Goal: Task Accomplishment & Management: Use online tool/utility

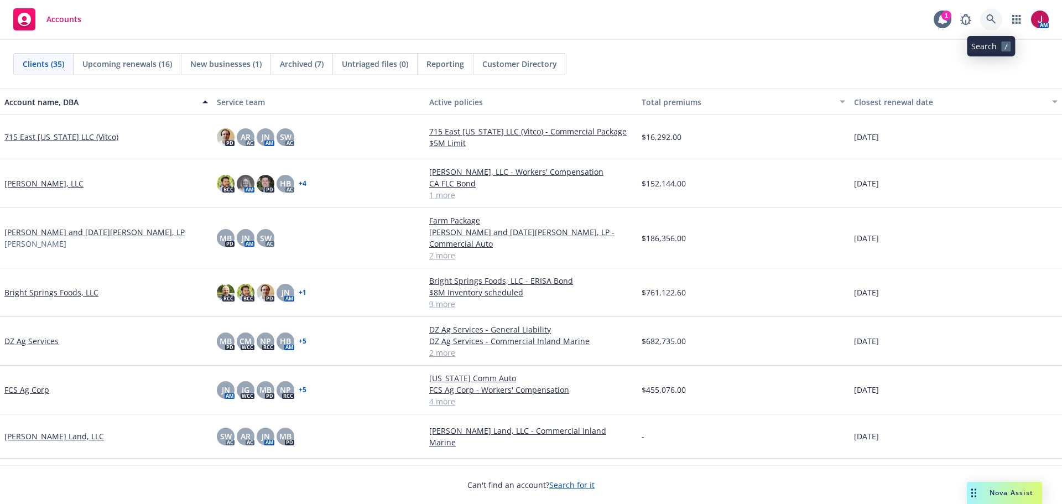
click at [993, 18] on icon at bounding box center [991, 18] width 9 height 9
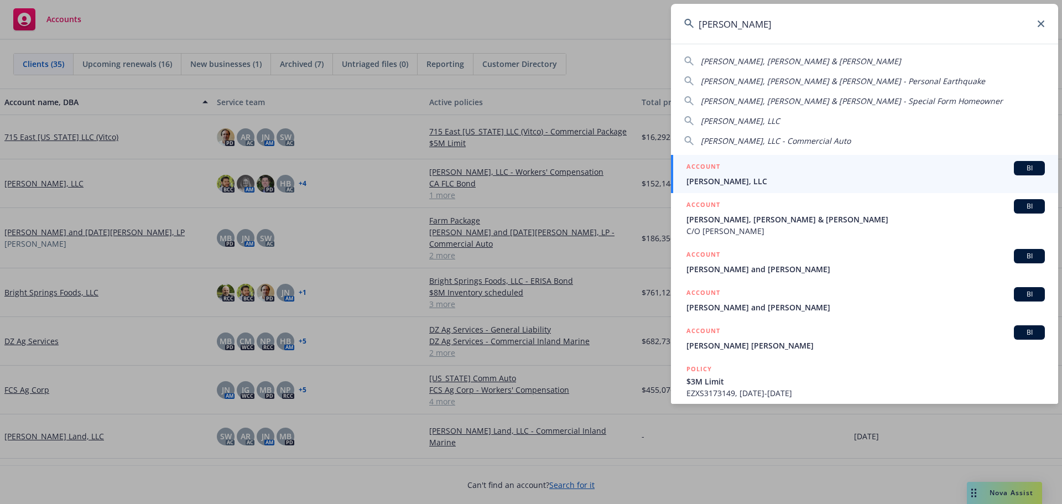
type input "ayala"
click at [910, 188] on link "ACCOUNT BI Ayala MG, LLC" at bounding box center [864, 174] width 387 height 38
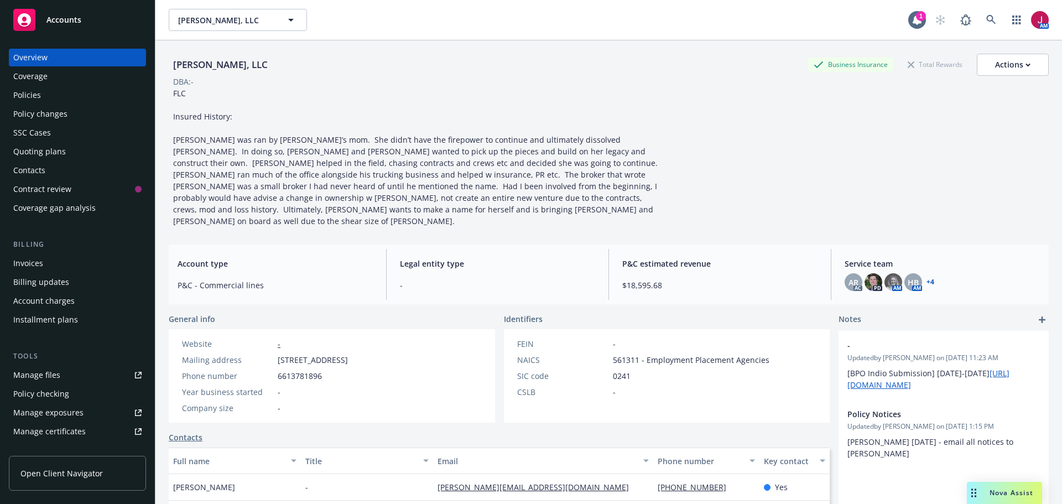
click at [70, 150] on div "Quoting plans" at bounding box center [77, 152] width 128 height 18
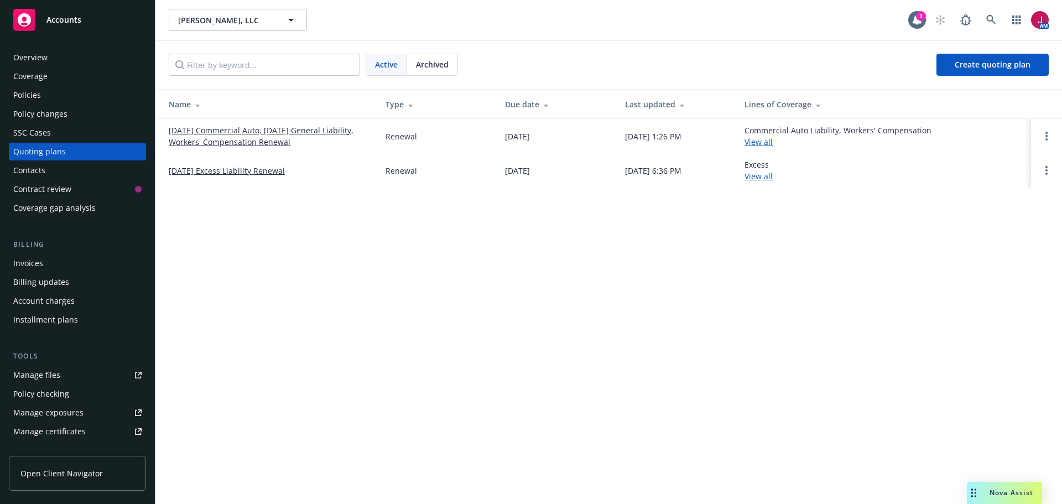
click at [49, 255] on div "Invoices" at bounding box center [77, 264] width 128 height 18
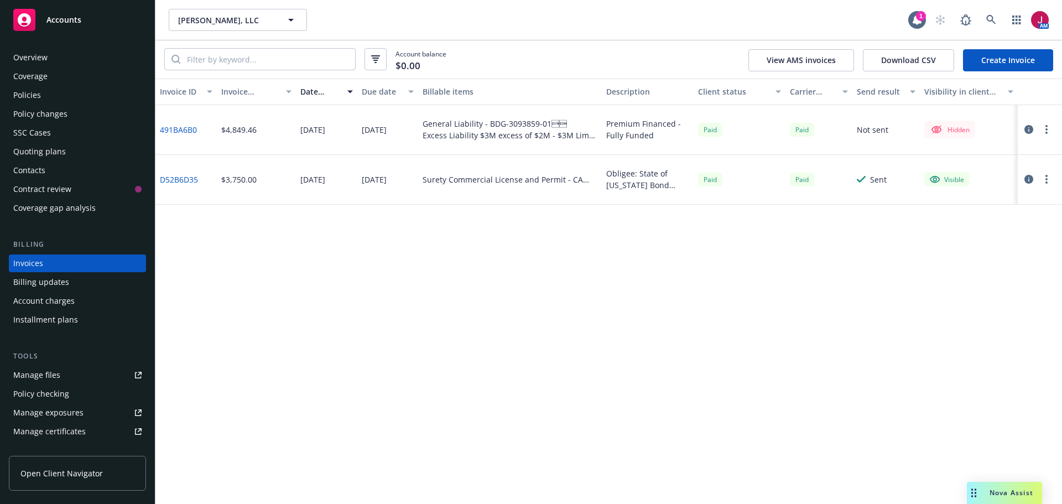
click at [41, 153] on div "Quoting plans" at bounding box center [39, 152] width 53 height 18
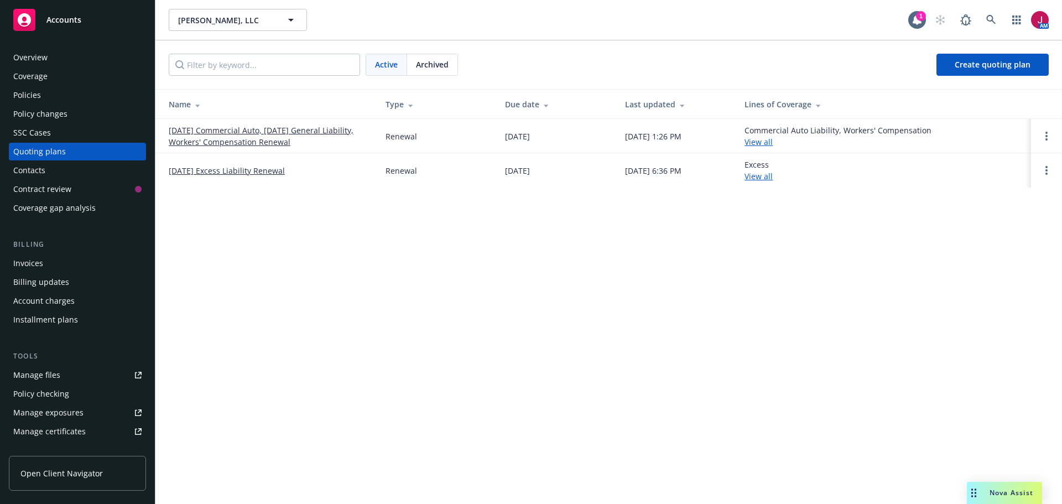
click at [259, 131] on link "[DATE] Commercial Auto, [DATE] General Liability, Workers' Compensation Renewal" at bounding box center [268, 135] width 199 height 23
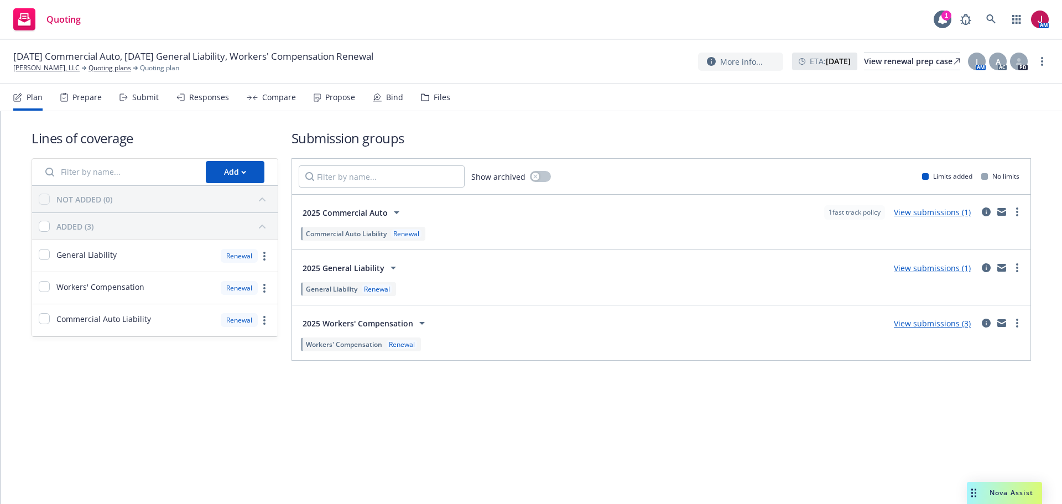
click at [388, 98] on div "Bind" at bounding box center [394, 97] width 17 height 9
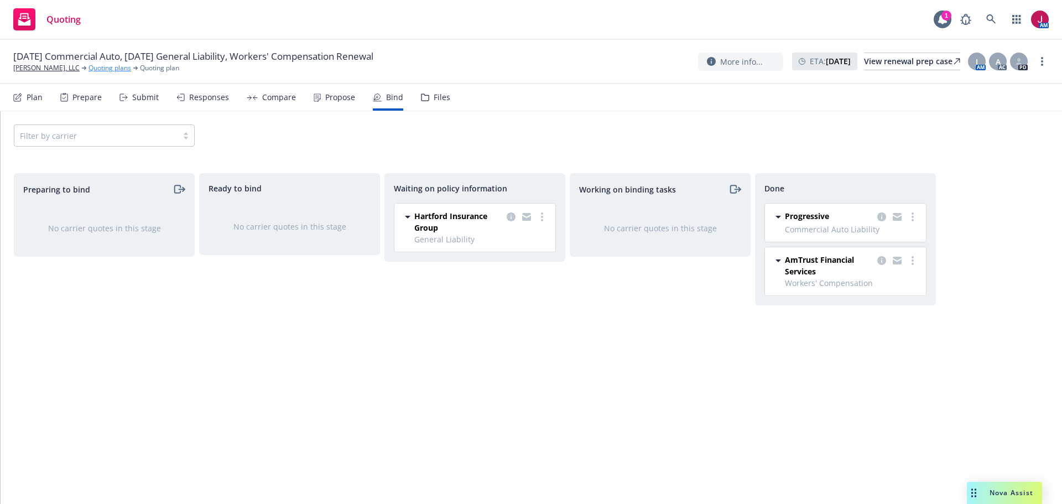
click at [92, 66] on link "Quoting plans" at bounding box center [110, 68] width 43 height 10
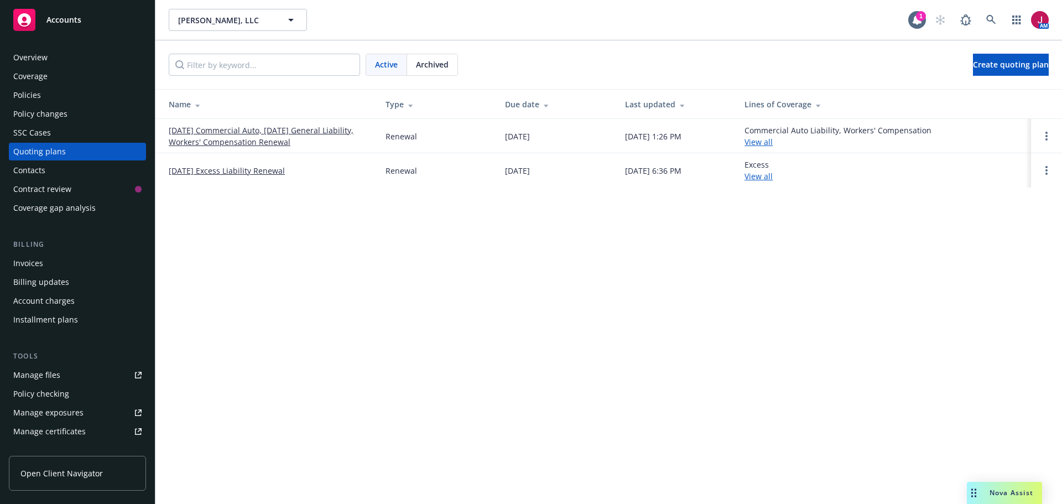
click at [259, 170] on link "[DATE] Excess Liability Renewal" at bounding box center [227, 171] width 116 height 12
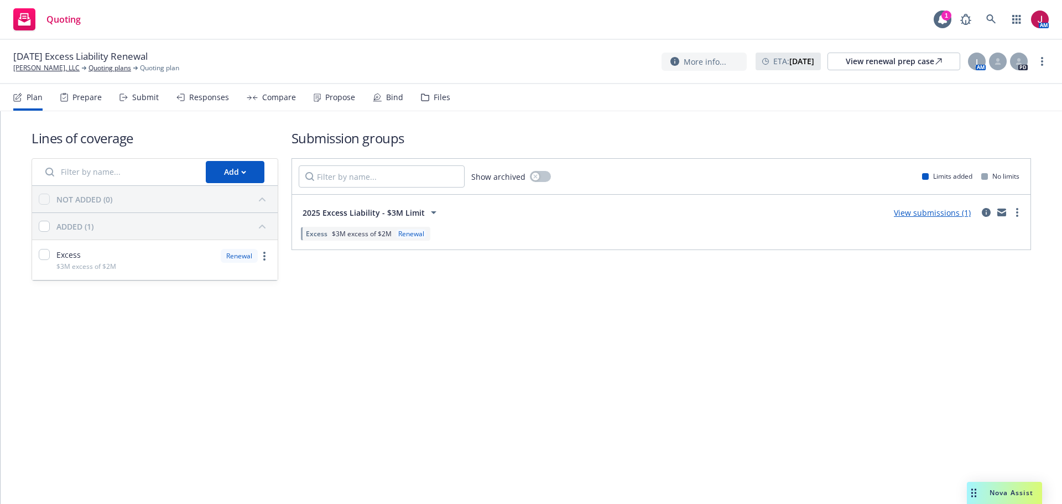
click at [391, 97] on div "Bind" at bounding box center [394, 97] width 17 height 9
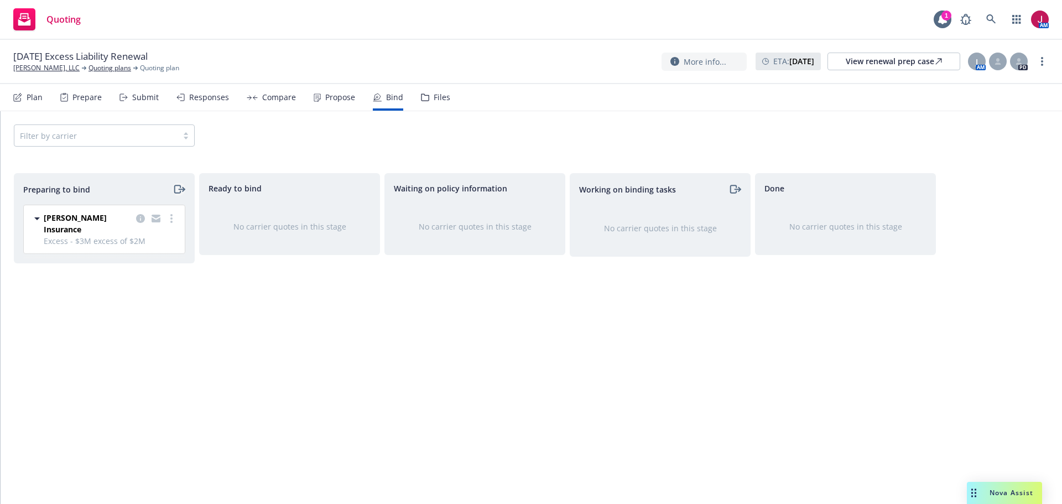
click at [180, 186] on icon "moveRight" at bounding box center [177, 189] width 6 height 8
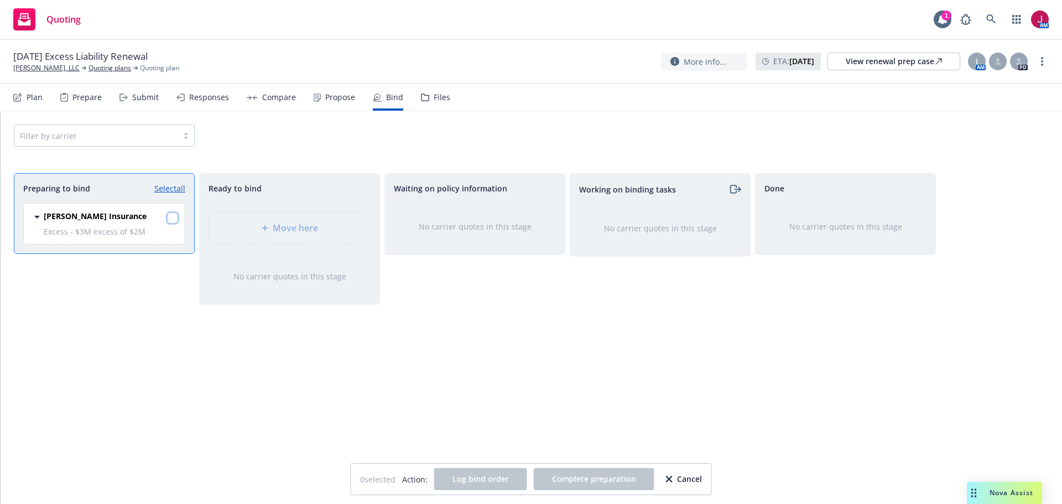
click at [168, 219] on input "checkbox" at bounding box center [172, 217] width 11 height 11
checkbox input "true"
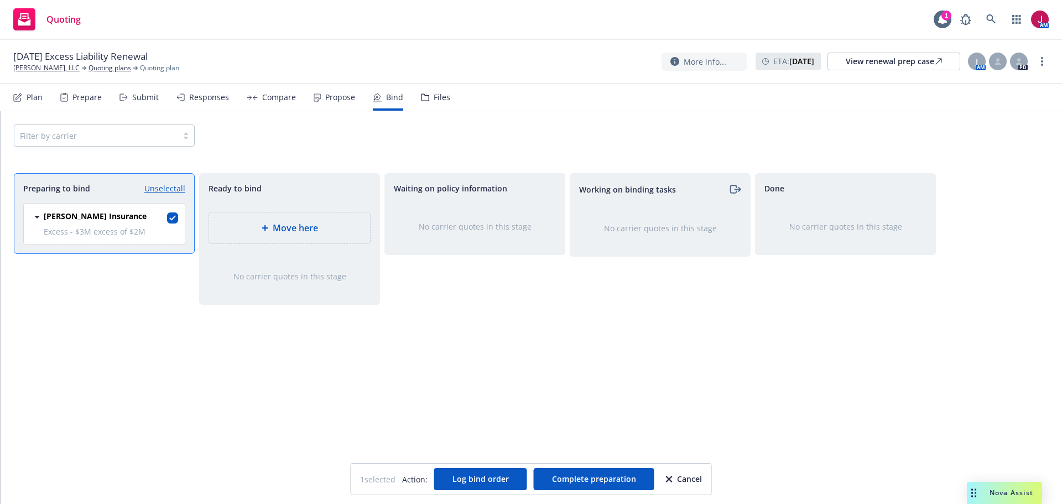
click at [299, 226] on span "Move here" at bounding box center [295, 227] width 45 height 13
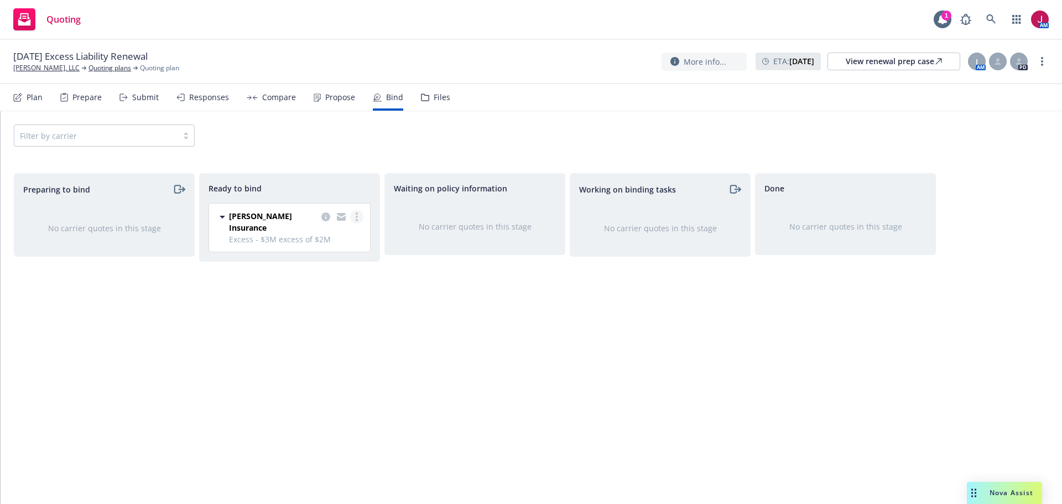
click at [358, 222] on link "more" at bounding box center [356, 216] width 13 height 13
click at [330, 241] on span "Log bind order" at bounding box center [303, 239] width 81 height 11
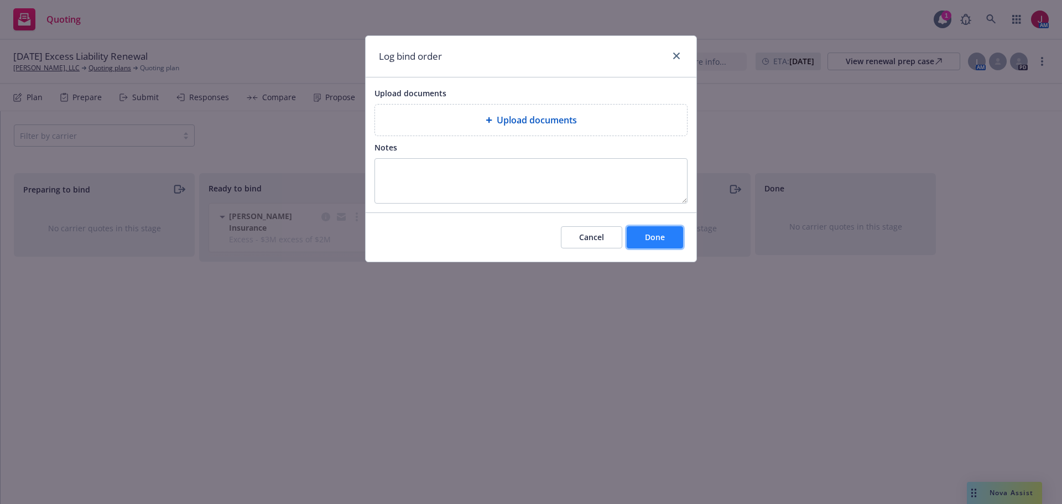
click at [648, 242] on span "Done" at bounding box center [655, 237] width 20 height 11
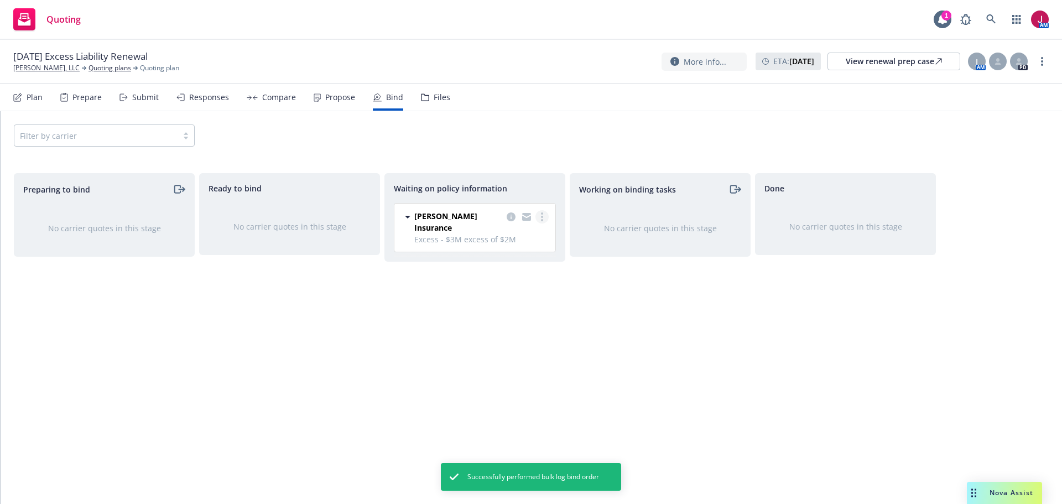
click at [543, 220] on circle "more" at bounding box center [542, 220] width 2 height 2
click at [521, 244] on span "Create policies" at bounding box center [488, 239] width 81 height 11
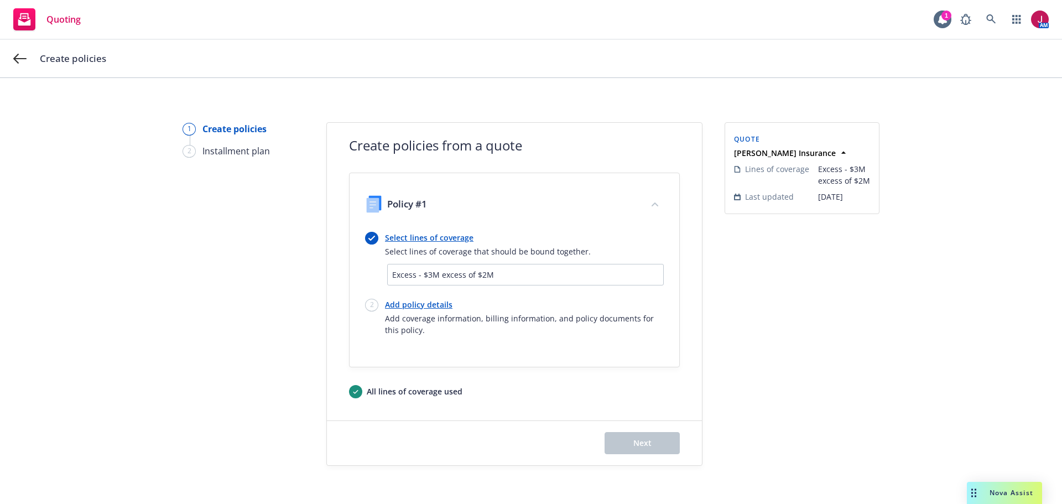
click at [404, 307] on link "Add policy details" at bounding box center [524, 305] width 279 height 12
select select "12"
select select "CA"
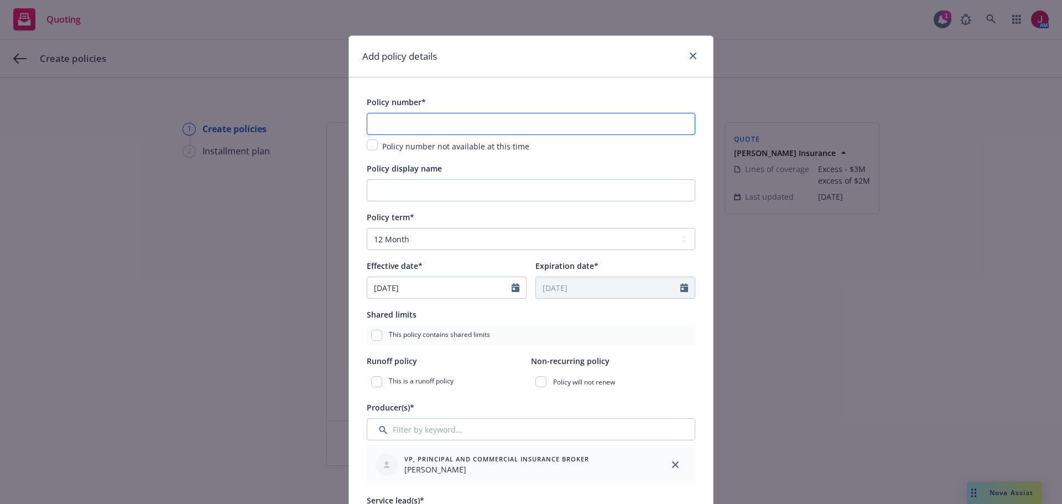
click at [454, 131] on input "text" at bounding box center [531, 124] width 329 height 22
type input "EZXS3215168"
click at [621, 328] on div "This policy contains shared limits" at bounding box center [531, 335] width 329 height 20
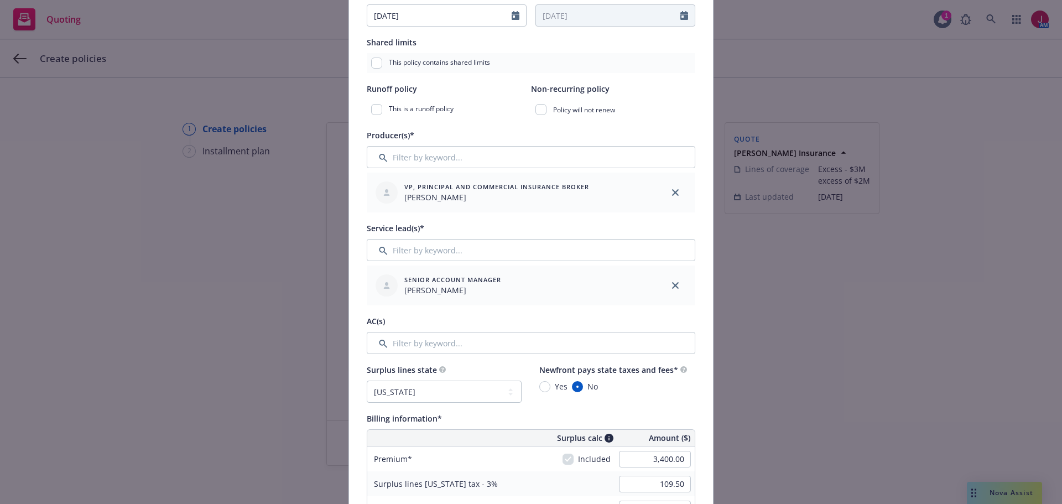
scroll to position [295, 0]
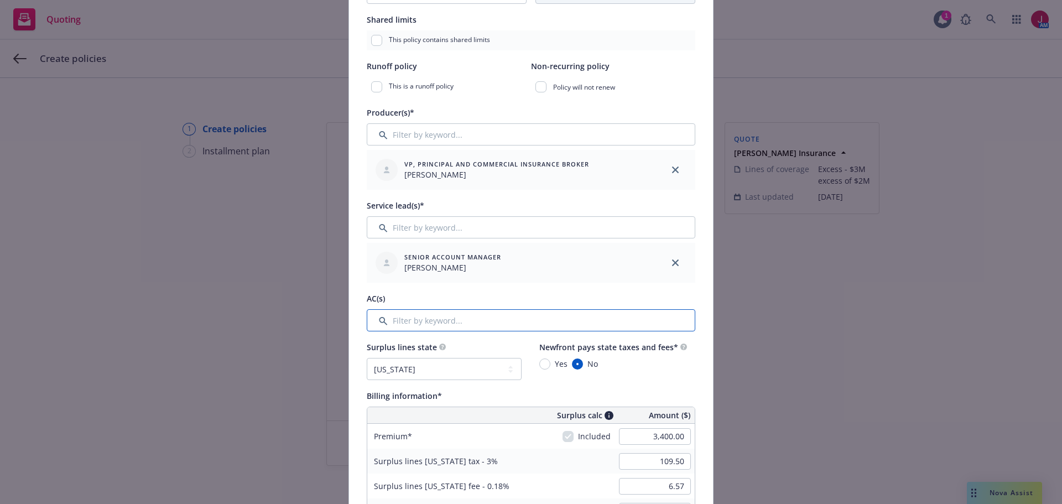
click at [536, 325] on input "Filter by keyword..." at bounding box center [531, 320] width 329 height 22
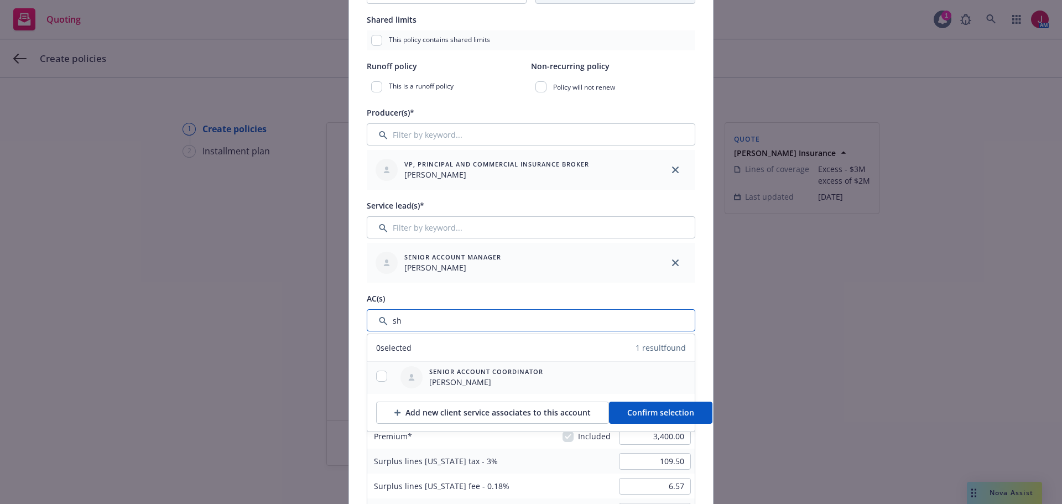
type input "sh"
click at [379, 378] on input "checkbox" at bounding box center [381, 376] width 11 height 11
checkbox input "true"
click at [646, 419] on button "Confirm selection" at bounding box center [660, 413] width 103 height 22
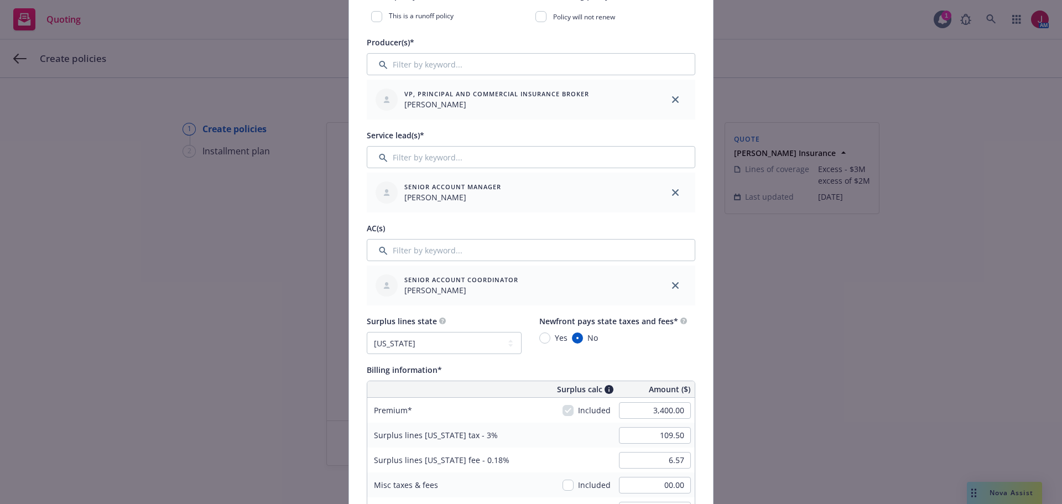
scroll to position [424, 0]
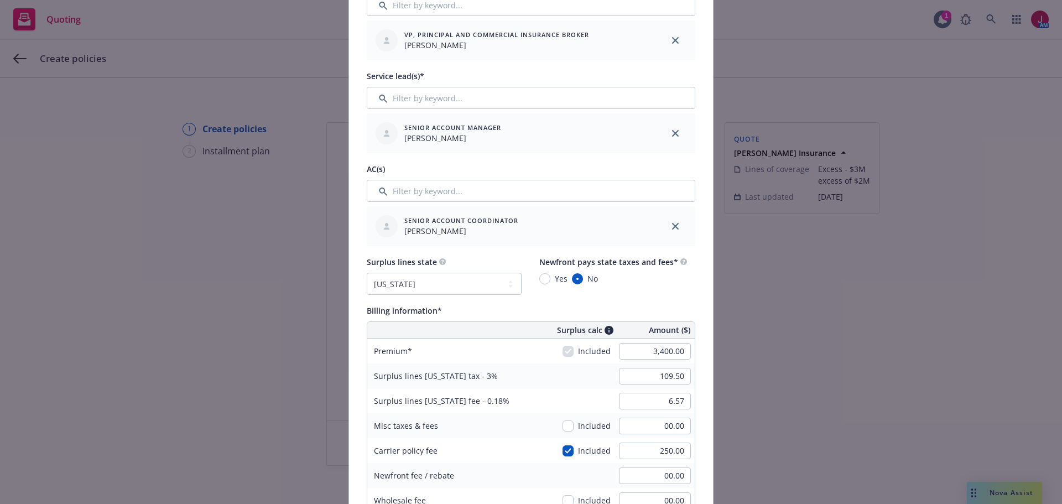
click at [611, 292] on div "Surplus lines state No surplus lines state Alaska Alabama Arkansas Arizona Cali…" at bounding box center [531, 275] width 329 height 40
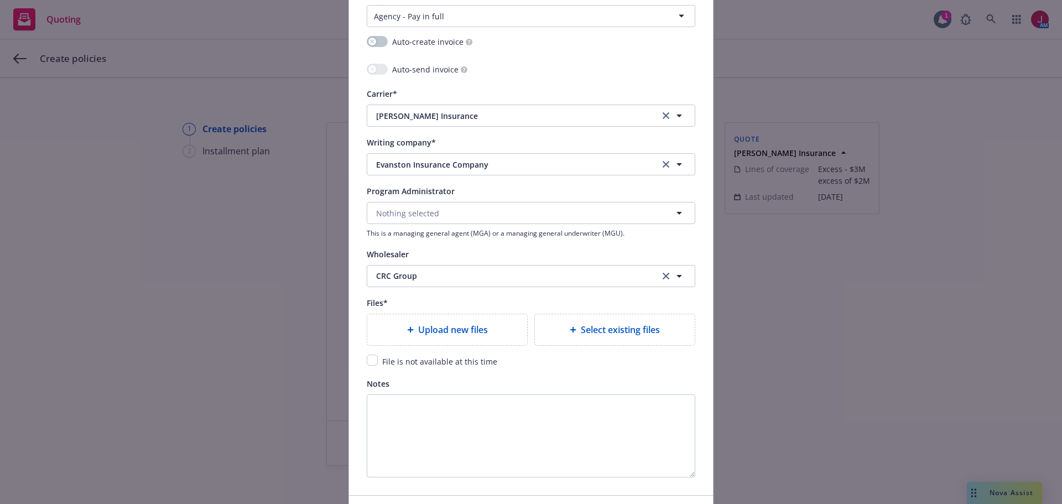
scroll to position [1069, 0]
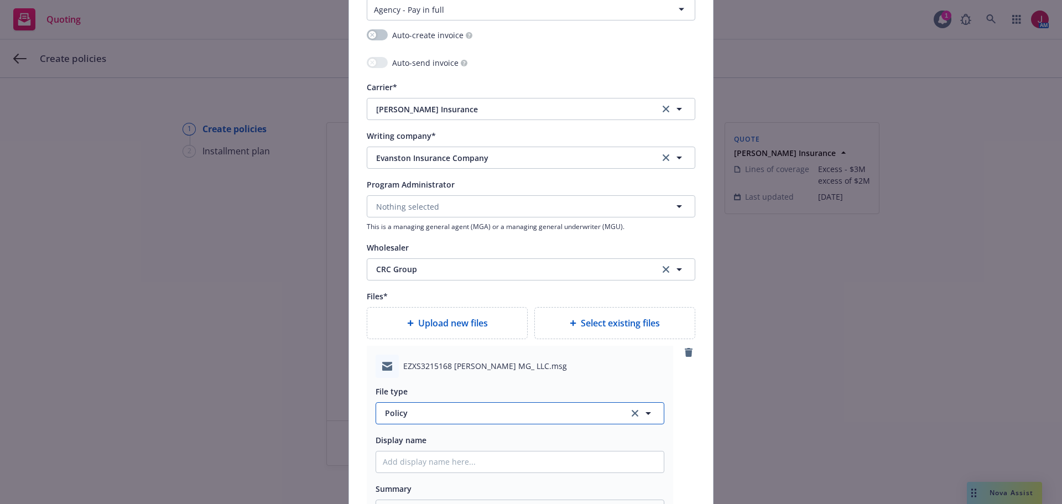
click at [482, 409] on span "Policy" at bounding box center [500, 413] width 231 height 12
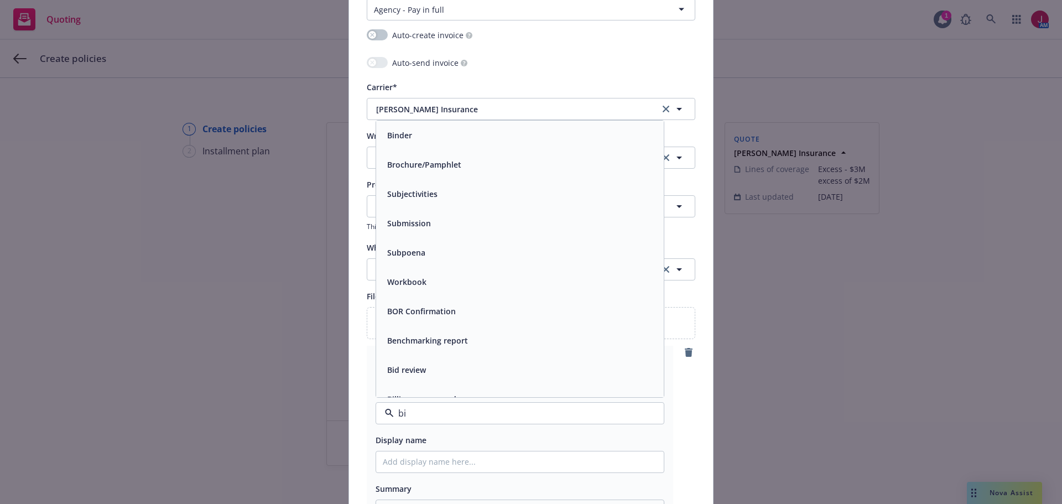
type input "bin"
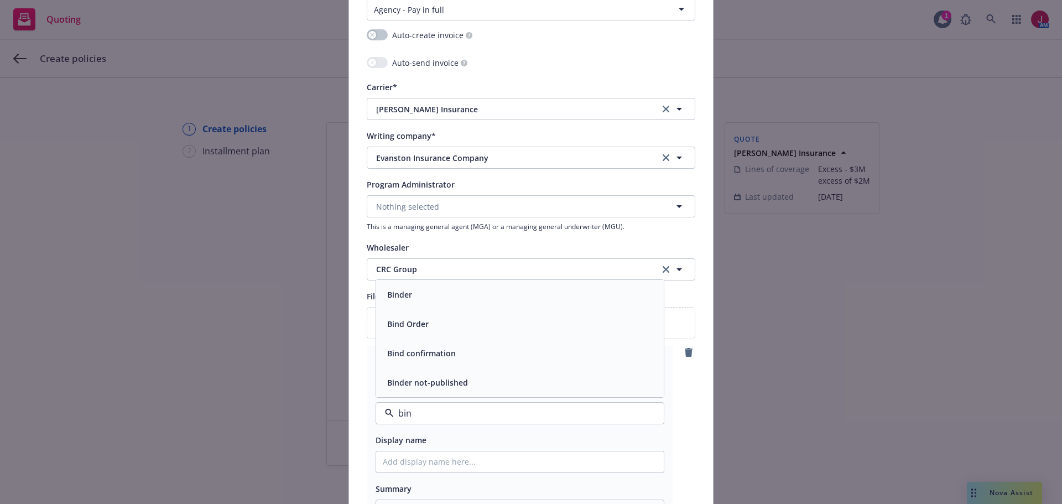
click at [532, 288] on div "Binder" at bounding box center [520, 295] width 274 height 16
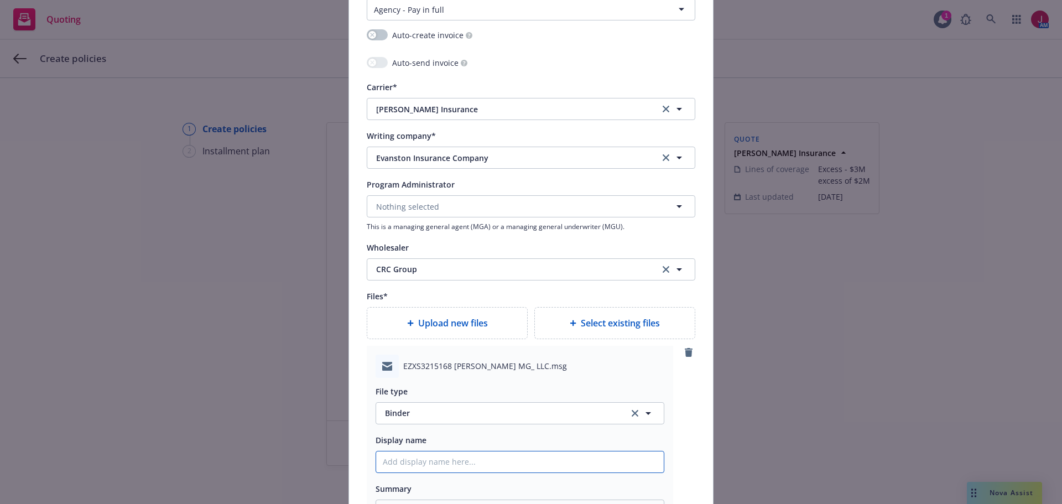
click at [450, 470] on input "Policy display name" at bounding box center [520, 461] width 288 height 21
type textarea "x"
type input "2"
type textarea "x"
type input "25"
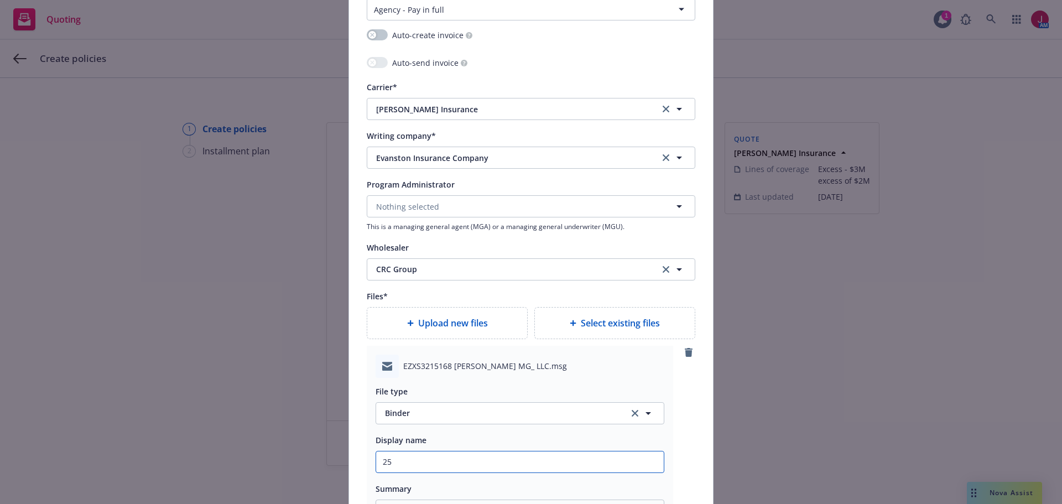
type textarea "x"
type input "25-"
type textarea "x"
type input "25-2"
type textarea "x"
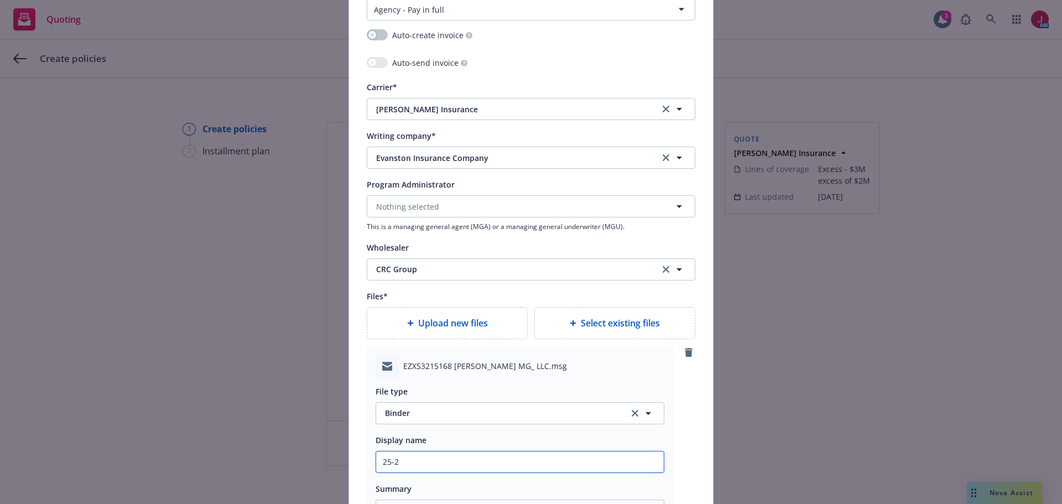
type input "25-26"
type textarea "x"
type input "25-26"
type textarea "x"
type input "25-26 E"
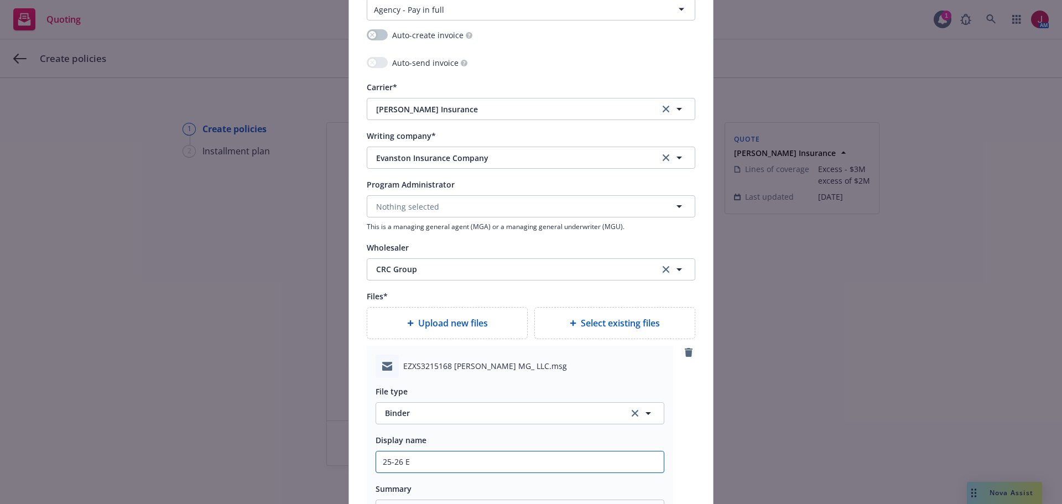
type textarea "x"
type input "25-26 Ex"
type textarea "x"
type input "25-26 Exc"
type textarea "x"
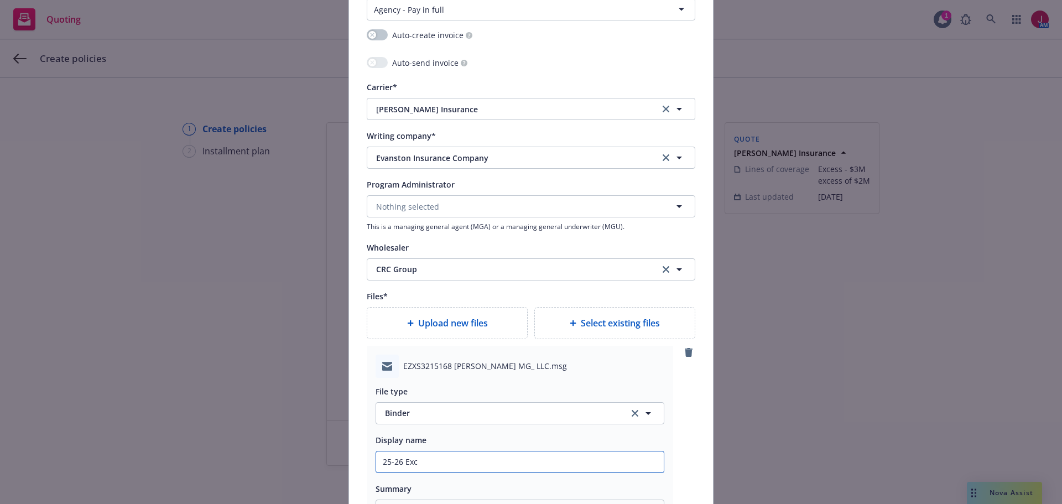
type input "25-26 Exce"
type textarea "x"
type input "25-26 Exces"
type textarea "x"
type input "25-26 Excess"
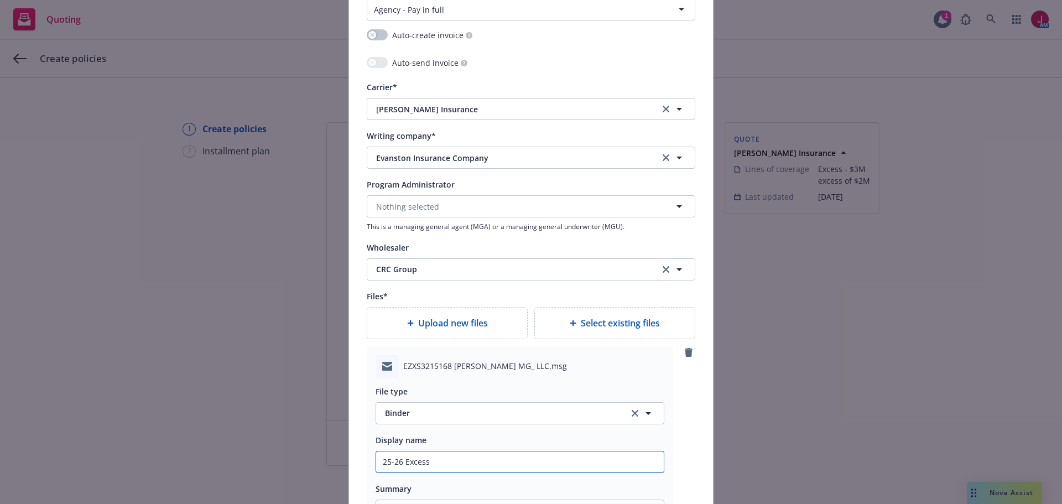
type textarea "x"
type input "25-26 Excess"
type textarea "x"
type input "25-26 Excess -"
type textarea "x"
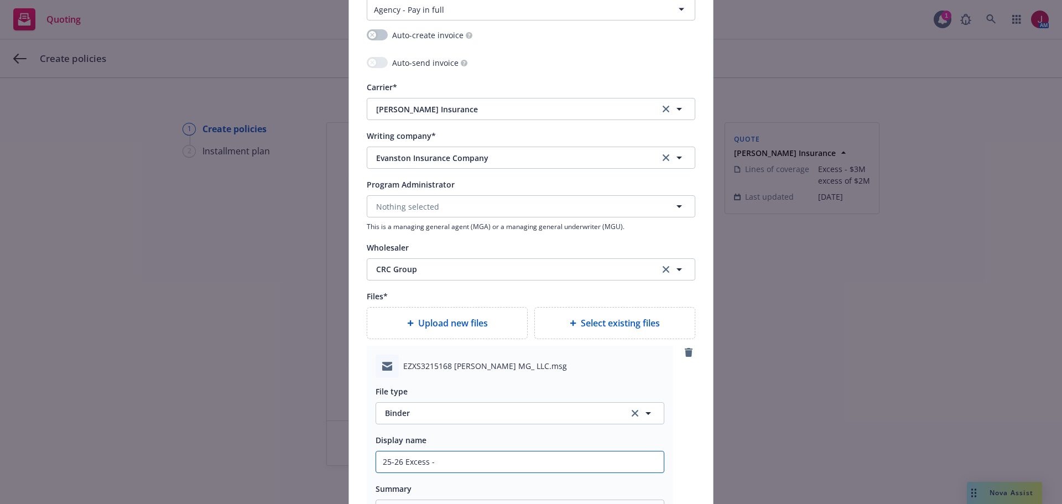
type input "25-26 Excess -"
type textarea "x"
type input "25-26 Excess - B"
type textarea "x"
type input "25-26 Excess - Bi"
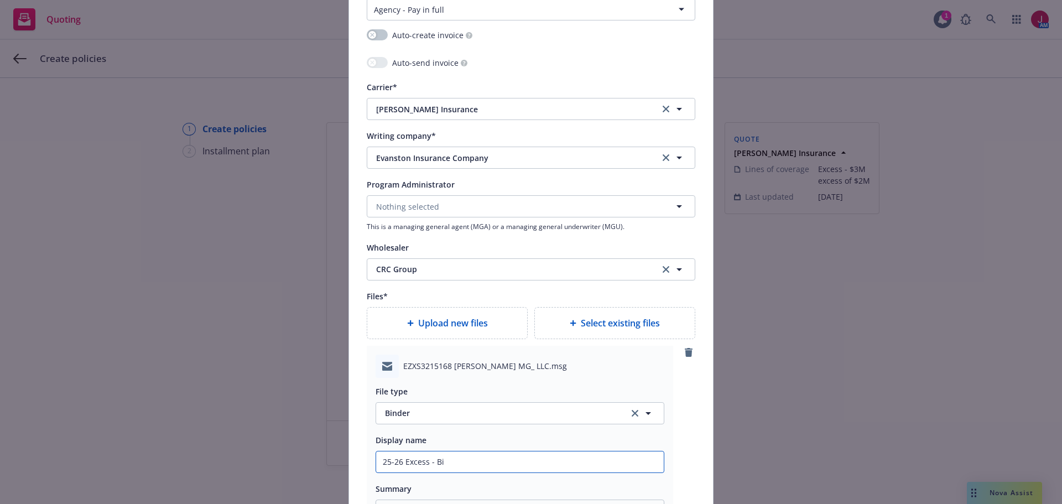
type textarea "x"
type input "25-26 Excess - Bin"
type textarea "x"
type input "25-26 Excess - Bind"
type textarea "x"
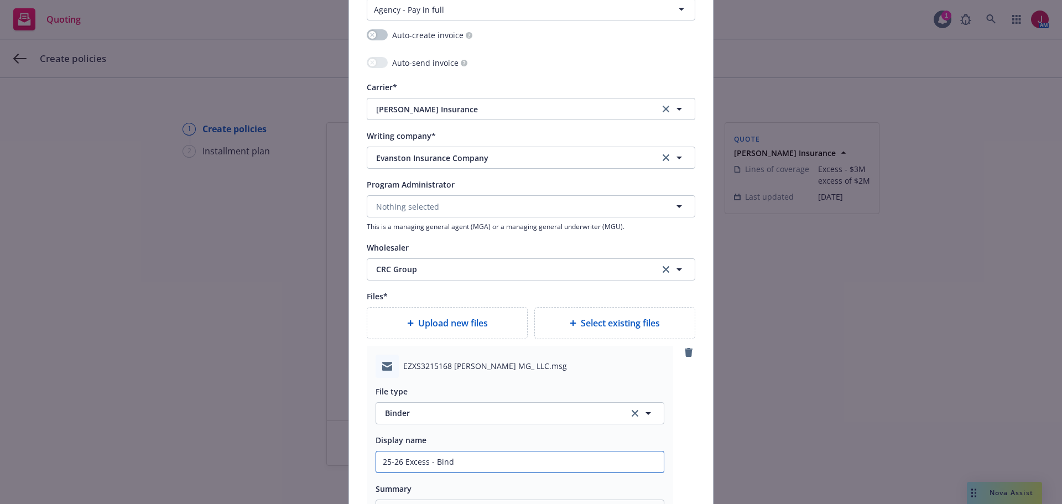
type input "25-26 Excess - Binde"
type textarea "x"
type input "25-26 Excess - Binder"
type textarea "x"
type input "25-26 Excess - Binder"
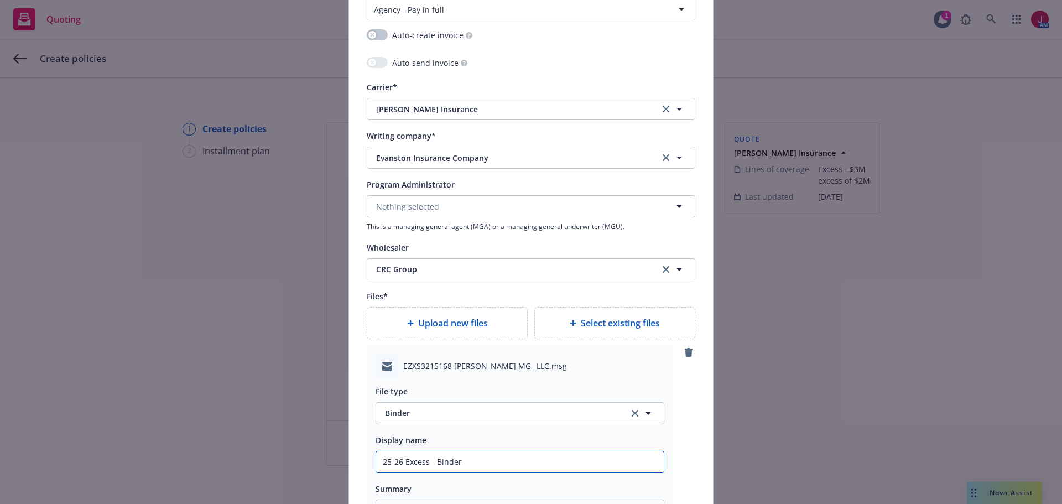
type textarea "x"
type input "25-26 Excess - Binder an"
type textarea "x"
type input "25-26 Excess - Binder and"
type textarea "x"
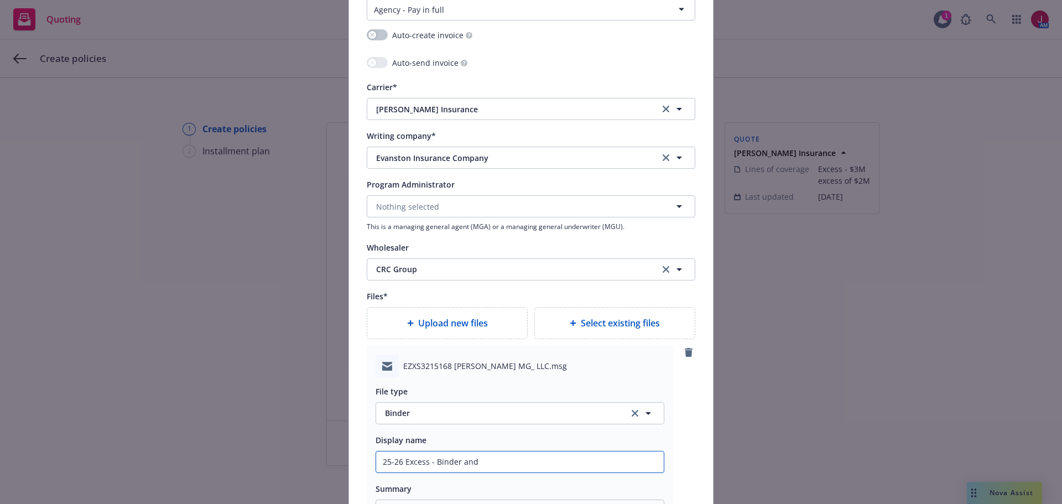
type input "25-26 Excess - Binder and"
type textarea "x"
type input "25-26 Excess - Binder and T"
type textarea "x"
type input "25-26 Excess - Binder and Th"
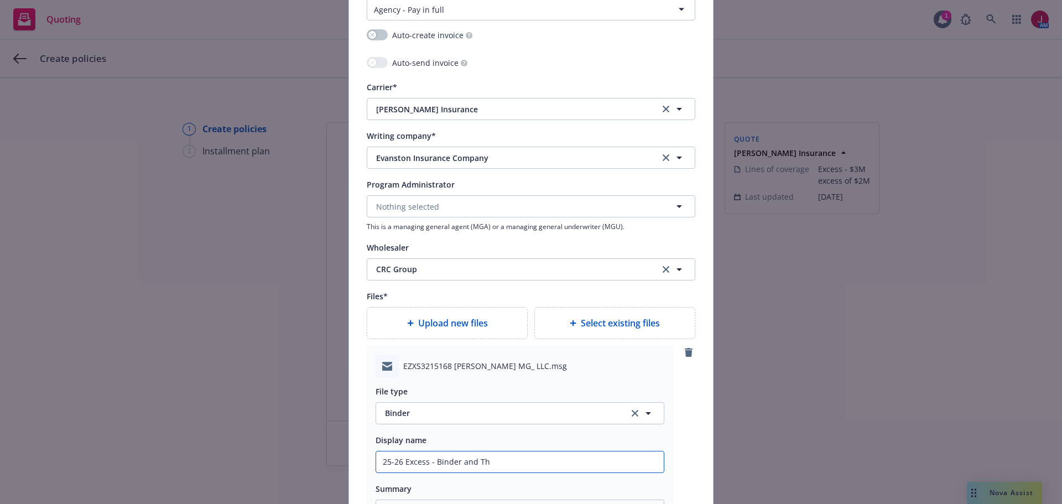
type textarea "x"
type input "25-26 Excess - Binder and Thi"
type textarea "x"
type input "25-26 Excess - Binder and Thir"
type textarea "x"
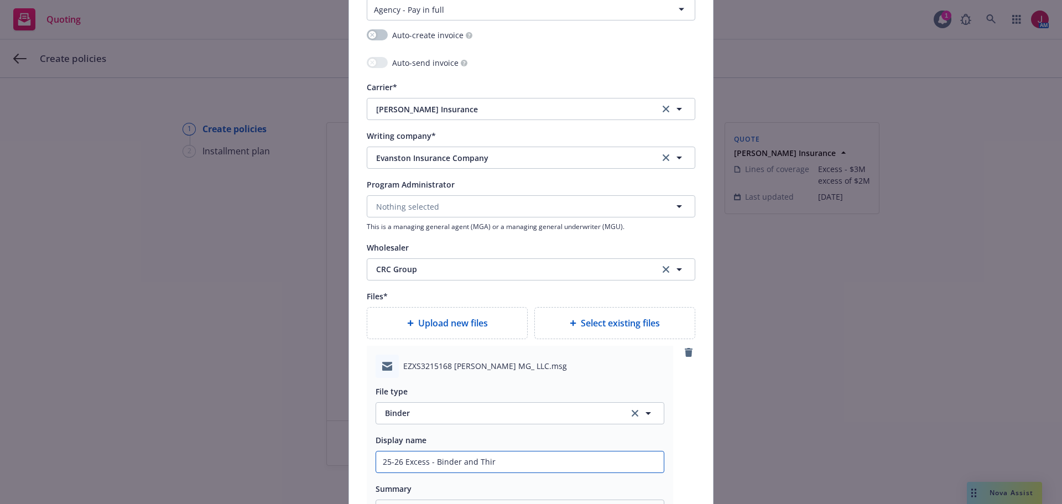
type input "25-26 Excess - Binder and Third"
type textarea "x"
type input "25-26 Excess - Binder and Third"
type textarea "x"
type input "25-26 Excess - Binder and Third P"
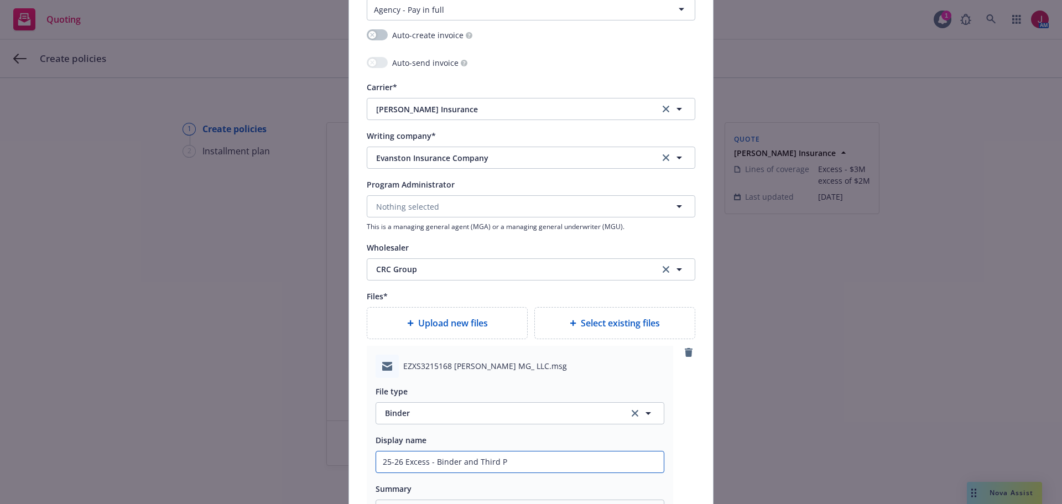
type textarea "x"
type input "25-26 Excess - Binder and Third Pa"
type textarea "x"
type input "25-26 Excess - Binder and Third Par"
type textarea "x"
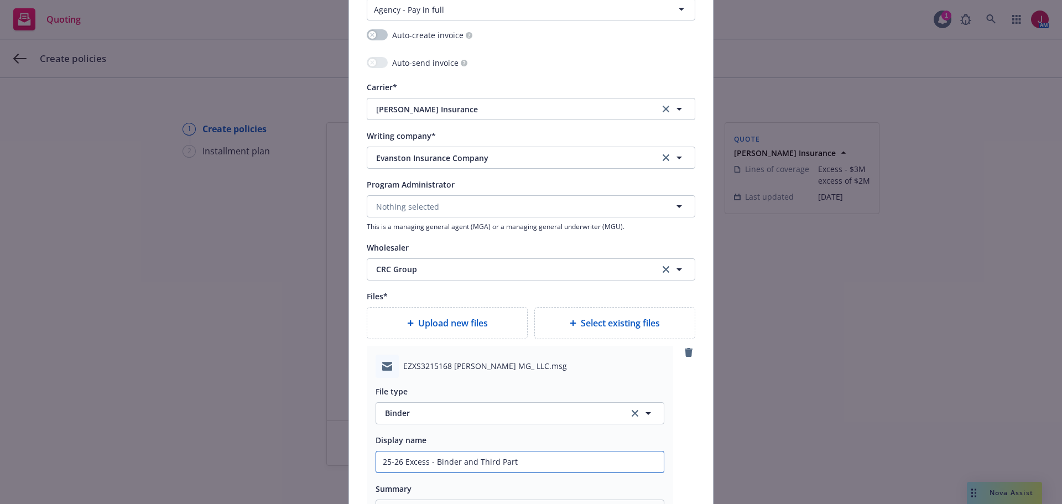
type input "25-26 Excess - Binder and Third Party"
type textarea "x"
type input "25-26 Excess - Binder and Third Party"
type textarea "x"
type input "25-26 Excess - Binder and Third Party I"
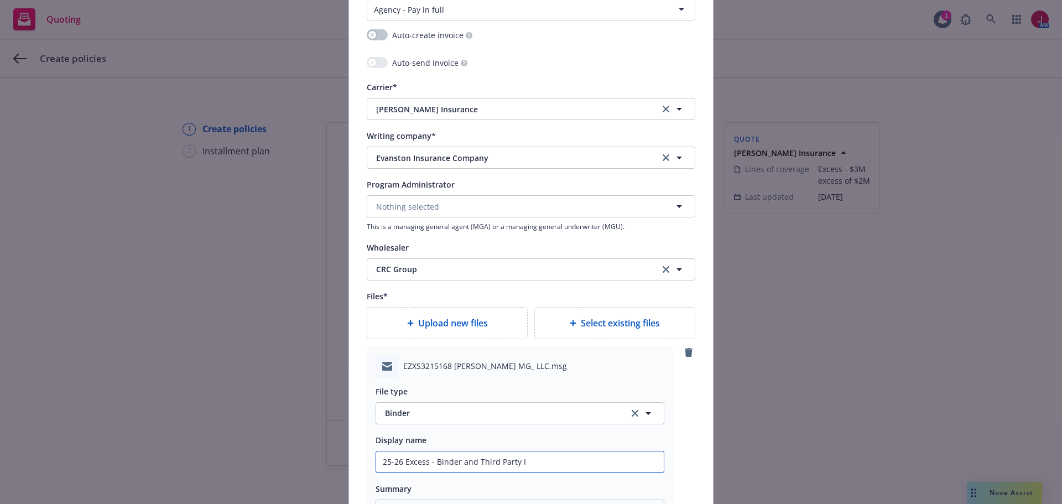
type textarea "x"
type input "25-26 Excess - Binder and Third Party In"
type textarea "x"
type input "25-26 Excess - Binder and Third Party Inv"
type textarea "x"
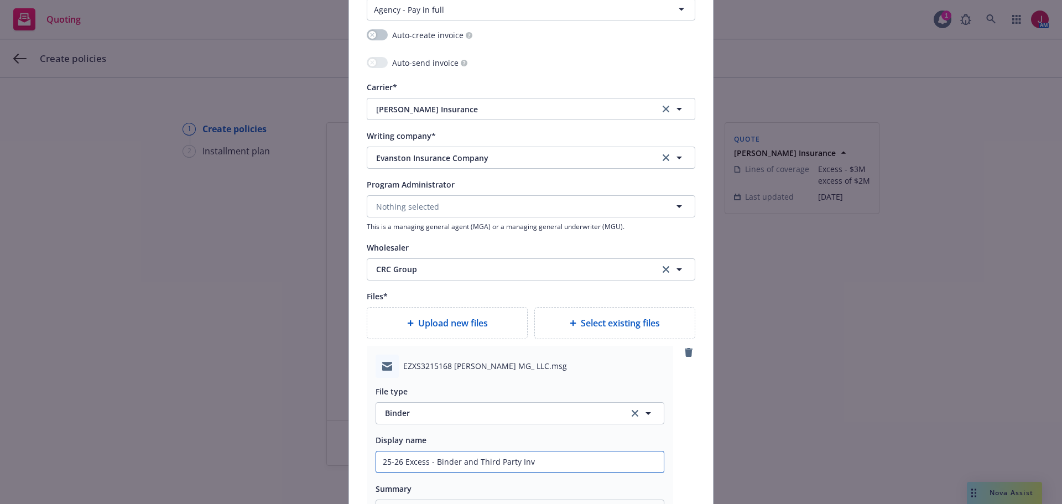
type input "25-26 Excess - Binder and Third Party Invo"
type textarea "x"
type input "25-26 Excess - Binder and Third Party Invoi"
type textarea "x"
type input "25-26 Excess - Binder and Third Party Invoic"
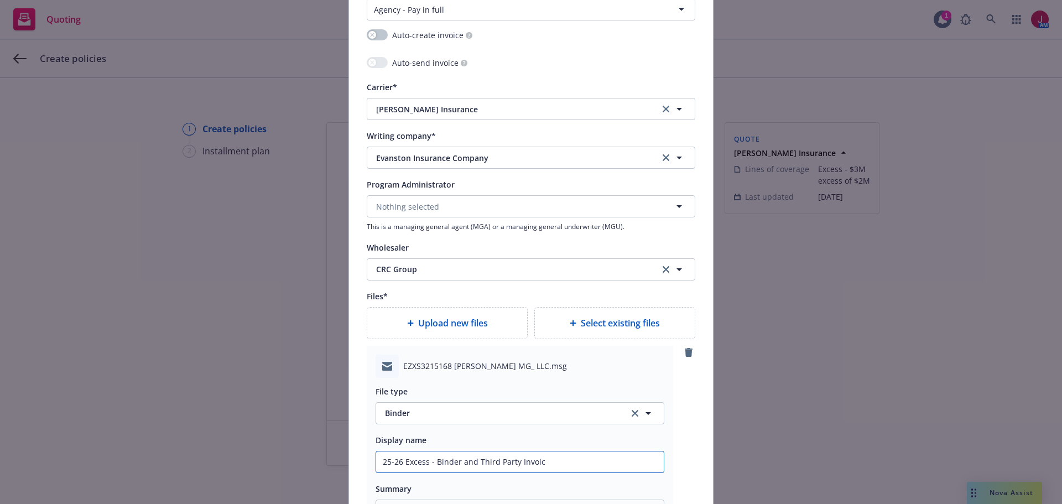
type textarea "x"
type input "25-26 Excess - Binder and Third Party Invoice"
type textarea "x"
type input "25-26 Excess - Binder and Third Party Invoice"
type textarea "x"
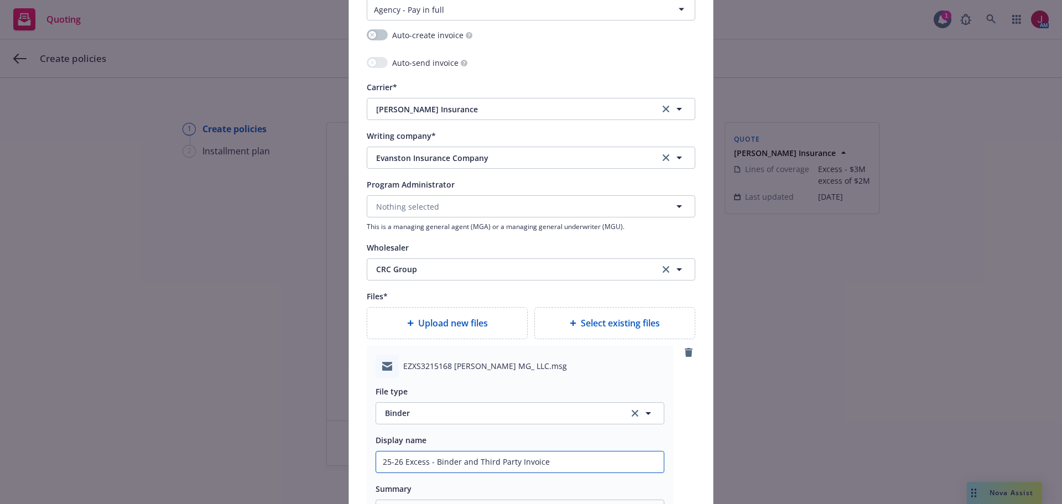
type input "25-26 Excess - Binder and Third Party Invoice -"
type textarea "x"
type input "25-26 Excess - Binder and Third Party Invoice -"
type textarea "x"
type input "25-26 Excess - Binder and Third Party Invoice - C"
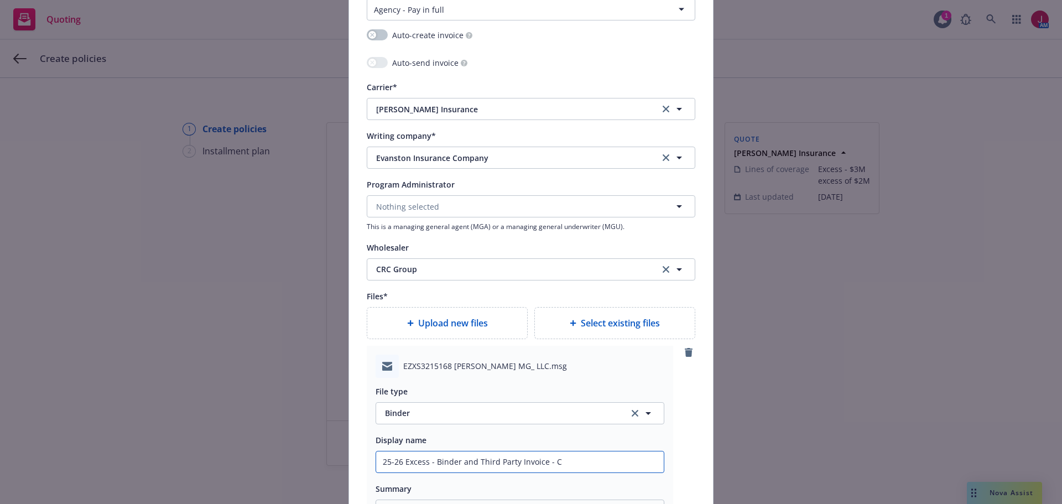
type textarea "x"
type input "25-26 Excess - Binder and Third Party Invoice - CR"
type textarea "x"
type input "25-26 Excess - Binder and Third Party Invoice - CRC"
type textarea "x"
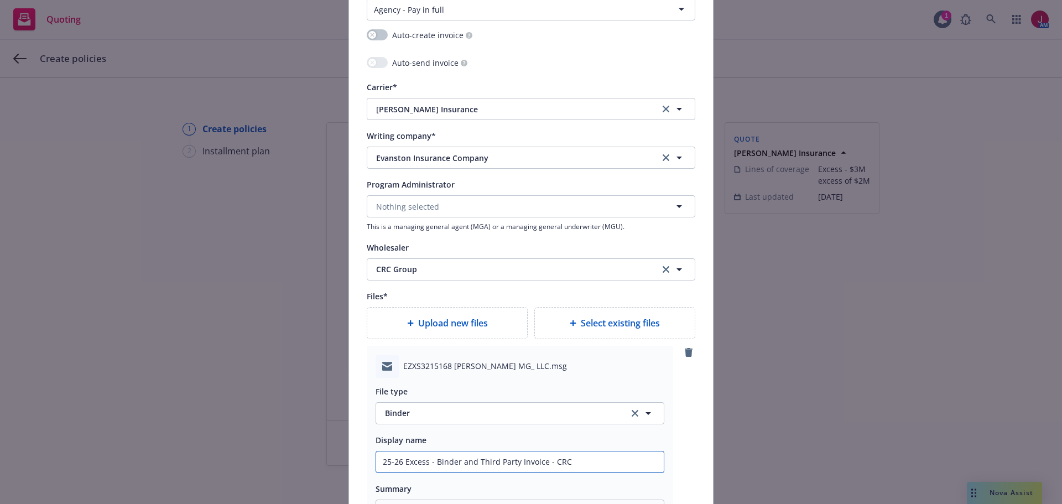
type input "25-26 Excess - Binder and Third Party Invoice - CRC/"
type textarea "x"
type input "25-26 Excess - Binder and Third Party Invoice - CRC/E"
type textarea "x"
type input "25-26 Excess - Binder and Third Party Invoice - CRC/Ev"
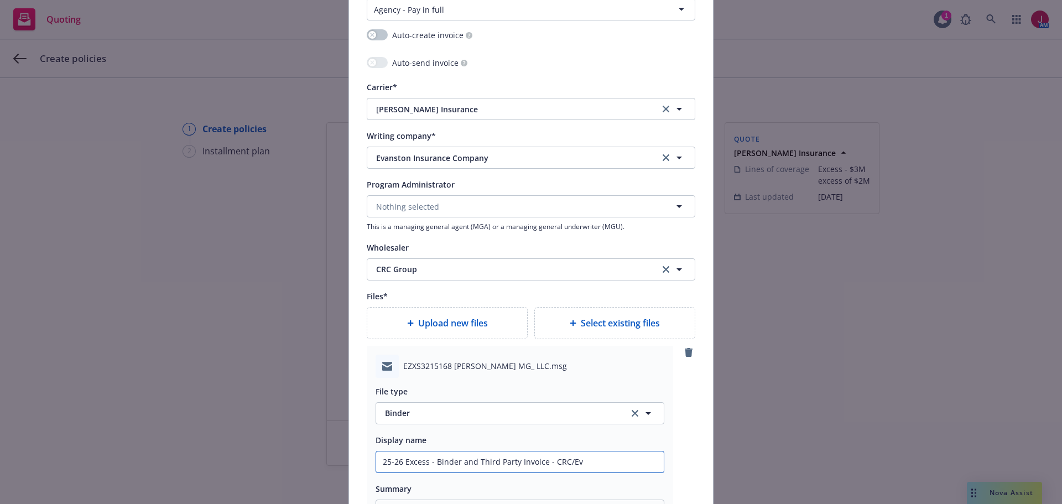
type textarea "x"
type input "25-26 Excess - Binder and Third Party Invoice - CRC/Eva"
type textarea "x"
type input "25-26 Excess - Binder and Third Party Invoice - CRC/Evan"
type textarea "x"
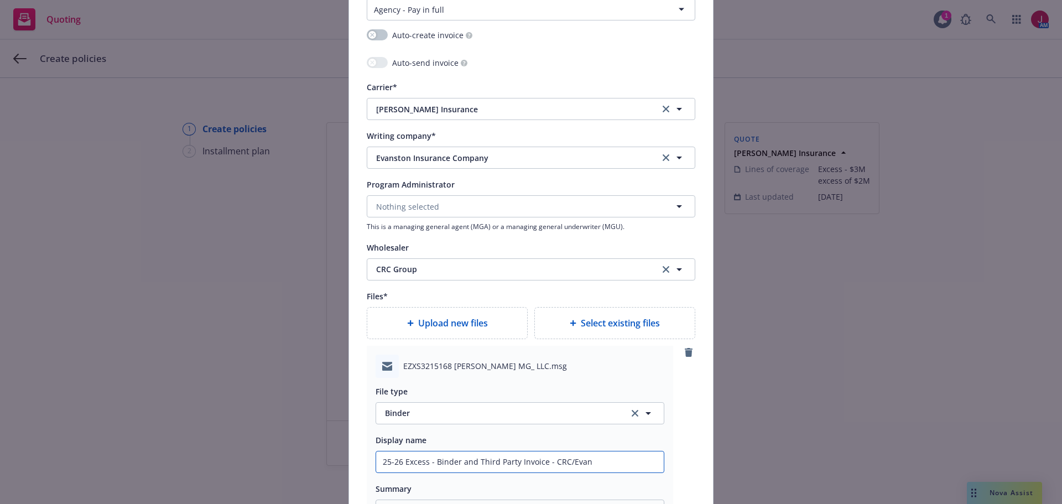
type input "25-26 Excess - Binder and Third Party Invoice - CRC/Evans"
type textarea "x"
type input "25-26 Excess - Binder and Third Party Invoice - CRC/Evanst"
type textarea "x"
type input "25-26 Excess - Binder and Third Party Invoice - CRC/Evanston"
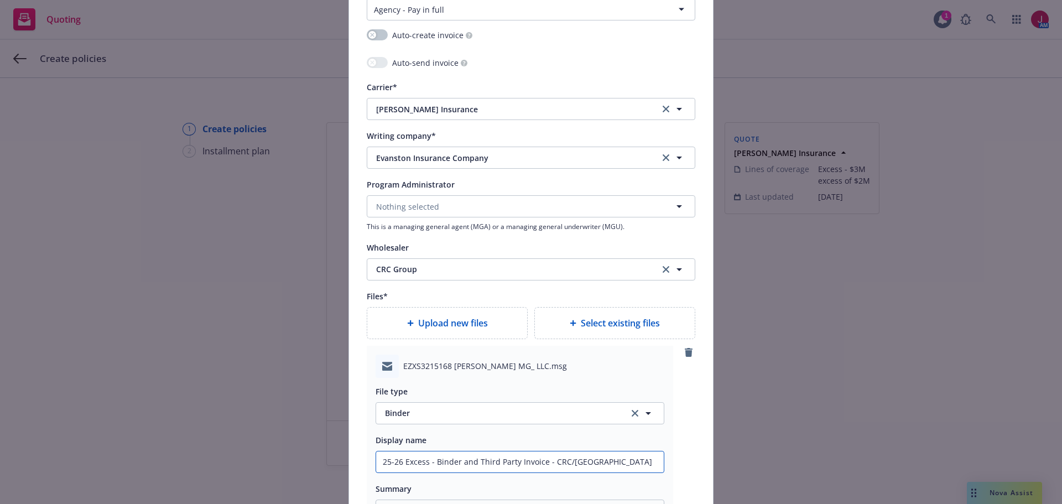
type textarea "x"
type input "25-26 Excess - Binder and Third Party Invoice - CRC/Evanston"
click at [688, 445] on div "EZXS3215168 Ayala MG_ LLC.msg File type Binder Display name 25-26 Excess - Bind…" at bounding box center [531, 442] width 329 height 193
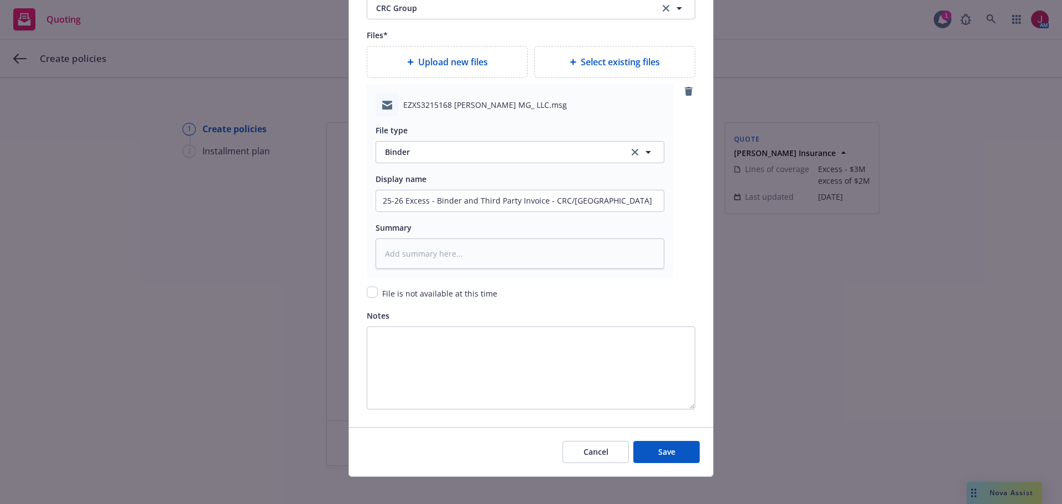
scroll to position [1339, 0]
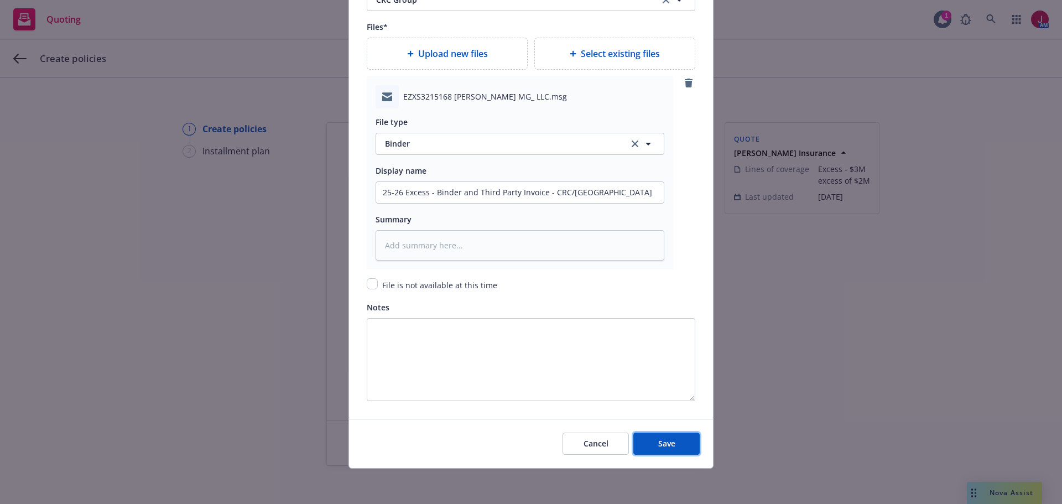
click at [688, 445] on button "Save" at bounding box center [667, 444] width 66 height 22
type textarea "x"
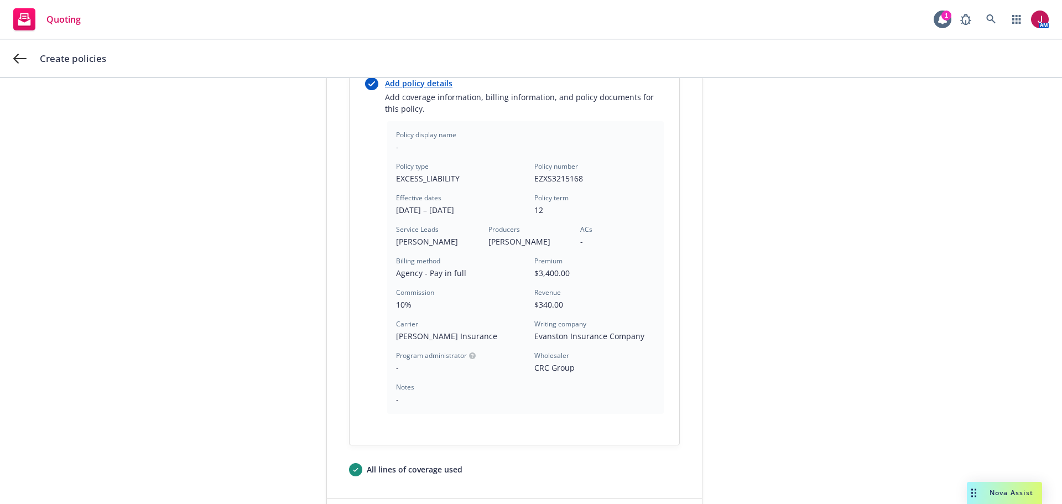
scroll to position [305, 0]
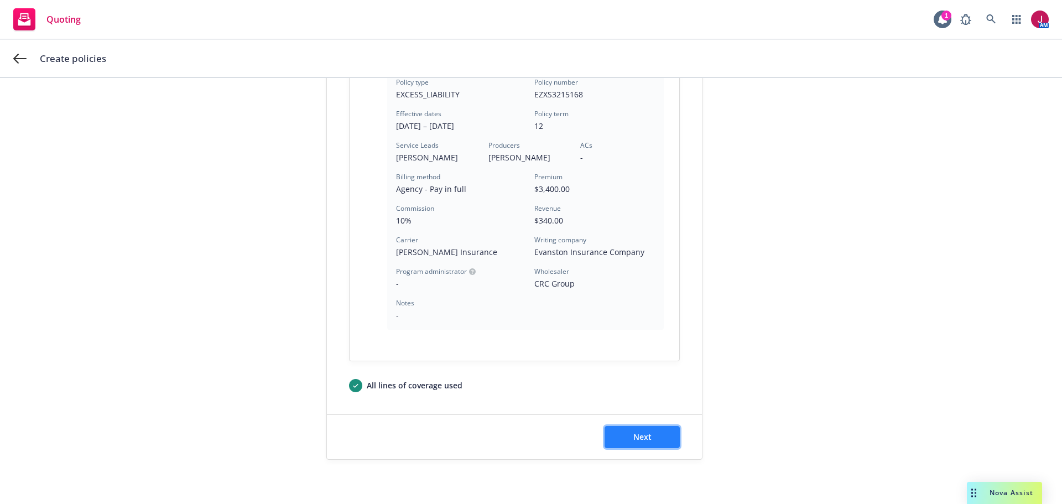
click at [636, 434] on span "Next" at bounding box center [643, 437] width 18 height 11
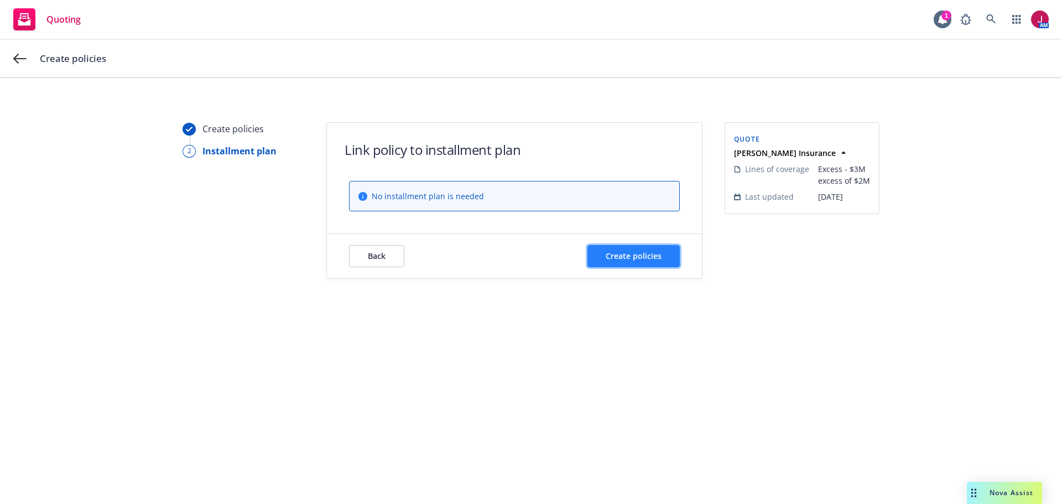
click at [631, 264] on button "Create policies" at bounding box center [634, 256] width 92 height 22
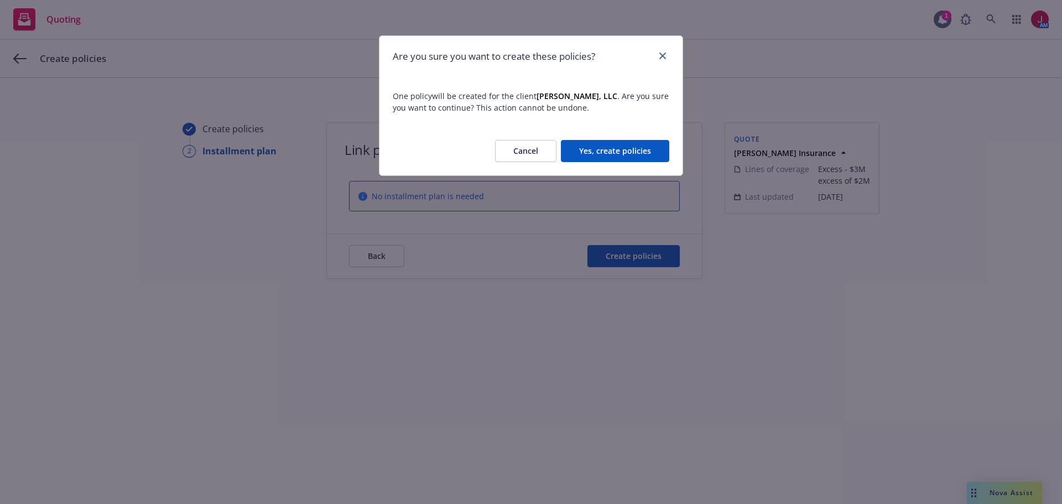
click at [635, 149] on button "Yes, create policies" at bounding box center [615, 151] width 108 height 22
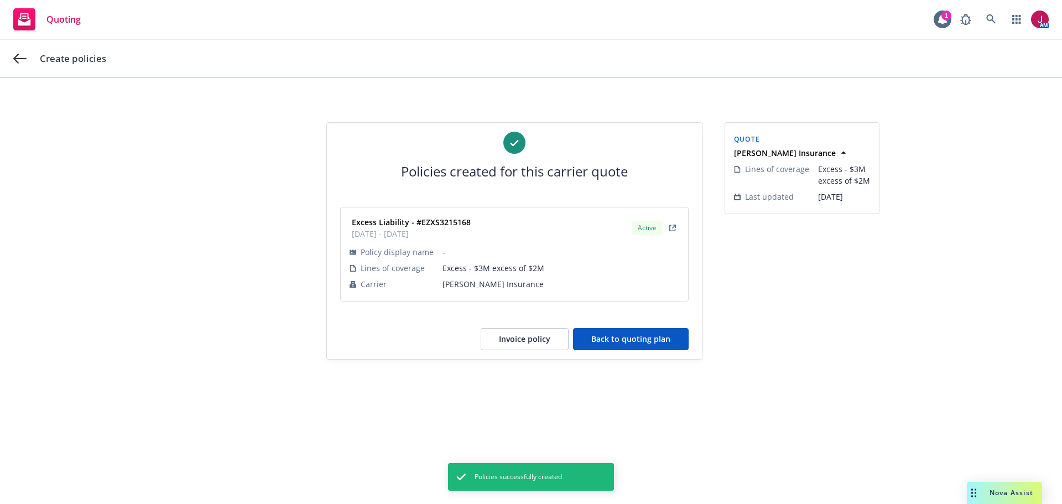
click at [643, 339] on button "Back to quoting plan" at bounding box center [631, 339] width 116 height 22
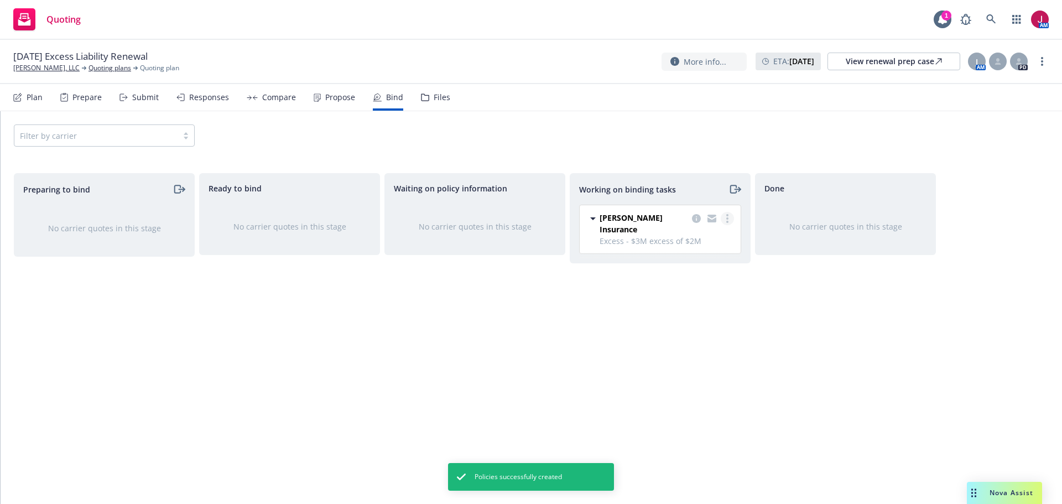
click at [730, 221] on link "more" at bounding box center [727, 218] width 13 height 13
click at [704, 271] on link "Move to done" at bounding box center [684, 263] width 100 height 22
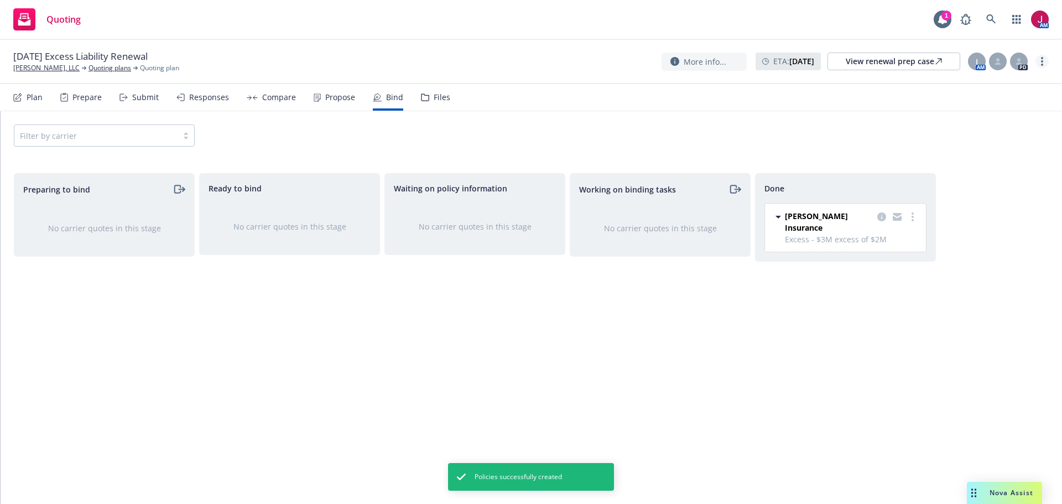
click at [1043, 62] on link "more" at bounding box center [1042, 61] width 13 height 13
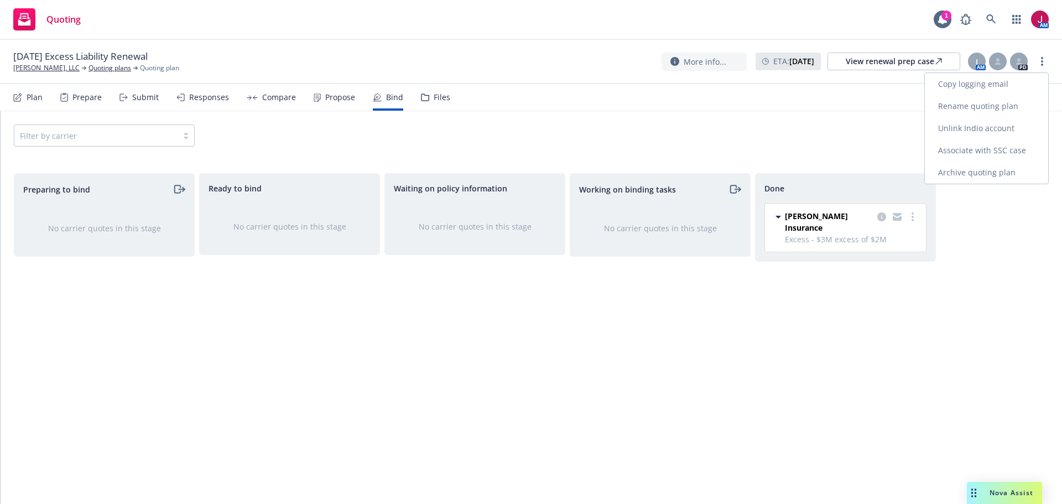
click at [999, 176] on link "Archive quoting plan" at bounding box center [986, 173] width 123 height 22
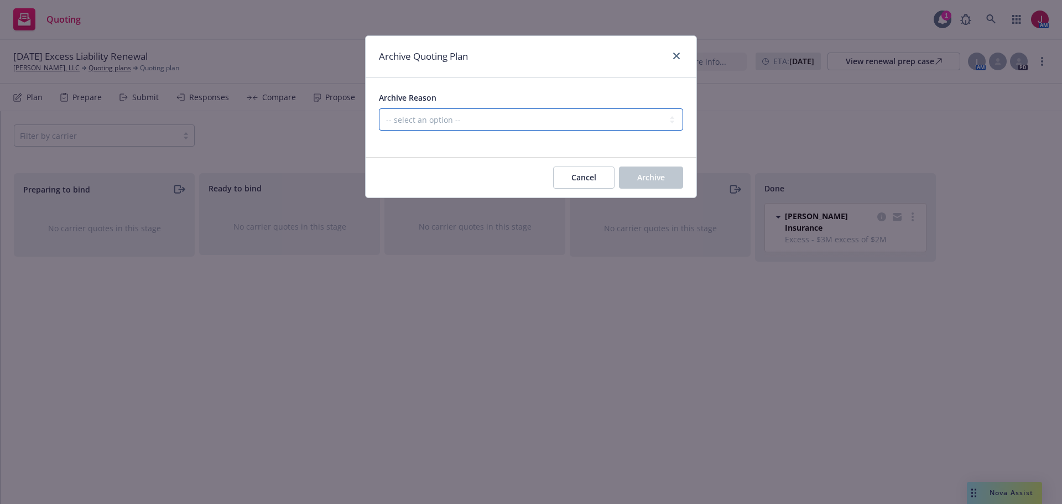
click at [500, 127] on select "-- select an option -- All policies in this renewal plan are auto-renewed Creat…" at bounding box center [531, 119] width 304 height 22
select select "ARCHIVED_RENEWAL_COMPLETED"
click at [379, 108] on select "-- select an option -- All policies in this renewal plan are auto-renewed Creat…" at bounding box center [531, 119] width 304 height 22
click at [647, 176] on span "Archive" at bounding box center [651, 177] width 28 height 11
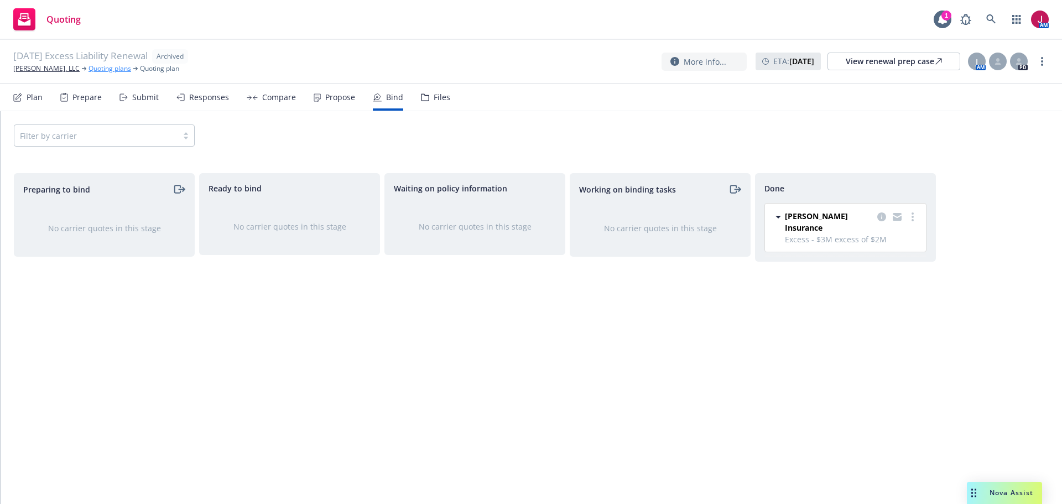
click at [100, 69] on link "Quoting plans" at bounding box center [110, 69] width 43 height 10
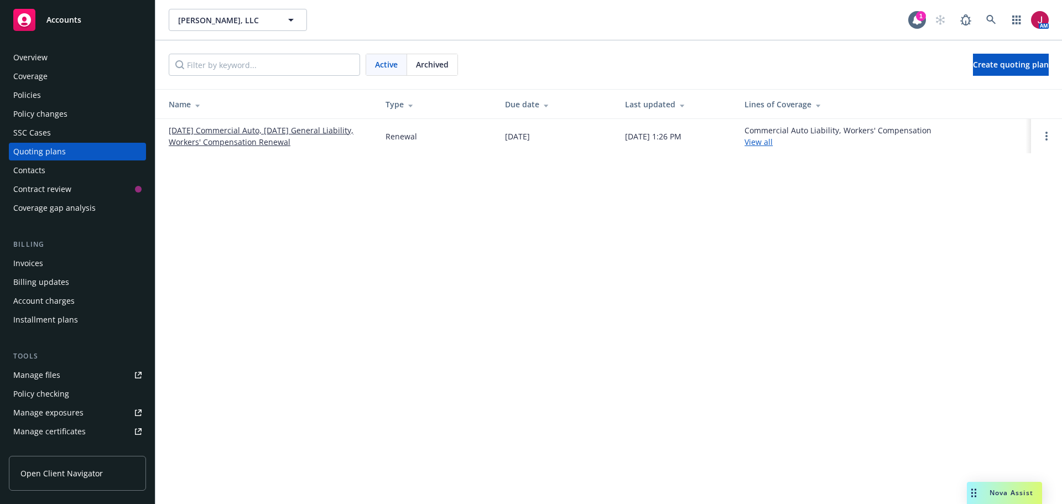
click at [304, 130] on link "[DATE] Commercial Auto, [DATE] General Liability, Workers' Compensation Renewal" at bounding box center [268, 135] width 199 height 23
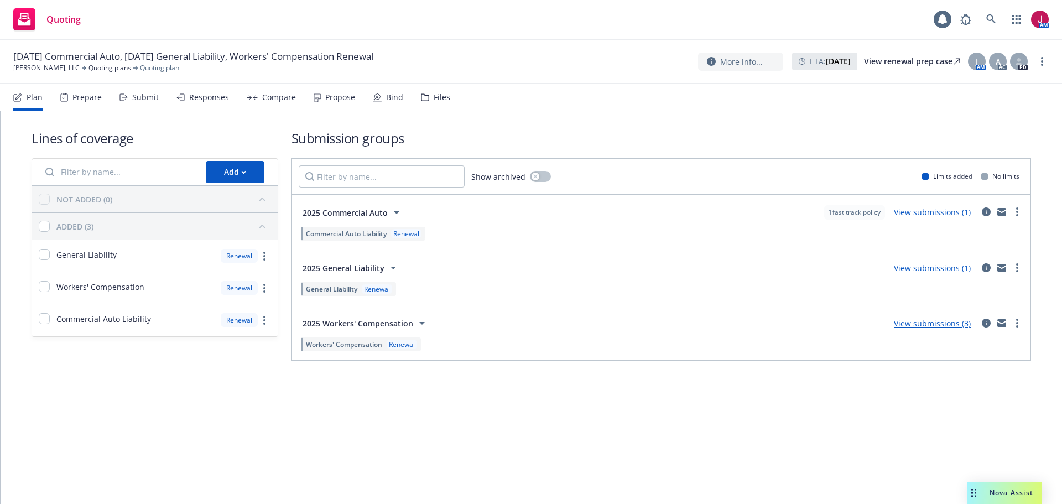
click at [388, 104] on div "Bind" at bounding box center [388, 97] width 30 height 27
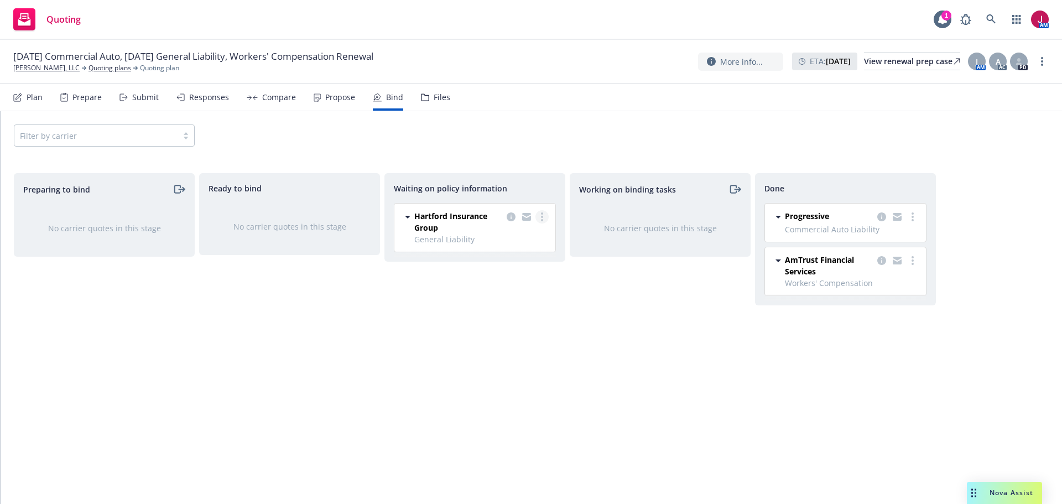
click at [544, 216] on link "more" at bounding box center [542, 216] width 13 height 13
click at [520, 240] on span "Create policies" at bounding box center [488, 239] width 81 height 11
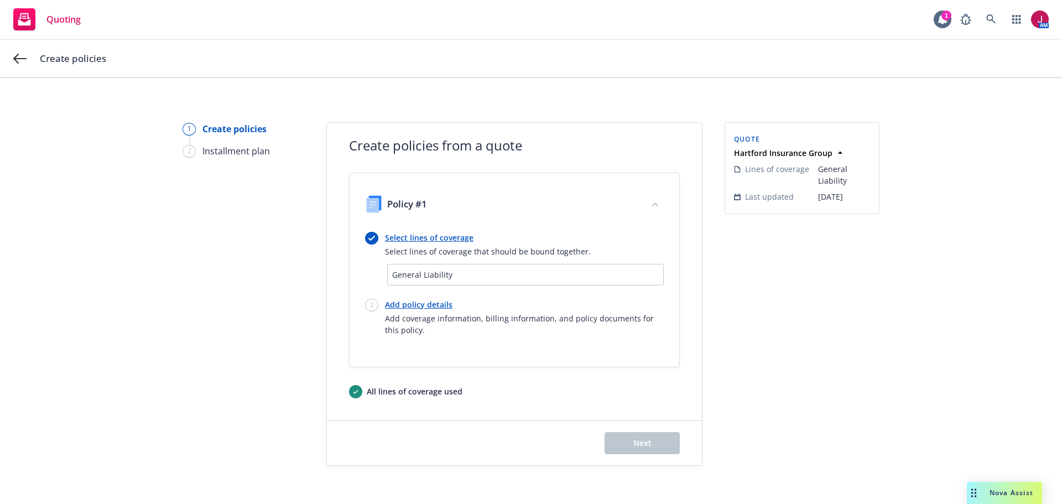
click at [429, 303] on link "Add policy details" at bounding box center [524, 305] width 279 height 12
select select "12"
select select "CA"
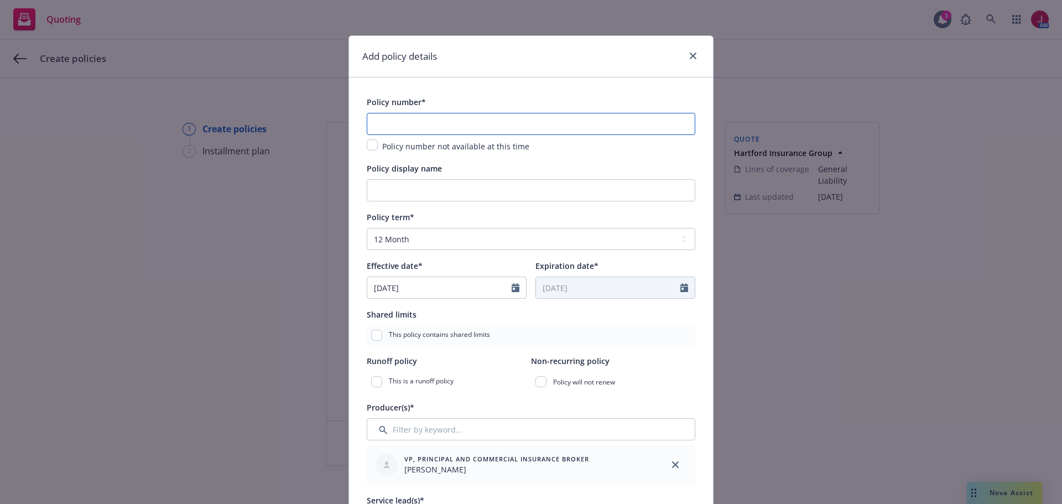
drag, startPoint x: 473, startPoint y: 131, endPoint x: 458, endPoint y: 110, distance: 25.8
click at [473, 130] on input "text" at bounding box center [531, 124] width 329 height 22
type input "BDG-3093859-02"
click at [535, 164] on div "Policy display name" at bounding box center [531, 168] width 329 height 13
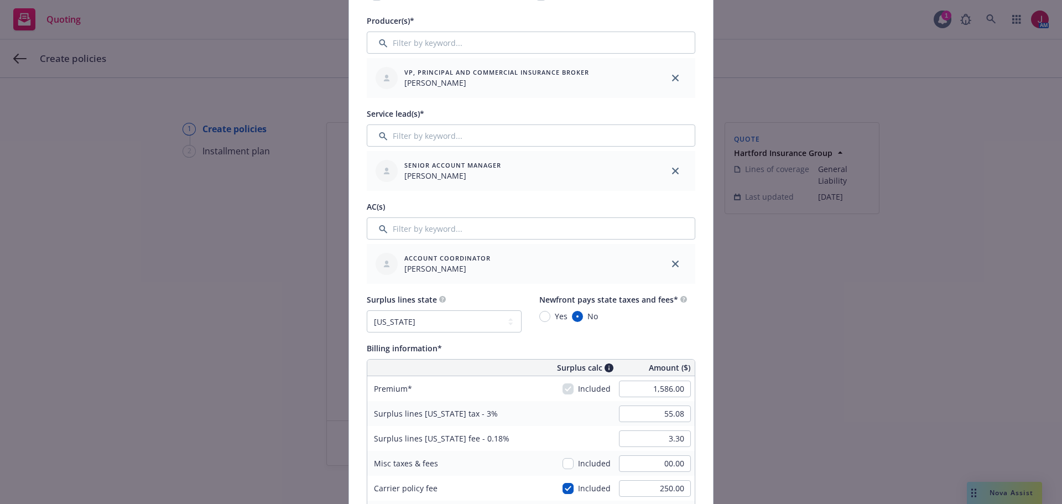
scroll to position [387, 0]
click at [673, 262] on icon "close" at bounding box center [675, 263] width 7 height 7
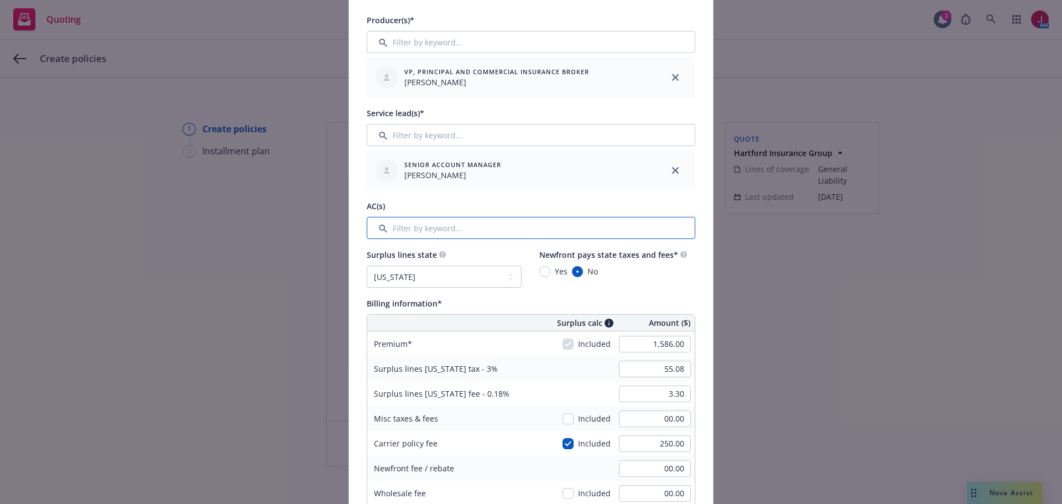
click at [522, 229] on input "Filter by keyword..." at bounding box center [531, 228] width 329 height 22
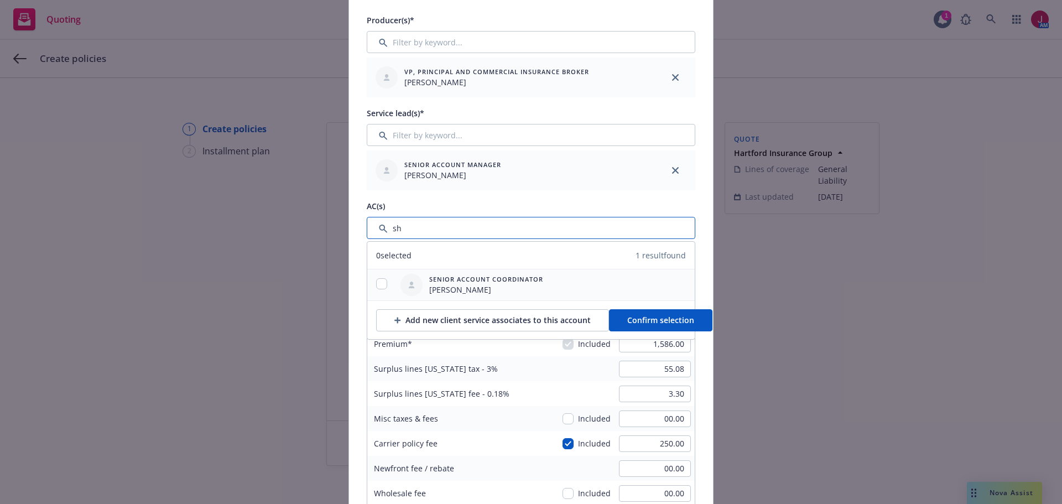
type input "sh"
click at [380, 285] on input "checkbox" at bounding box center [381, 283] width 11 height 11
checkbox input "true"
click at [617, 328] on button "Confirm selection" at bounding box center [660, 320] width 103 height 22
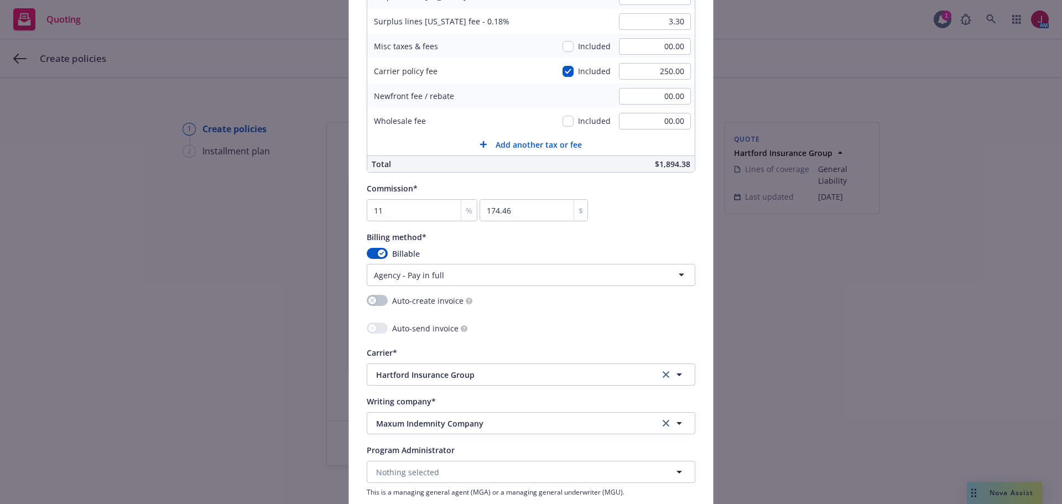
scroll to position [812, 0]
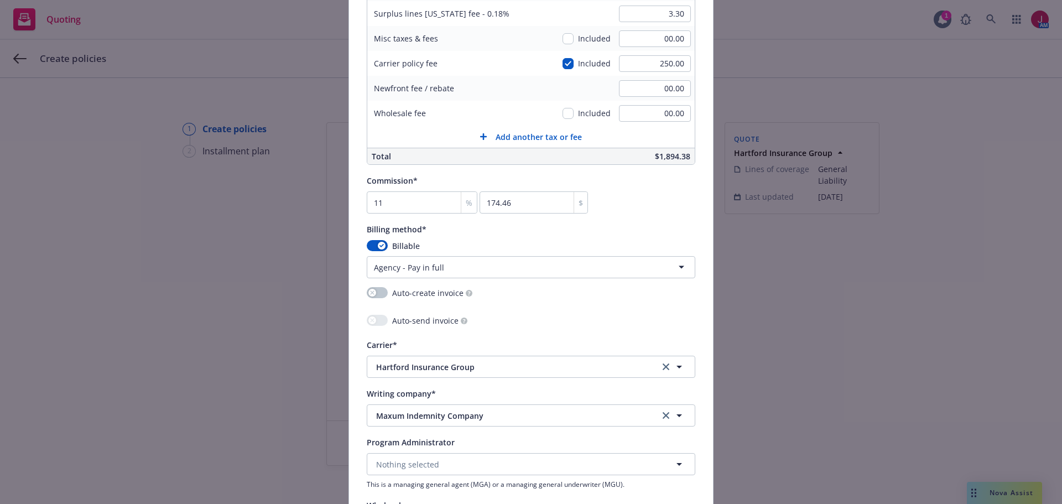
click at [616, 309] on div "Auto-create invoice Auto-send invoice" at bounding box center [531, 308] width 329 height 42
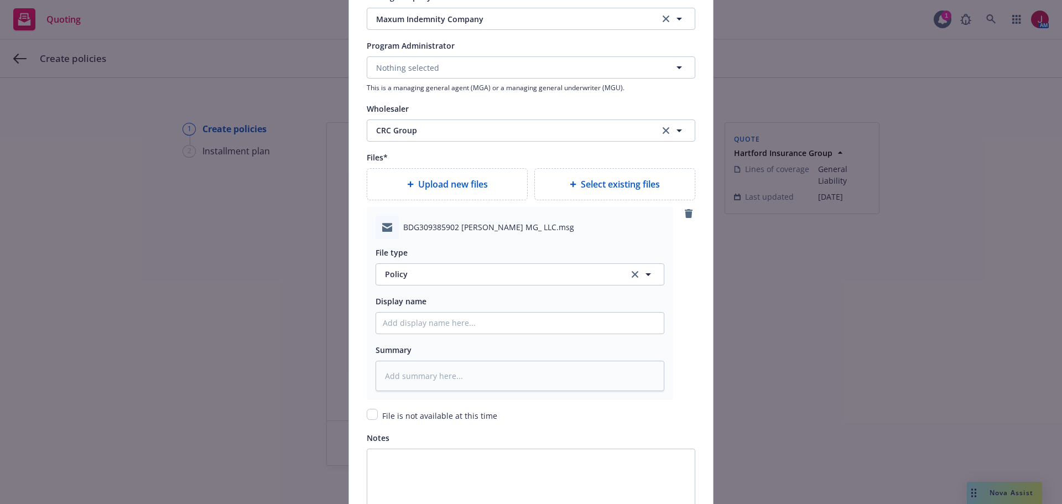
scroll to position [1273, 0]
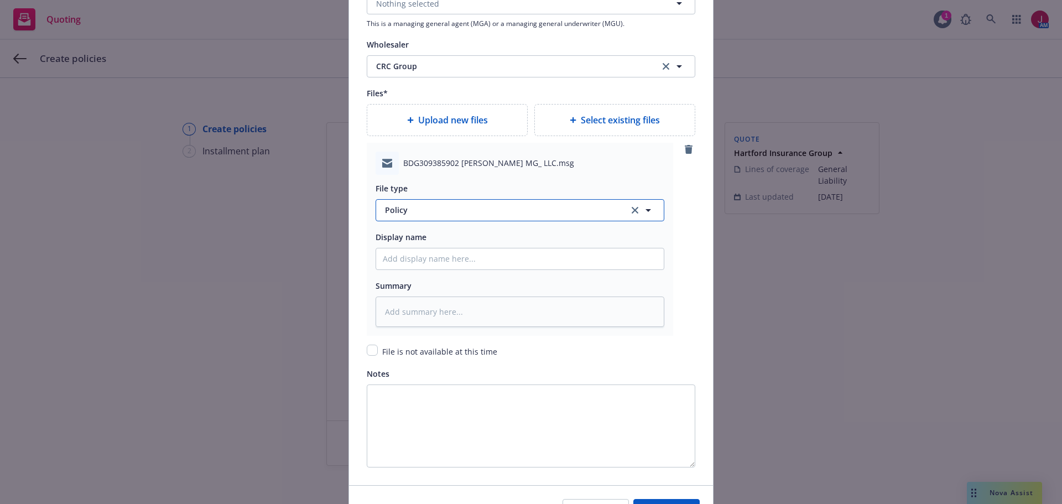
click at [495, 219] on button "Policy" at bounding box center [520, 210] width 289 height 22
type input "binder"
click at [467, 253] on div "Binder" at bounding box center [520, 240] width 288 height 29
click at [435, 257] on input "Policy display name" at bounding box center [520, 258] width 288 height 21
type textarea "x"
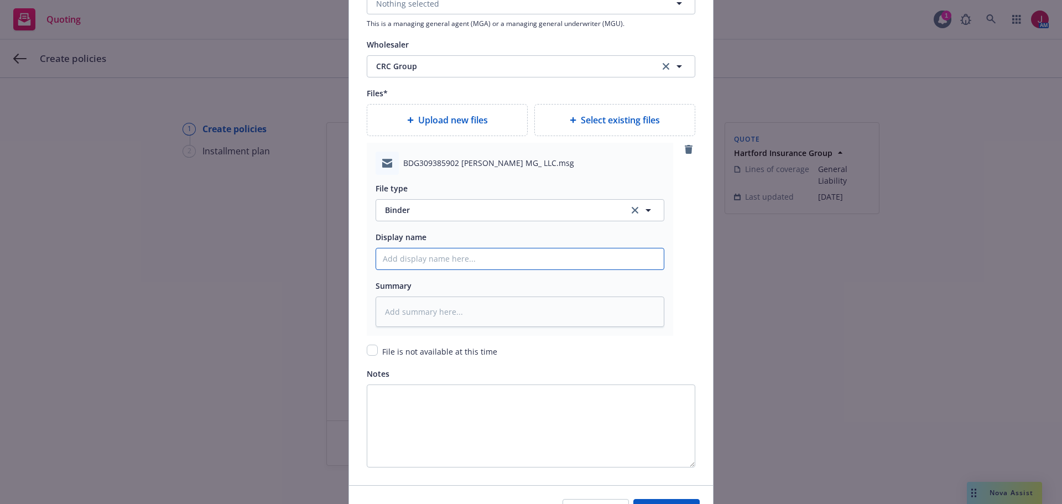
type input "2"
type textarea "x"
type input "25"
type textarea "x"
type input "25-"
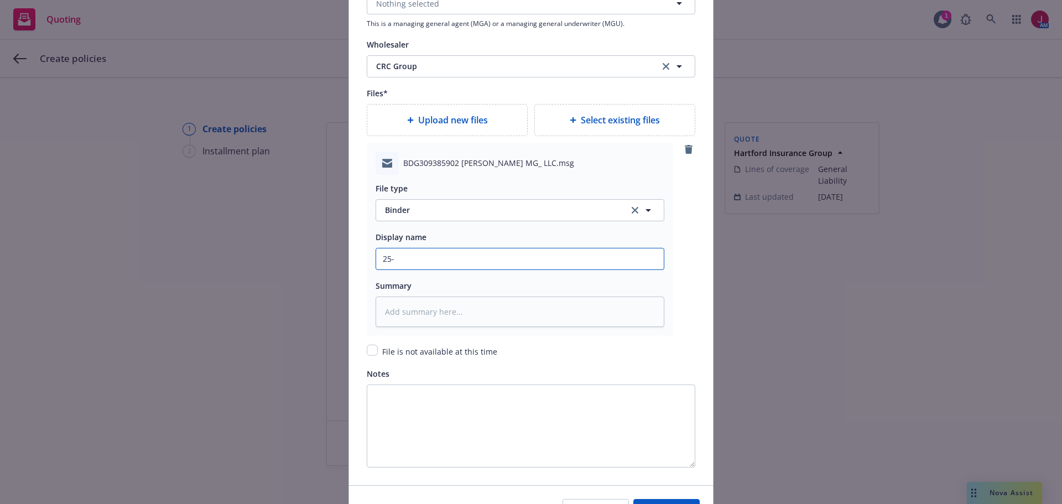
type textarea "x"
type input "25-2"
type textarea "x"
type input "25-26"
type textarea "x"
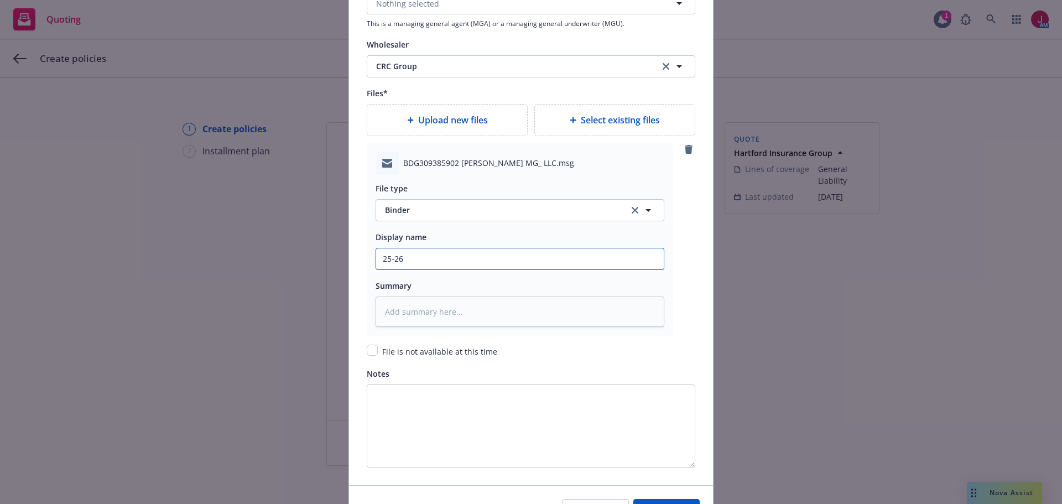
type input "25-26"
type textarea "x"
type input "25-26 G"
type textarea "x"
type input "25-26 GL"
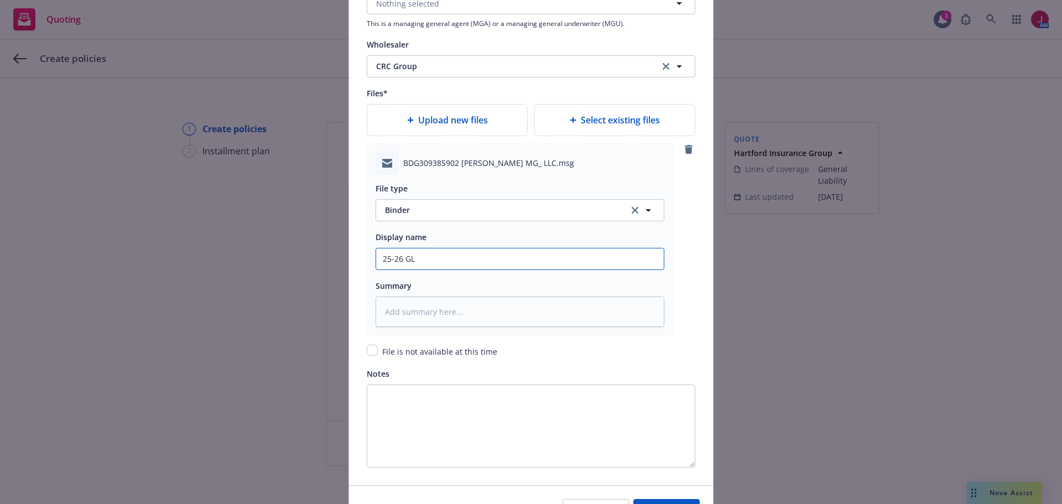
type textarea "x"
type input "25-26 GL"
type textarea "x"
type input "25-26 GL -"
type textarea "x"
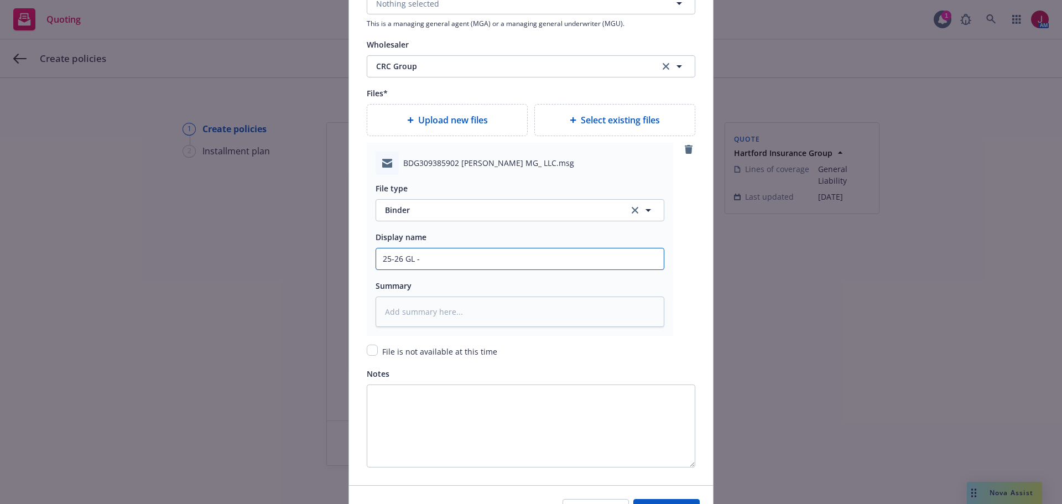
type input "25-26 GL -"
click button "Save" at bounding box center [667, 510] width 66 height 22
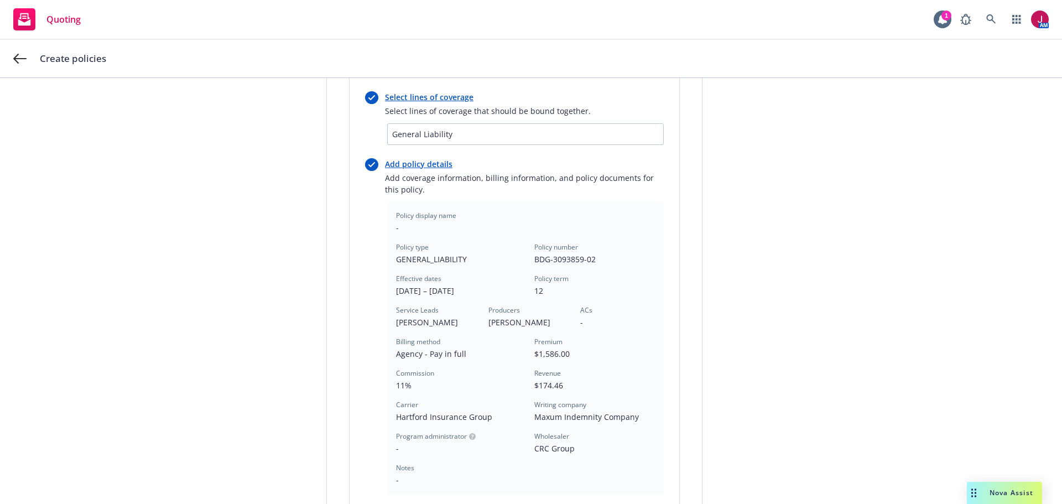
scroll to position [305, 0]
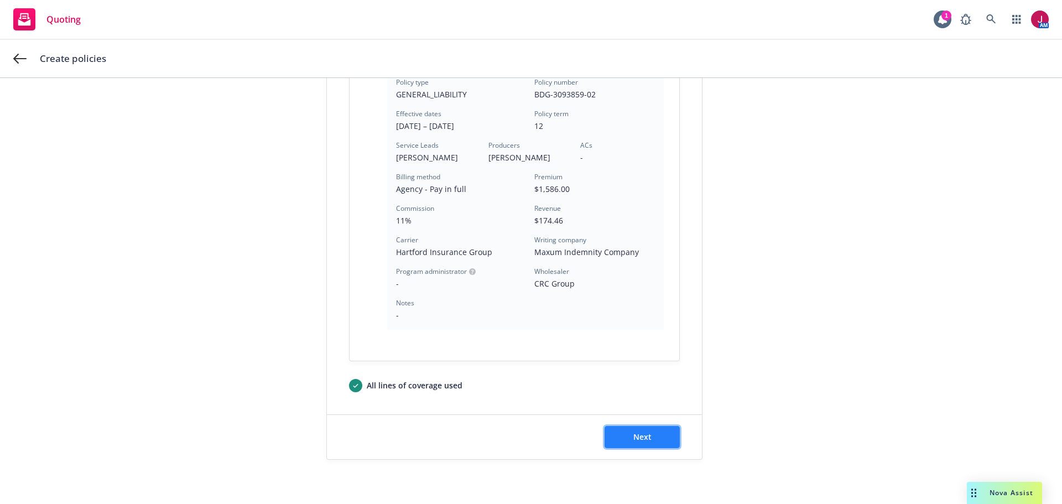
click at [647, 429] on button "Next" at bounding box center [642, 437] width 75 height 22
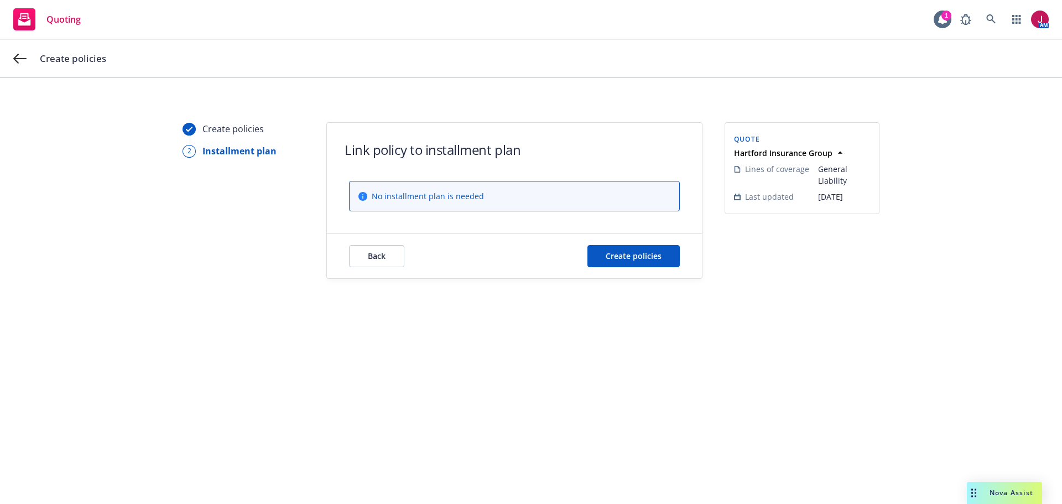
scroll to position [0, 0]
click at [624, 268] on div "Back Create policies" at bounding box center [514, 256] width 375 height 44
click at [623, 246] on button "Create policies" at bounding box center [634, 256] width 92 height 22
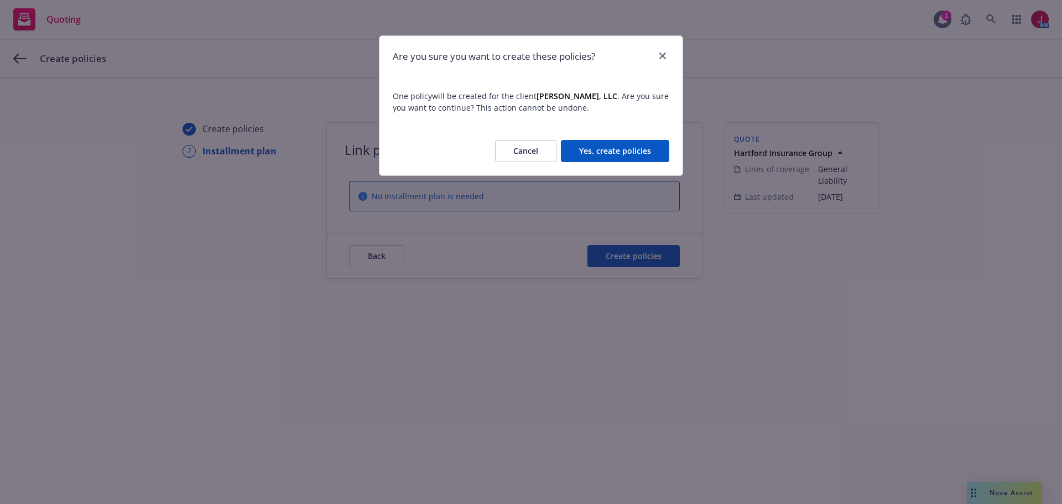
click at [615, 141] on button "Yes, create policies" at bounding box center [615, 151] width 108 height 22
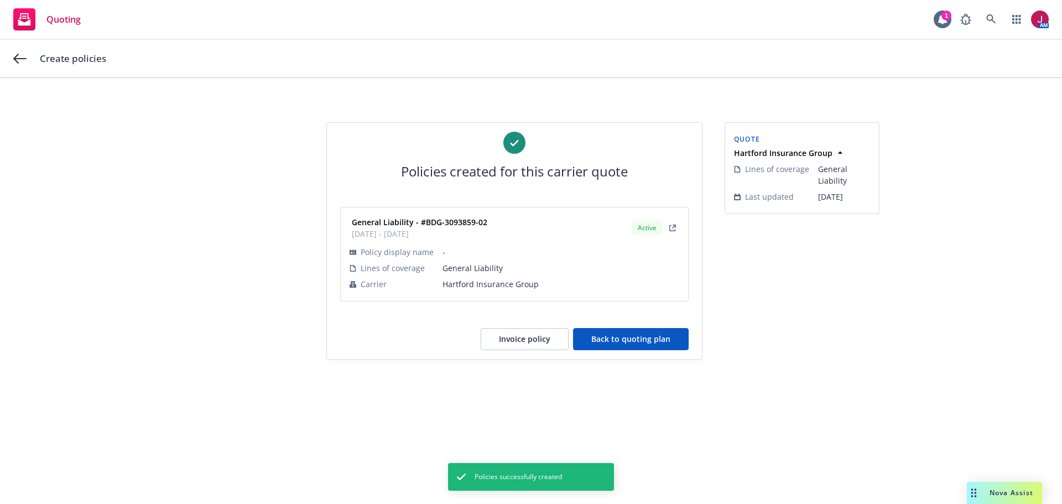
click at [617, 336] on button "Back to quoting plan" at bounding box center [631, 339] width 116 height 22
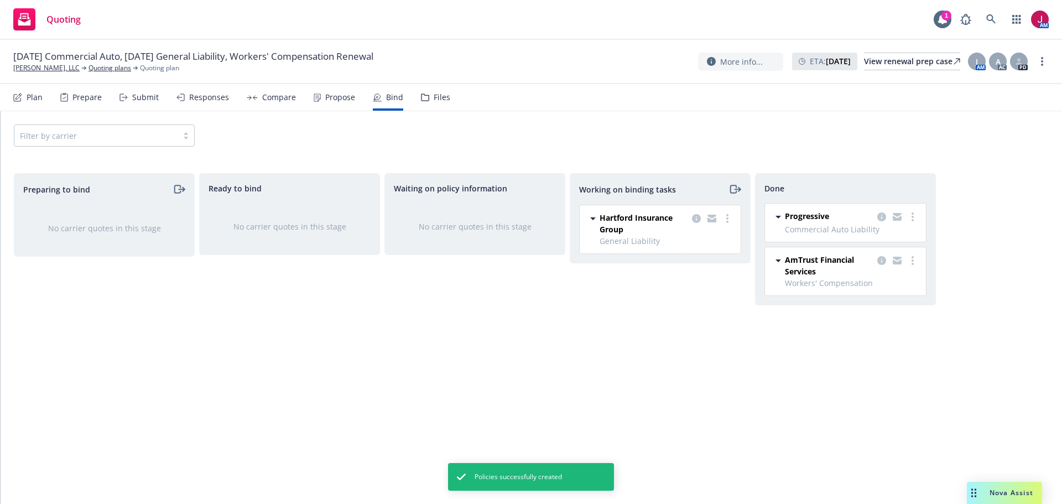
click at [424, 98] on icon at bounding box center [425, 98] width 8 height 8
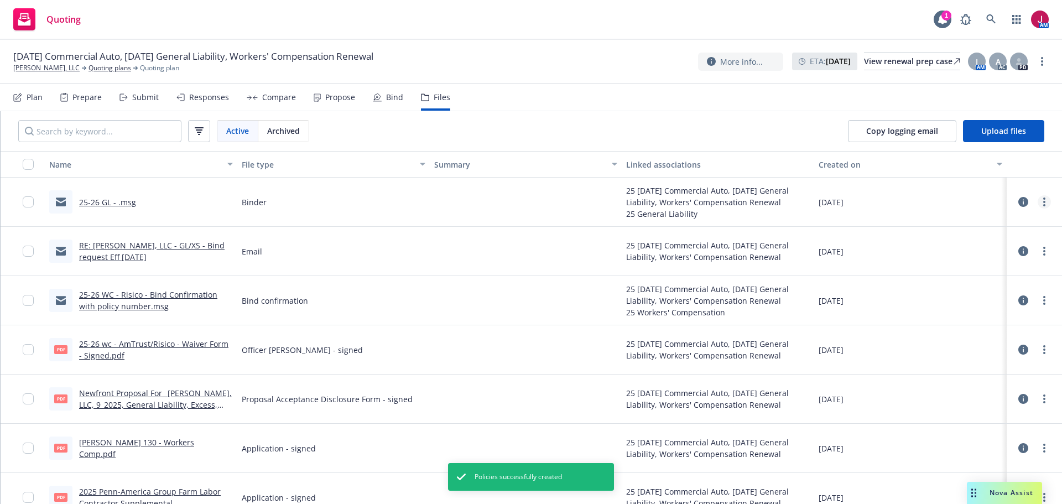
click at [1043, 203] on icon "more" at bounding box center [1044, 202] width 2 height 9
click at [993, 271] on link "Edit" at bounding box center [987, 269] width 110 height 22
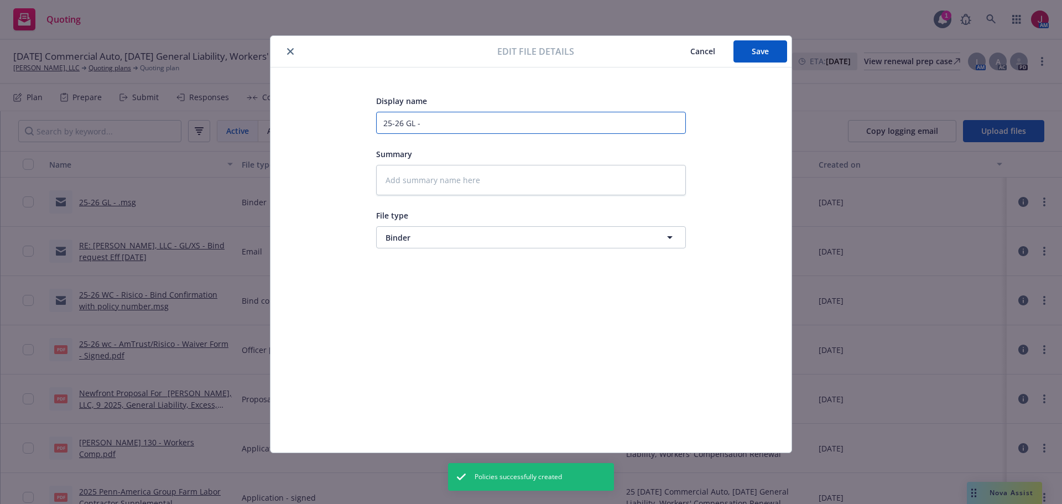
click at [422, 123] on input "25-26 GL -" at bounding box center [531, 123] width 310 height 22
type textarea "x"
type input "25-26 GL - B"
type textarea "x"
type input "25-26 GL - Bi"
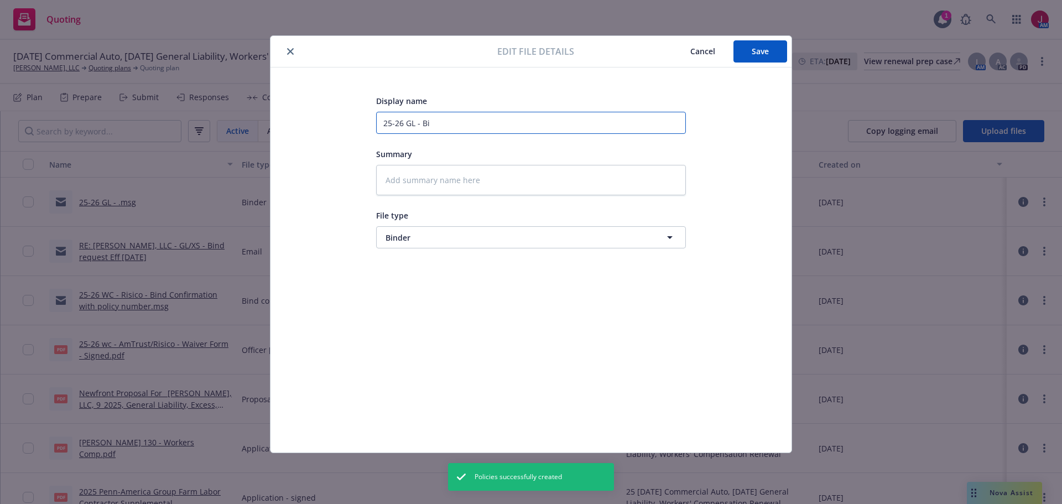
type textarea "x"
type input "25-26 GL - Bin"
type textarea "x"
type input "25-26 GL - Bind"
type textarea "x"
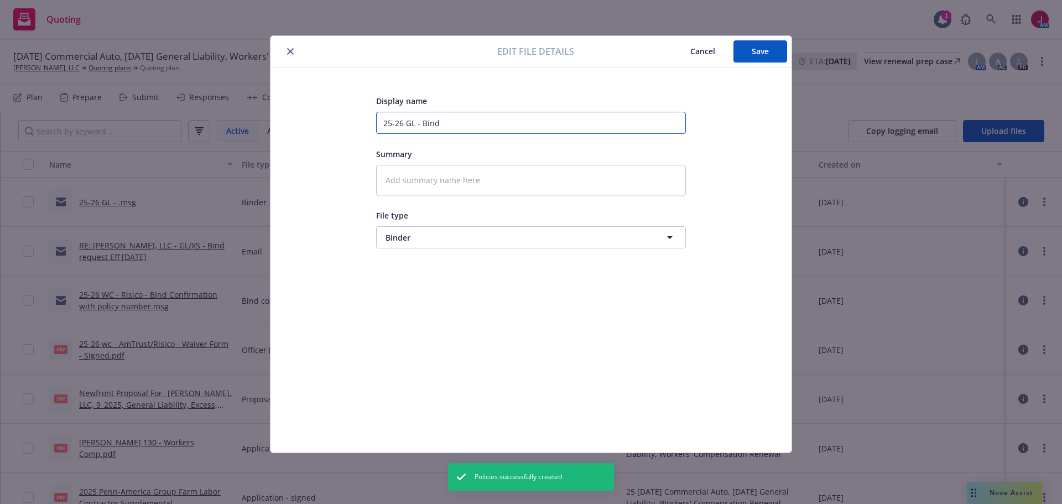
type input "25-26 GL - Binde"
type textarea "x"
type input "25-26 GL - Binder"
type textarea "x"
type input "25-26 GL - Binder"
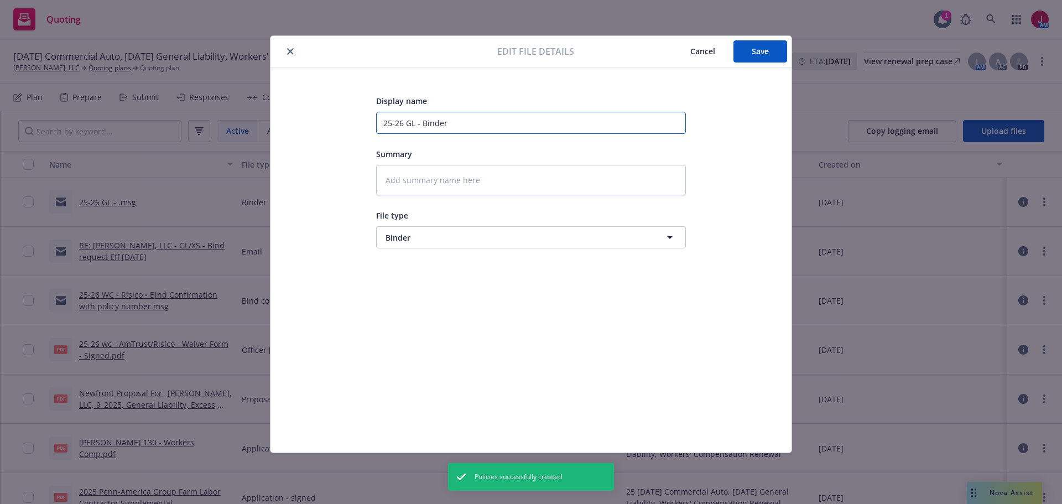
type textarea "x"
type input "25-26 GL - Binder a"
type textarea "x"
type input "25-26 GL - Binder an"
type textarea "x"
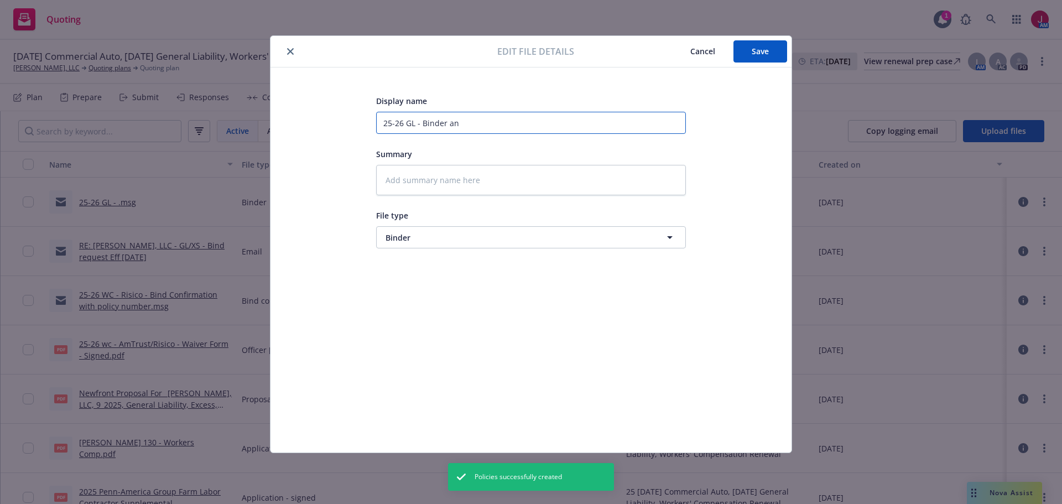
type input "25-26 GL - Binder and"
type textarea "x"
type input "25-26 GL - Binder and"
type textarea "x"
type input "25-26 GL - Binder and T"
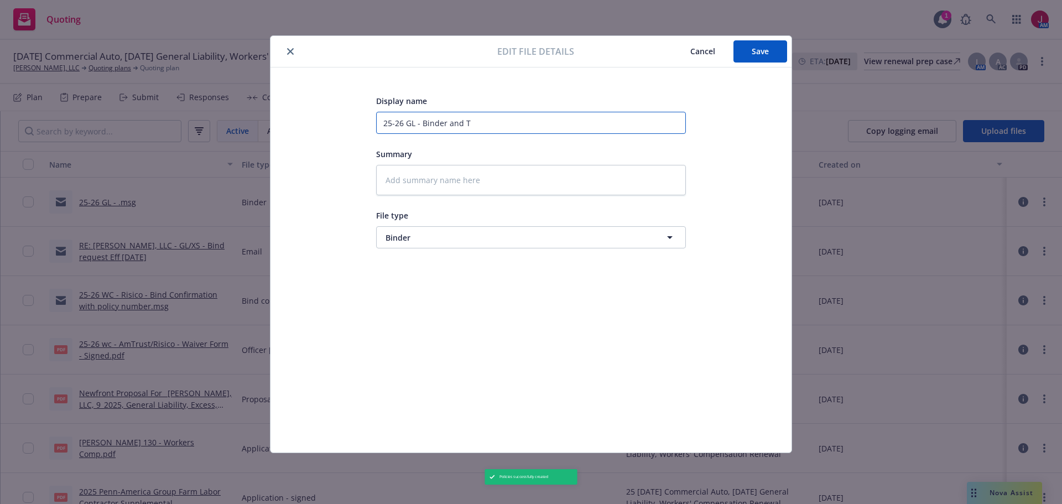
type textarea "x"
type input "25-26 GL - Binder and Th"
type textarea "x"
type input "25-26 GL - Binder and Thi"
type textarea "x"
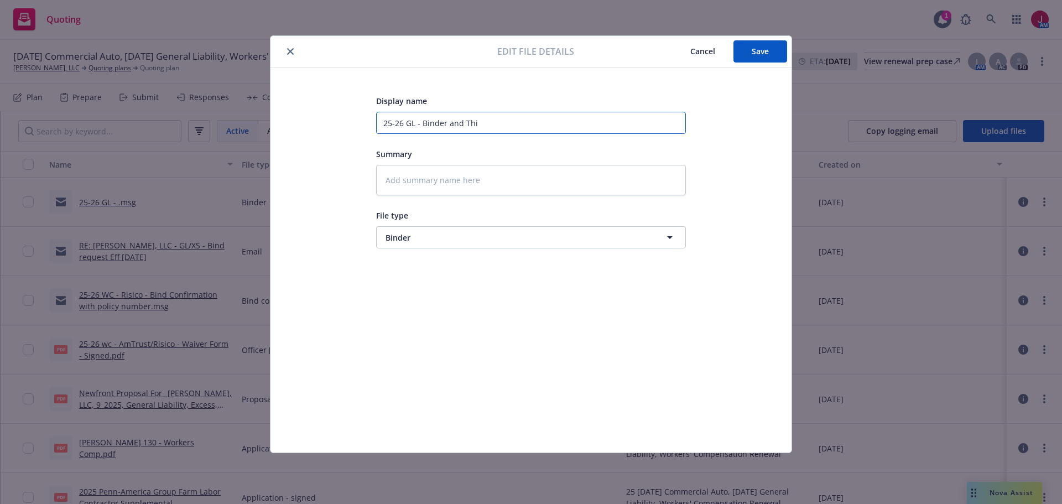
type input "25-26 GL - Binder and Thir"
type textarea "x"
type input "25-26 GL - Binder and Third"
type textarea "x"
type input "25-26 GL - Binder and Third"
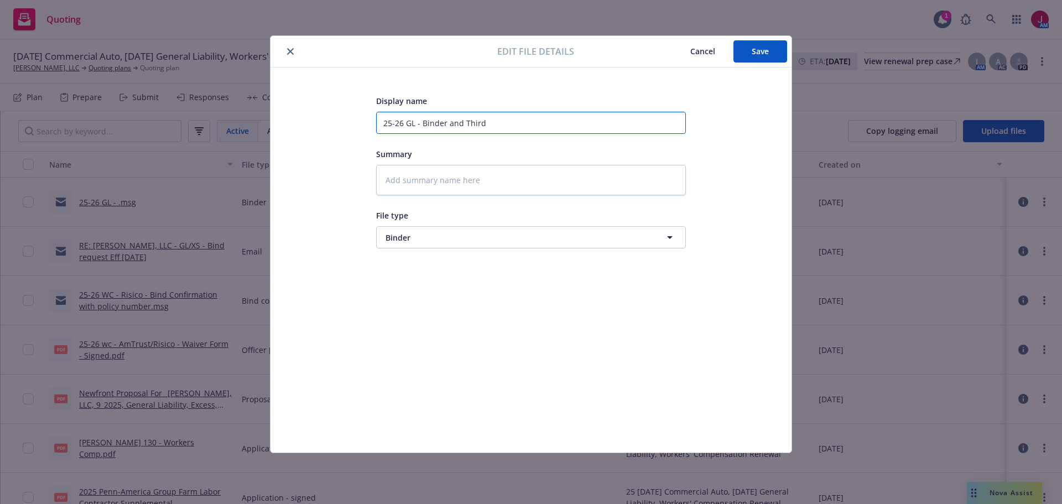
type textarea "x"
type input "25-26 GL - Binder and Third P"
type textarea "x"
type input "25-26 GL - Binder and Third Pa"
type textarea "x"
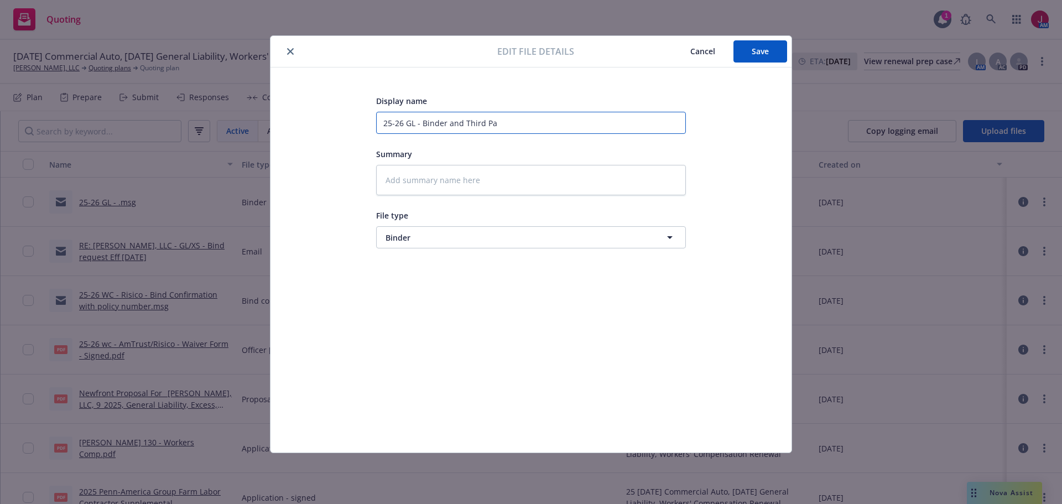
type input "25-26 GL - Binder and Third Par"
type textarea "x"
type input "25-26 GL - Binder and Third Part"
type textarea "x"
type input "25-26 GL - Binder and Third Party"
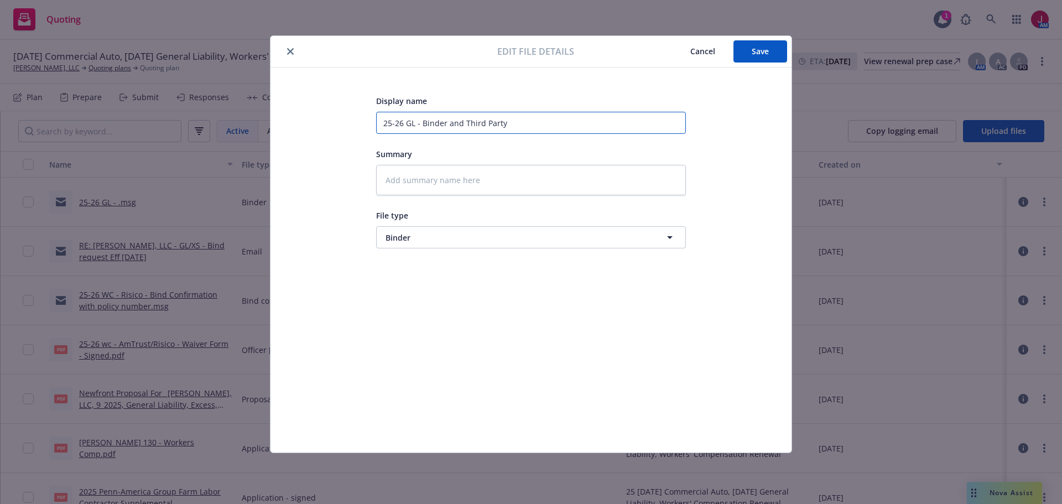
type textarea "x"
type input "25-26 GL - Binder and Third Party"
type textarea "x"
type input "25-26 GL - Binder and Third Party I"
type textarea "x"
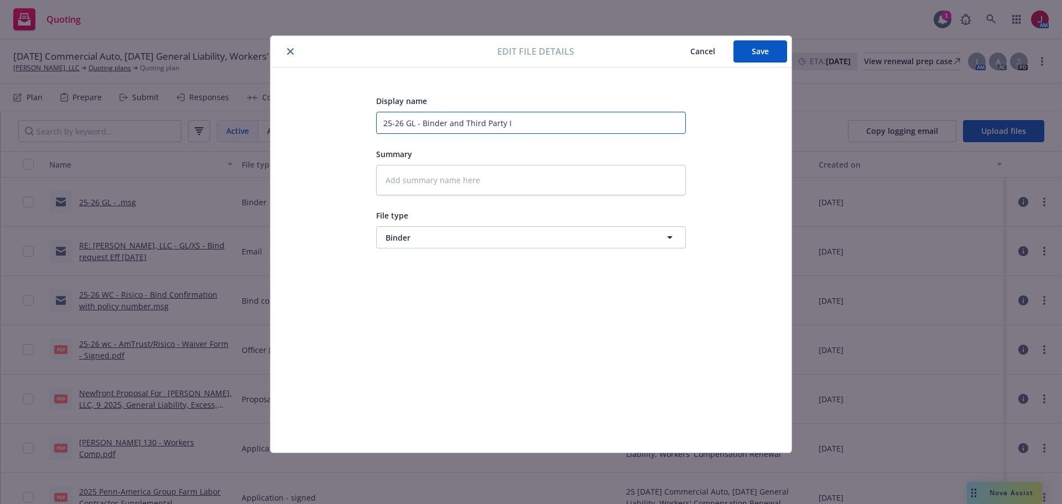
type input "25-26 GL - Binder and Third Party In"
type textarea "x"
type input "25-26 GL - Binder and Third Party Inv"
type textarea "x"
type input "25-26 GL - Binder and Third Party Invo"
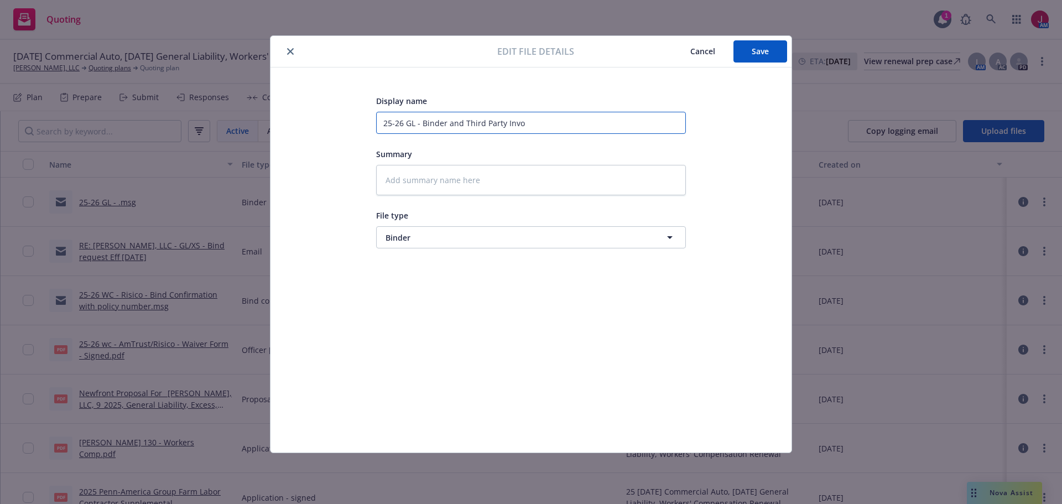
type textarea "x"
type input "25-26 GL - Binder and Third Party Invoi"
type textarea "x"
type input "25-26 GL - Binder and Third Party Invoic"
type textarea "x"
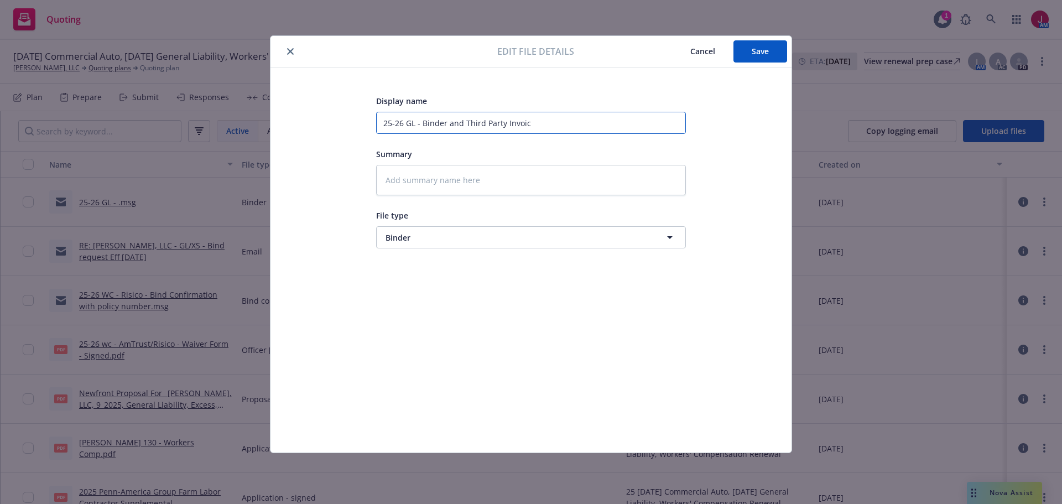
type input "25-26 GL - Binder and Third Party Invoice"
type textarea "x"
type input "25-26 GL - Binder and Third Party Invoice"
type textarea "x"
type input "25-26 GL - Binder and Third Party Invoice -"
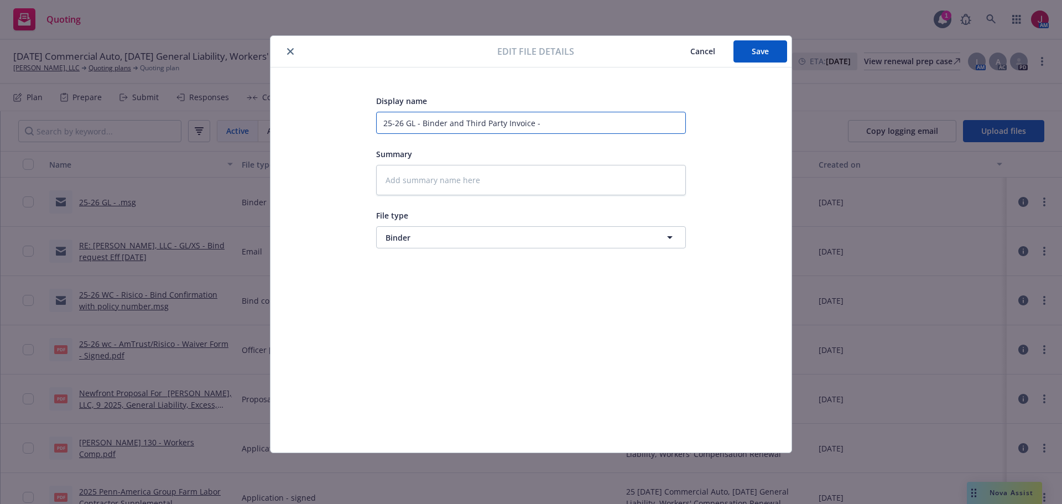
type textarea "x"
type input "25-26 GL - Binder and Third Party Invoice -"
type textarea "x"
type input "25-26 GL - Binder and Third Party Invoice - C"
type textarea "x"
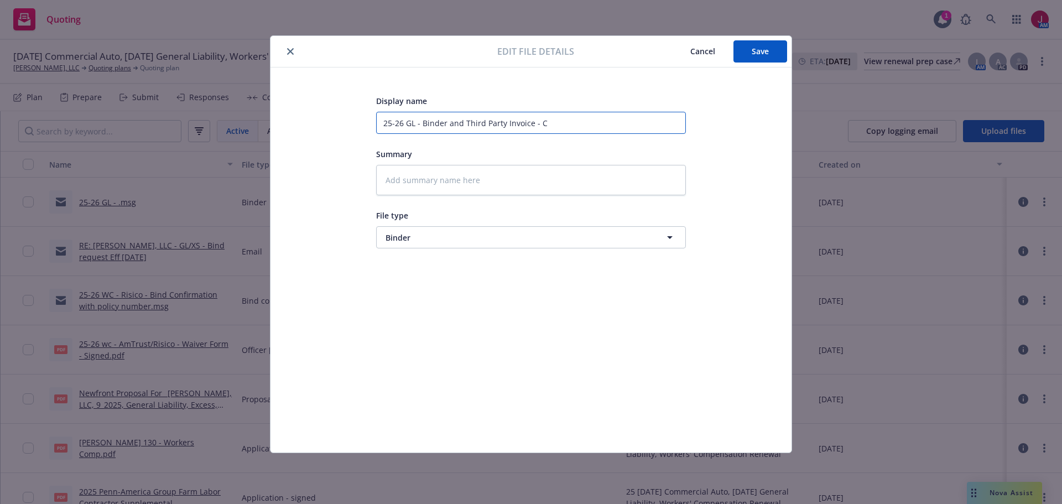
type input "25-26 GL - Binder and Third Party Invoice - CR"
type textarea "x"
type input "25-26 GL - Binder and Third Party Invoice - CRC"
type textarea "x"
type input "25-26 GL - Binder and Third Party Invoice - CRC/"
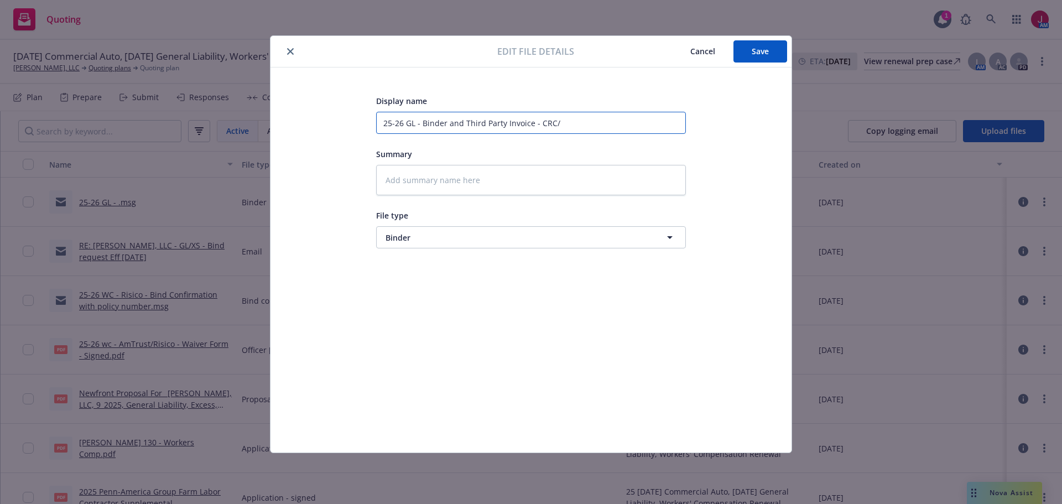
click at [567, 127] on input "25-26 GL - Binder and Third Party Invoice - CRC/" at bounding box center [531, 123] width 310 height 22
type textarea "x"
type input "25-26 GL - Binder and Third Party Invoice - CRC/M"
type textarea "x"
type input "25-26 GL - Binder and Third Party Invoice - CRC/Ma"
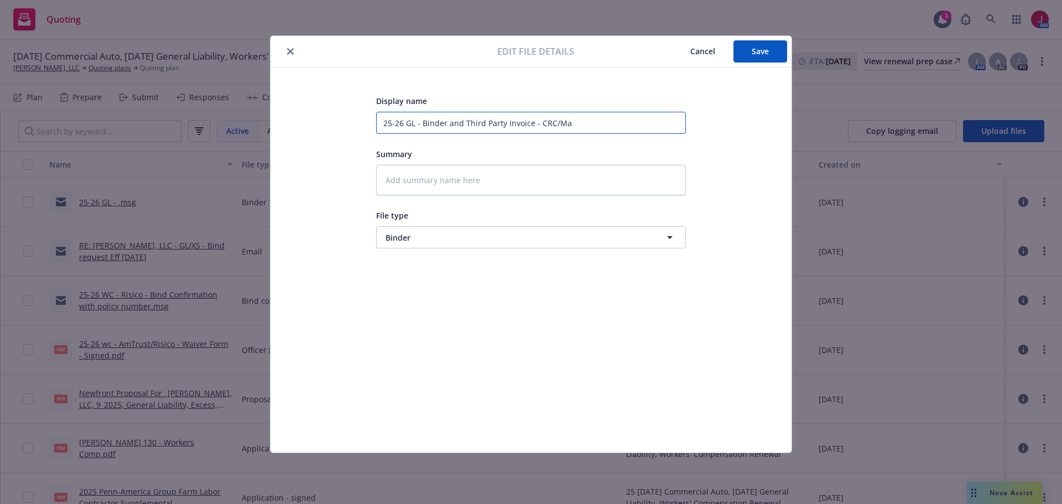
type textarea "x"
type input "25-26 GL - Binder and Third Party Invoice - CRC/Max"
type textarea "x"
type input "25-26 GL - Binder and Third Party Invoice - CRC/Maxu"
type textarea "x"
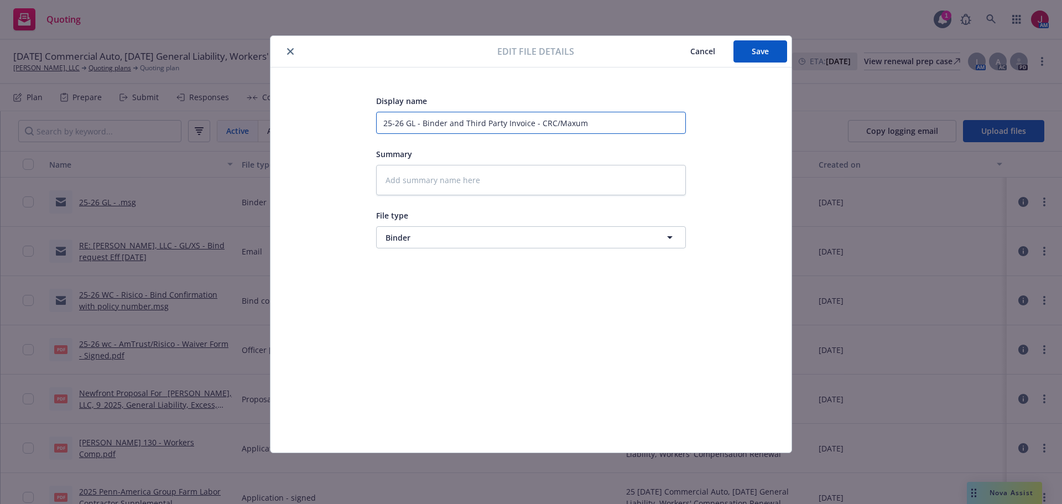
type input "25-26 GL - Binder and Third Party Invoice - CRC/Maxum"
click at [746, 63] on div "Edit file details Cancel Save" at bounding box center [531, 52] width 521 height 32
click at [754, 54] on span "Save" at bounding box center [760, 51] width 17 height 11
type textarea "x"
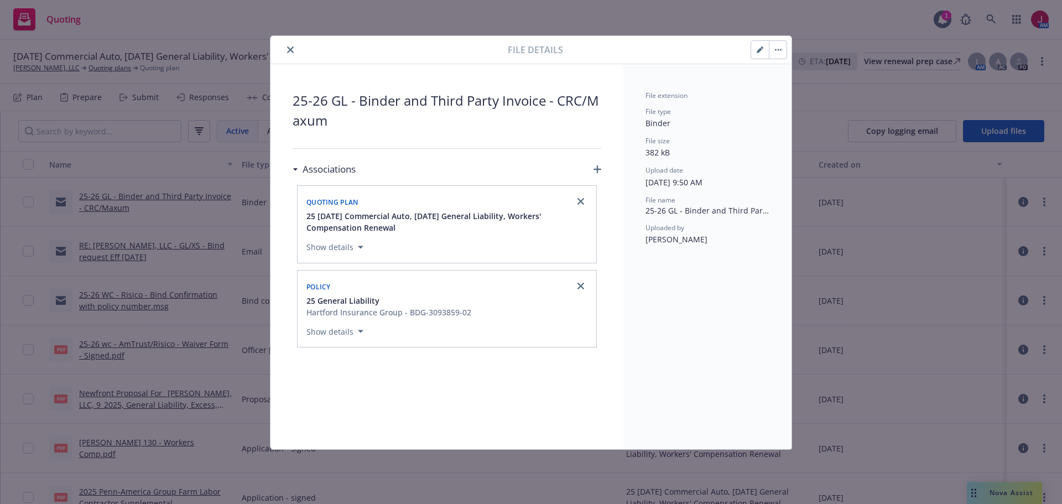
click at [289, 46] on button "close" at bounding box center [290, 49] width 13 height 13
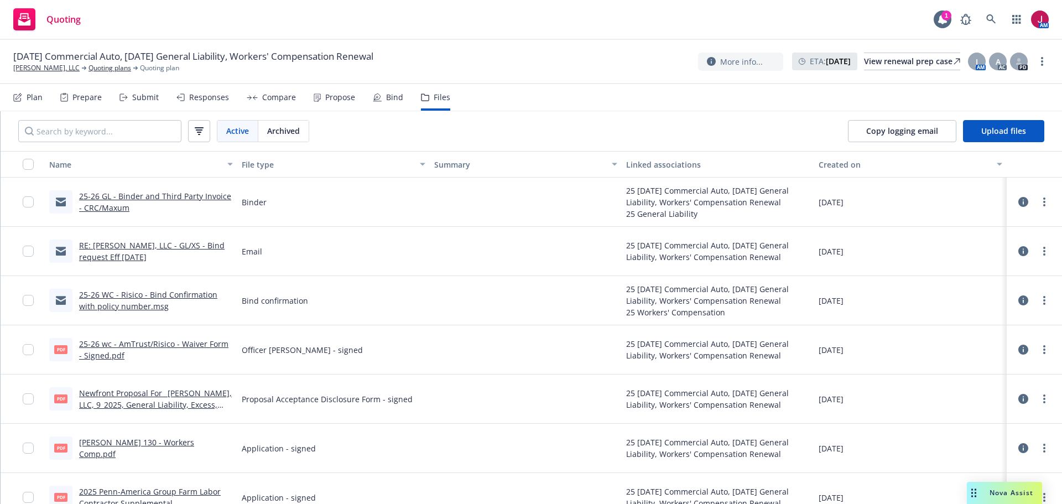
drag, startPoint x: 399, startPoint y: 98, endPoint x: 391, endPoint y: 97, distance: 8.9
click at [395, 97] on div "Plan Prepare Submit Responses Compare Propose Bind Files" at bounding box center [231, 97] width 437 height 27
click at [390, 97] on div "Bind" at bounding box center [394, 97] width 17 height 9
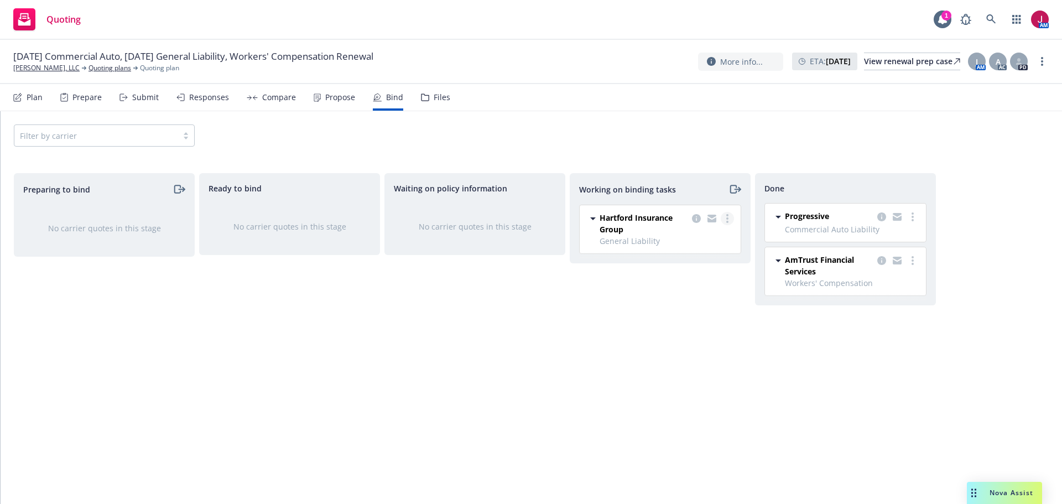
click at [727, 221] on circle "more" at bounding box center [727, 222] width 2 height 2
click at [717, 268] on link "Move to done" at bounding box center [684, 263] width 100 height 22
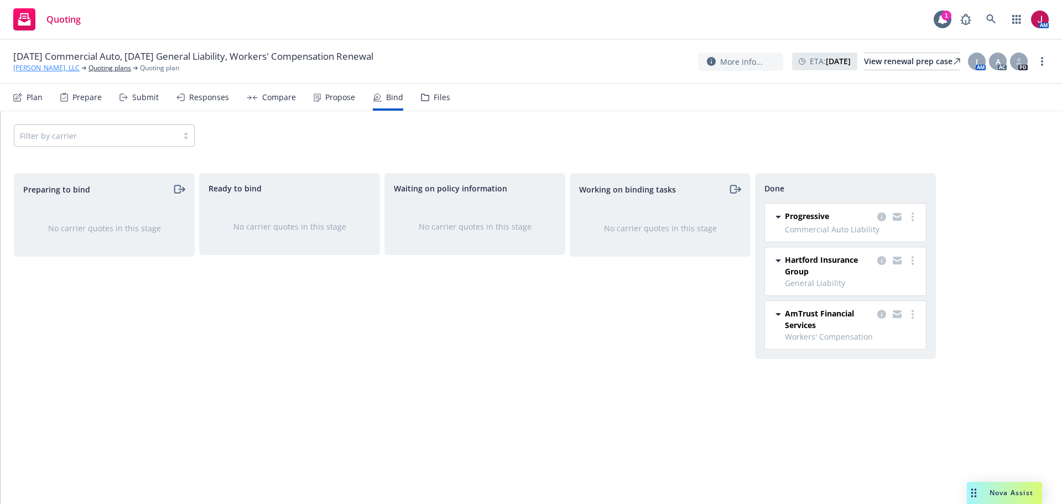
click at [43, 71] on link "Ayala MG, LLC" at bounding box center [46, 68] width 66 height 10
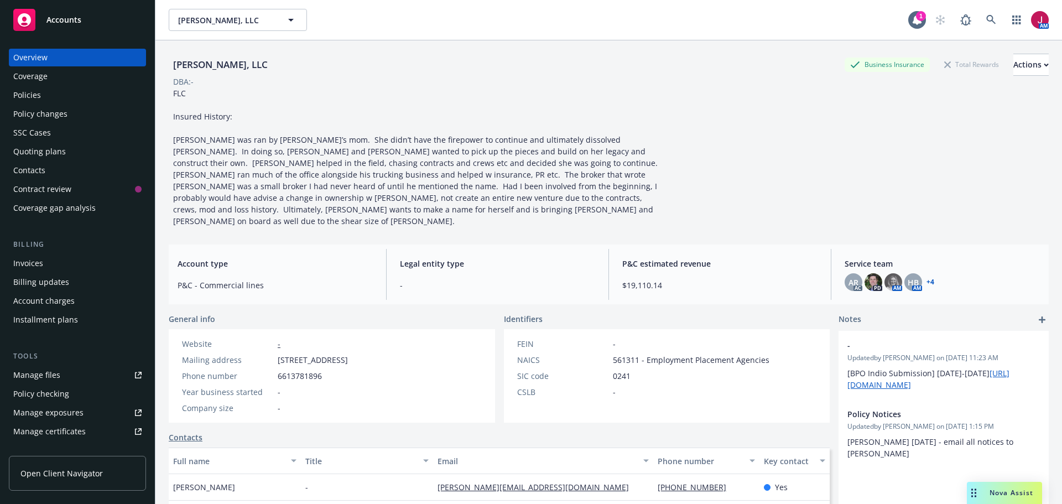
click at [61, 92] on div "Policies" at bounding box center [77, 95] width 128 height 18
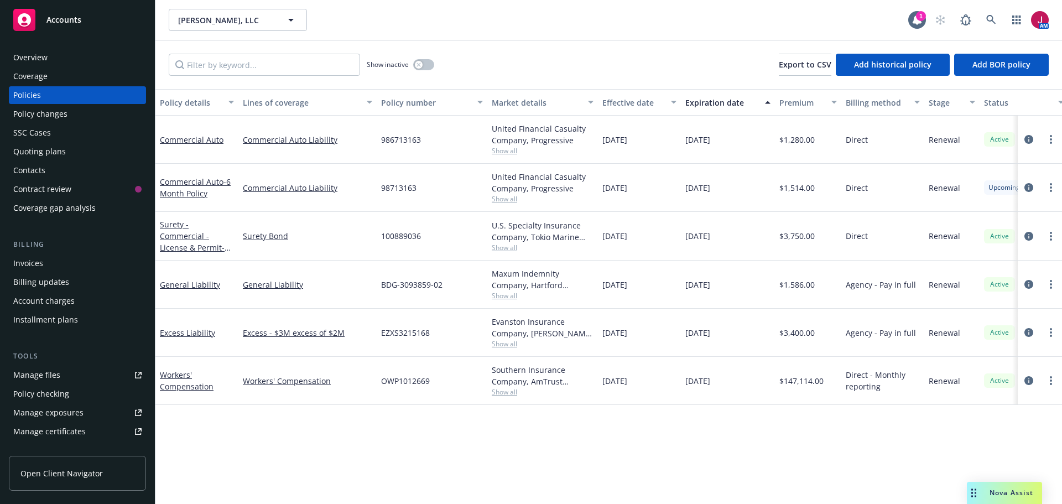
click at [65, 154] on div "Quoting plans" at bounding box center [77, 152] width 128 height 18
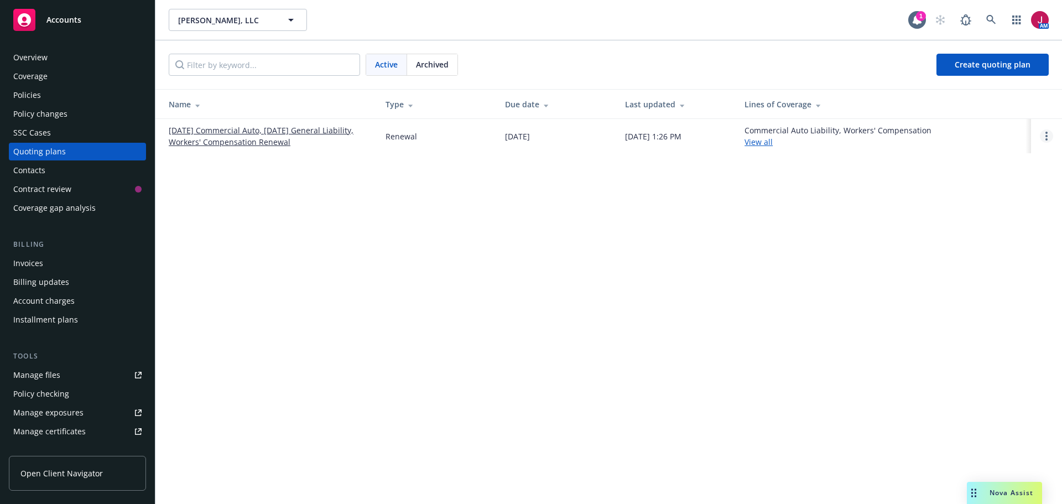
click at [1045, 141] on link "Open options" at bounding box center [1046, 135] width 13 height 13
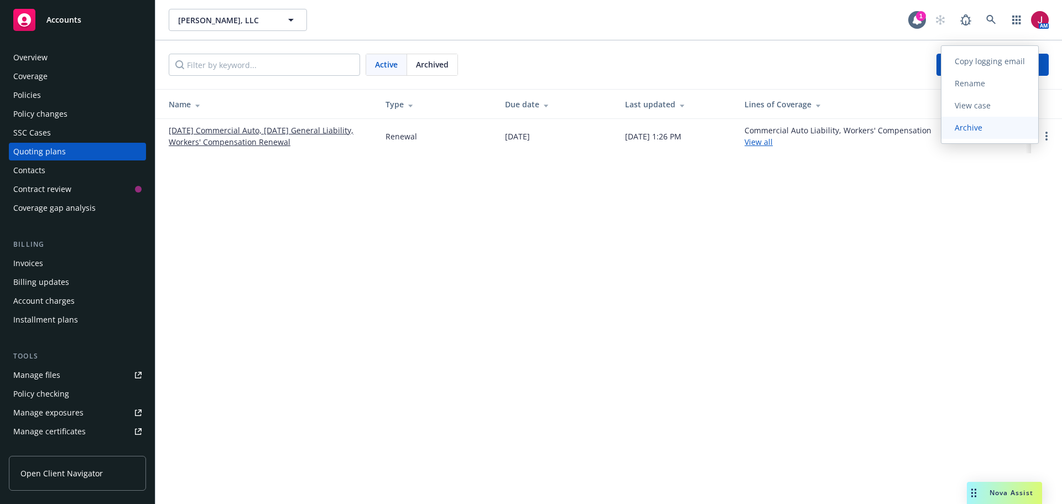
click at [1000, 127] on link "Archive" at bounding box center [990, 128] width 97 height 22
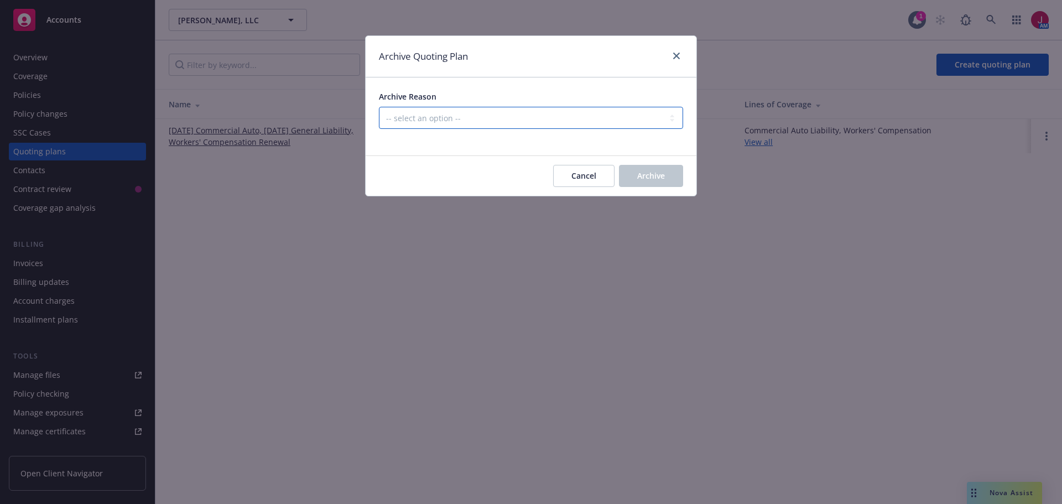
click at [503, 121] on select "-- select an option -- All policies in this renewal plan are auto-renewed Creat…" at bounding box center [531, 118] width 304 height 22
select select "ARCHIVED_RENEWAL_COMPLETED"
click at [379, 107] on select "-- select an option -- All policies in this renewal plan are auto-renewed Creat…" at bounding box center [531, 118] width 304 height 22
drag, startPoint x: 675, startPoint y: 168, endPoint x: 668, endPoint y: 174, distance: 9.0
click at [674, 168] on button "Archive" at bounding box center [651, 176] width 64 height 22
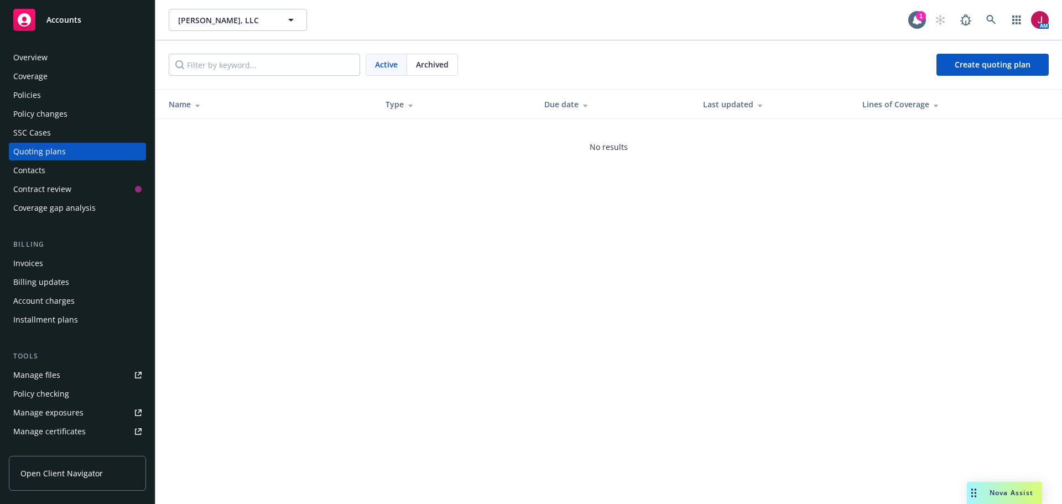
click at [55, 261] on div "Invoices" at bounding box center [77, 264] width 128 height 18
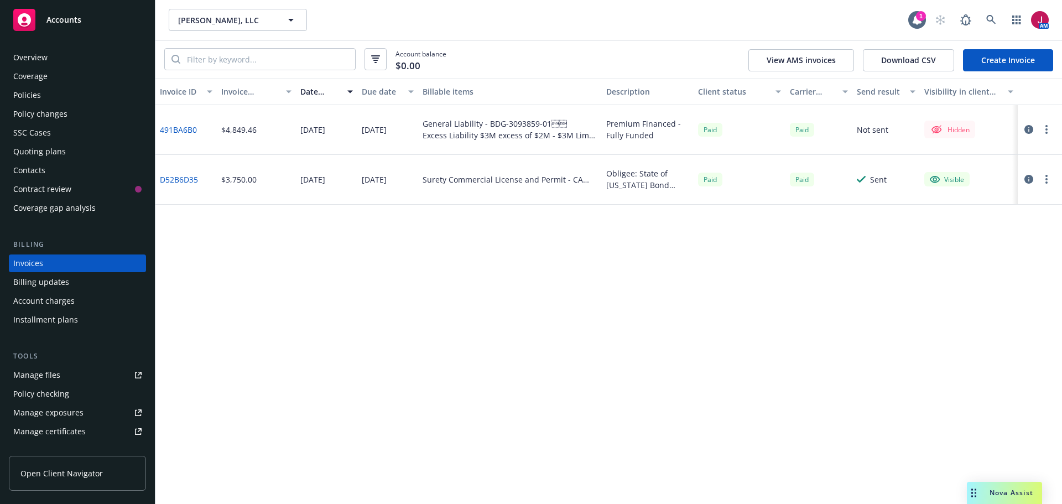
click at [1003, 63] on link "Create Invoice" at bounding box center [1008, 60] width 90 height 22
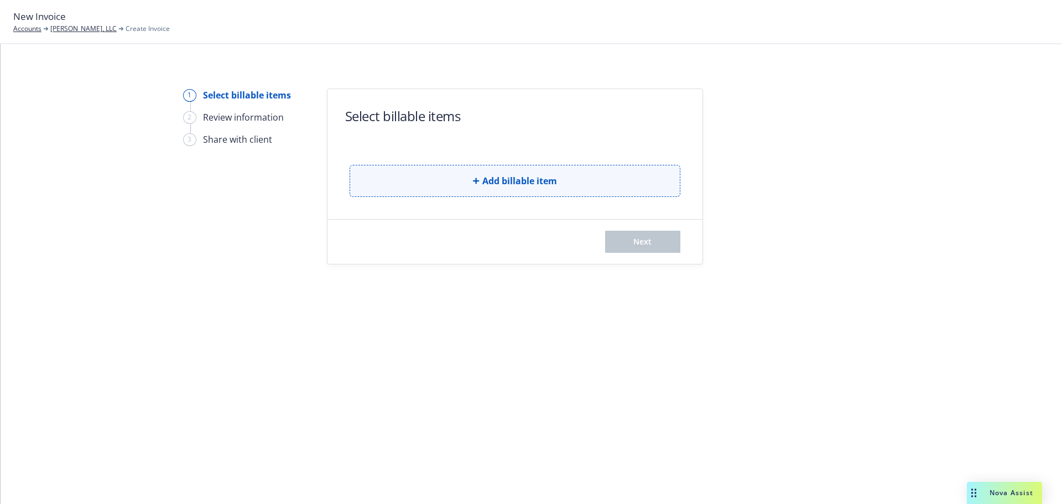
click at [514, 189] on button "Add billable item" at bounding box center [515, 181] width 331 height 32
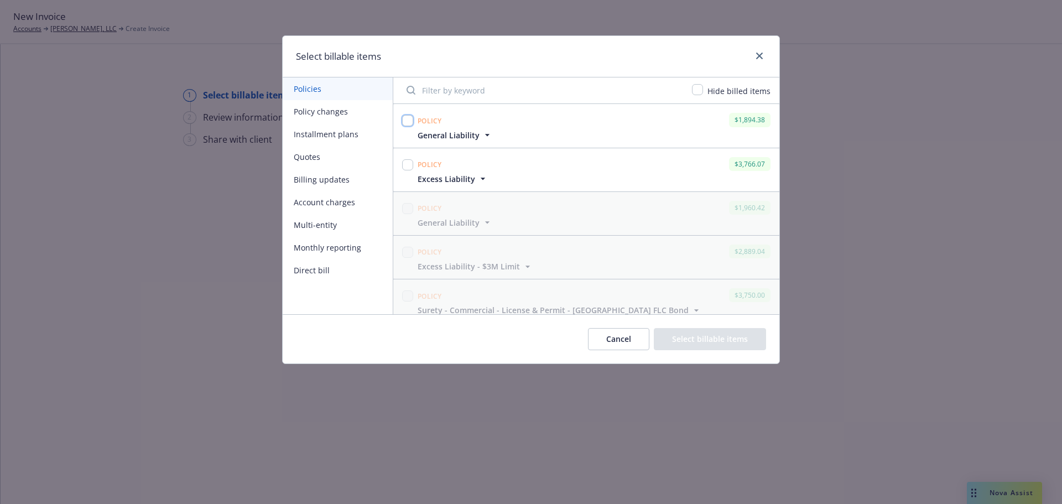
click at [404, 119] on input "checkbox" at bounding box center [407, 120] width 11 height 11
checkbox input "true"
click at [406, 164] on input "checkbox" at bounding box center [407, 164] width 11 height 11
checkbox input "true"
click at [700, 337] on button "Select billable items" at bounding box center [710, 339] width 112 height 22
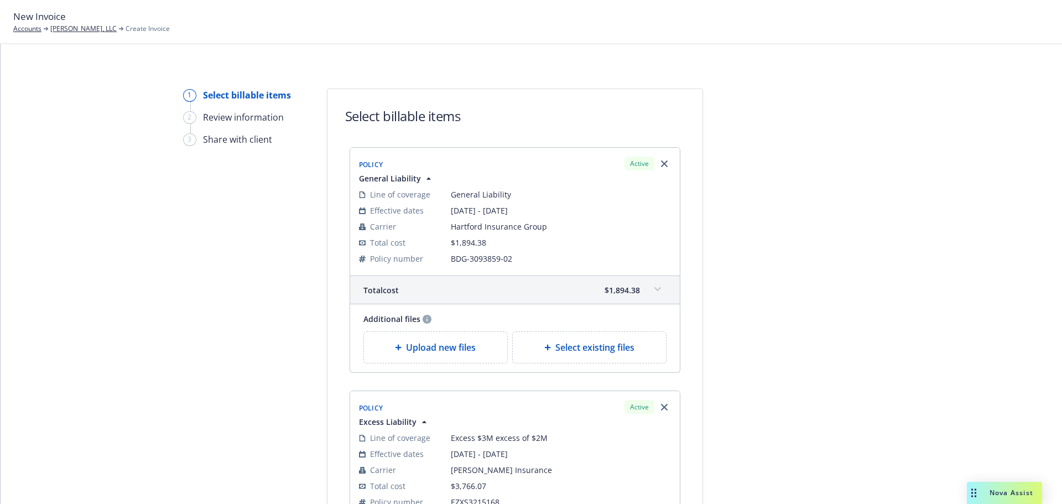
click at [430, 349] on span "Upload new files" at bounding box center [441, 347] width 70 height 13
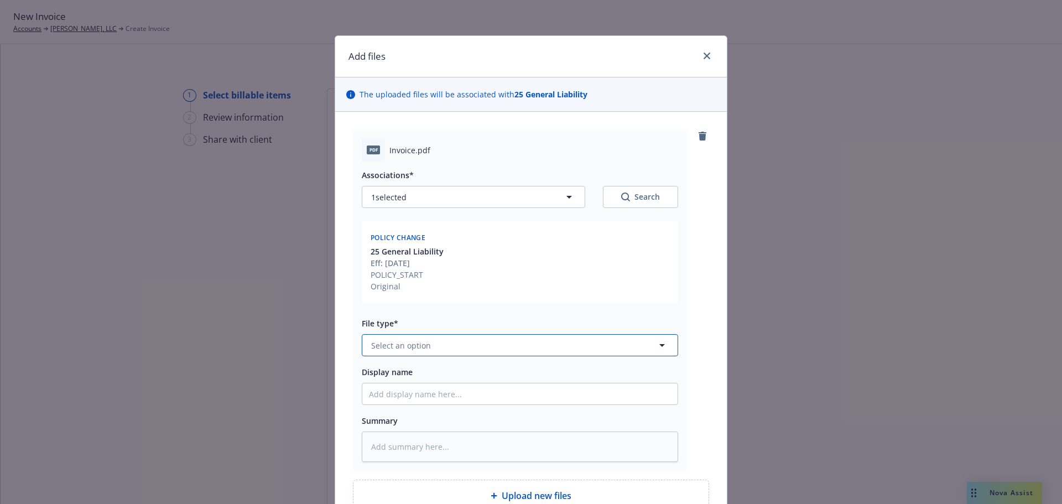
click at [466, 347] on button "Select an option" at bounding box center [520, 345] width 316 height 22
type input "thir"
click at [443, 325] on div "Invoice - Third Party" at bounding box center [519, 314] width 315 height 29
click at [432, 394] on input "Display name" at bounding box center [519, 393] width 315 height 21
type textarea "x"
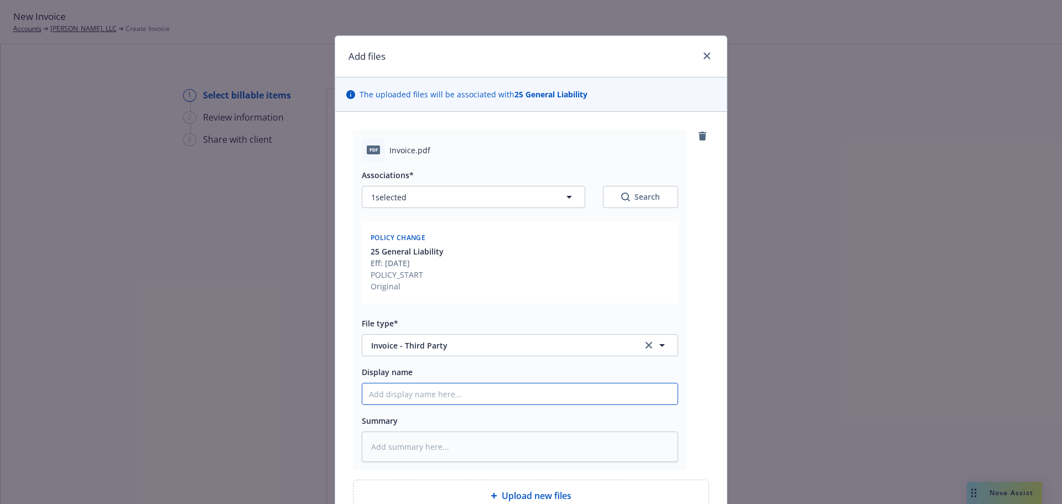
type input "2"
type textarea "x"
type input "25"
type textarea "x"
type input "25-"
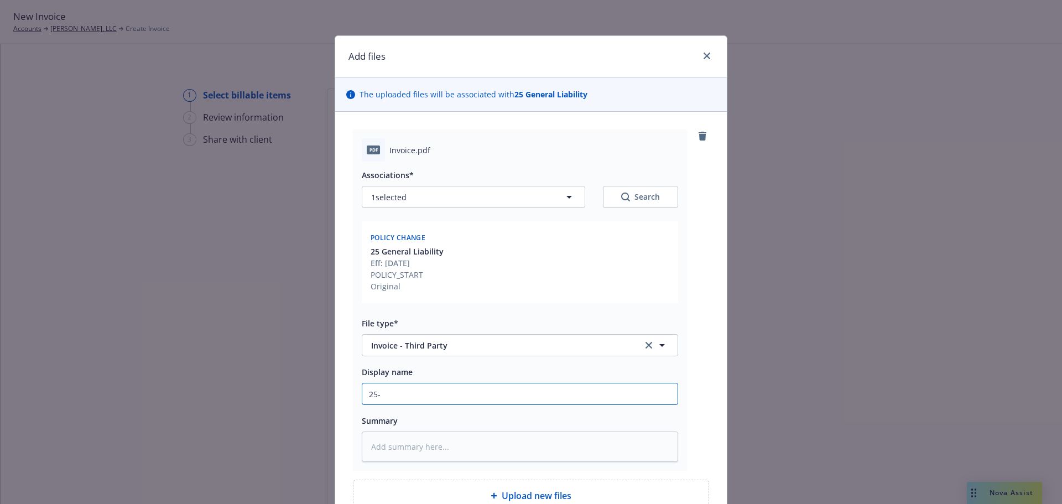
type textarea "x"
type input "25-2"
type textarea "x"
type input "25-26"
type textarea "x"
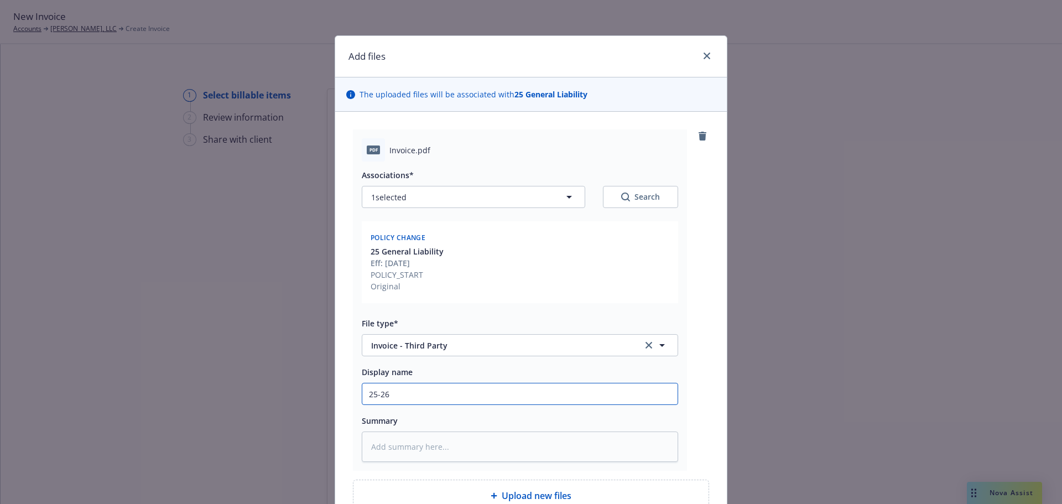
type input "25-26"
type textarea "x"
type input "25-26 G"
type textarea "x"
type input "25-26 GL"
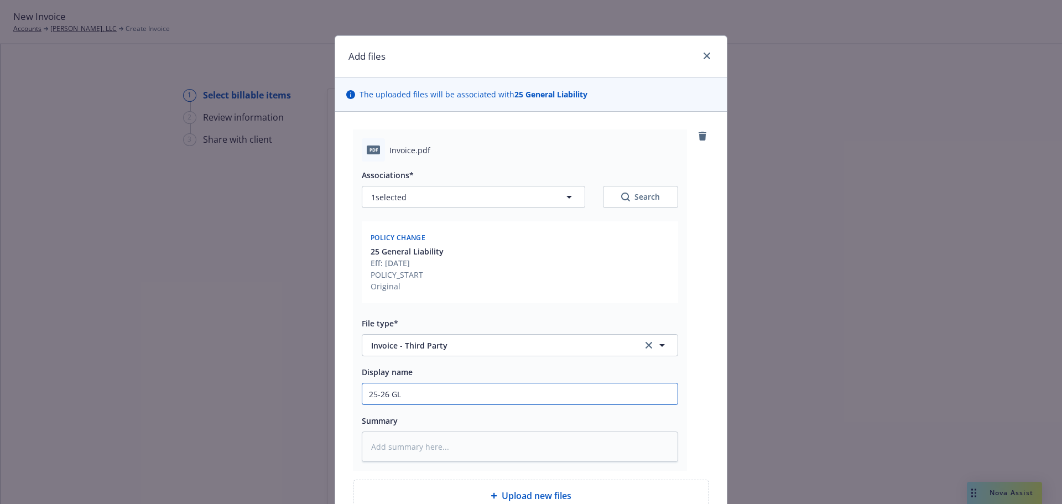
type textarea "x"
type input "25-26 GL"
type textarea "x"
type input "25-26 GL -"
type textarea "x"
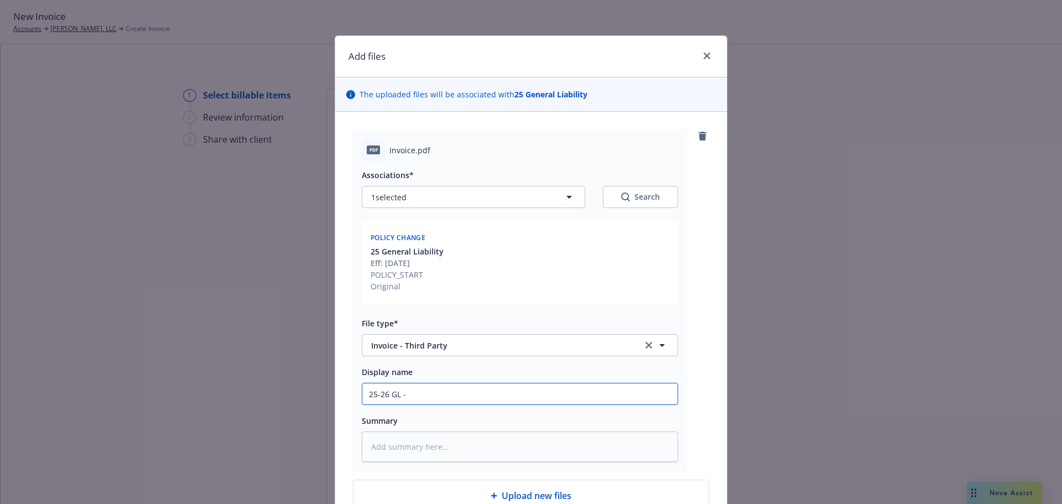
type input "25-26 GL -"
type textarea "x"
type input "25-26 GL - C"
type textarea "x"
type input "25-26 GL - CR"
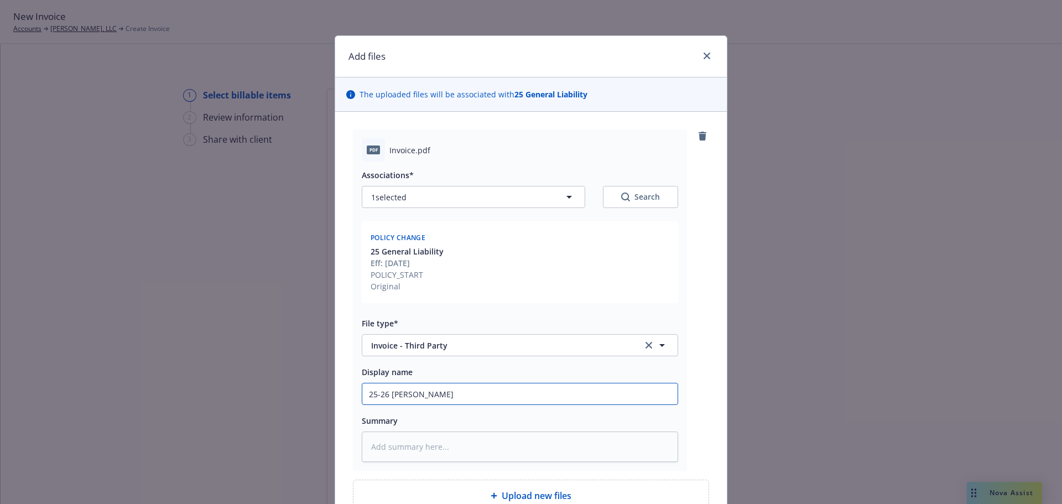
type textarea "x"
type input "25-26 GL - CRC"
type textarea "x"
type input "25-26 GL - CRC"
type textarea "x"
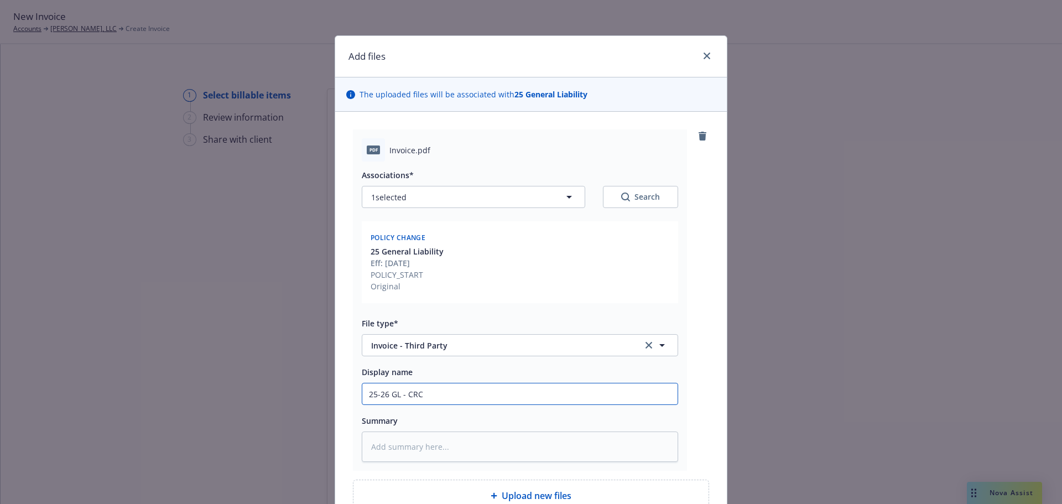
type input "25-26 GL - CRC I"
type textarea "x"
type input "25-26 GL - CRC In"
type textarea "x"
type input "25-26 GL - CRC Inv"
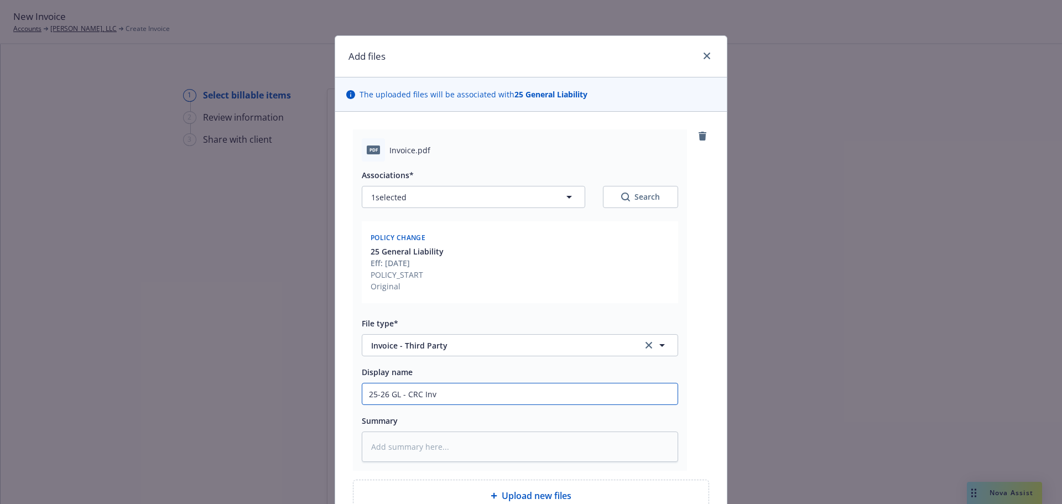
type textarea "x"
type input "25-26 GL - CRC Invo"
type textarea "x"
type input "25-26 GL - CRC Invoi"
type textarea "x"
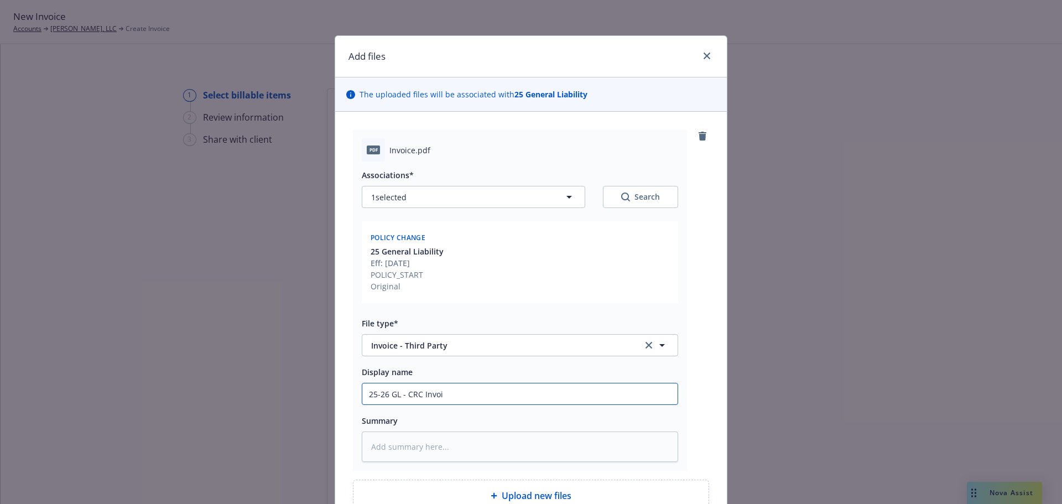
type input "25-26 GL - CRC Invoic"
type textarea "x"
type input "25-26 GL - CRC Invoice"
type textarea "x"
type input "25-26 GL - CRC Invoice"
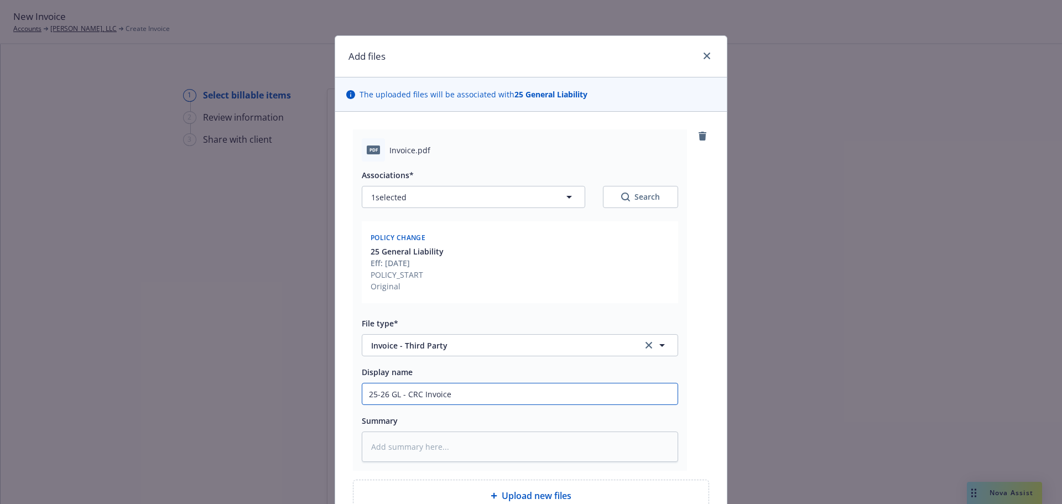
type textarea "x"
type input "25-26 GL - CRC Invoice ("
type textarea "x"
type input "25-26 GL - CRC Invoice (M"
type textarea "x"
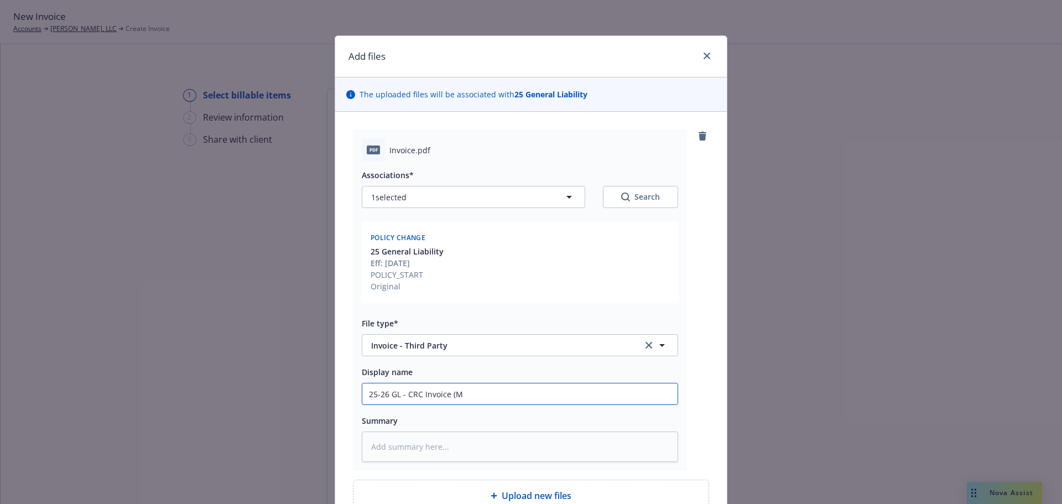
type input "25-26 GL - CRC Invoice (Ma"
type textarea "x"
type input "25-26 GL - CRC Invoice (Max"
type textarea "x"
type input "25-26 GL - CRC Invoice (Maxu"
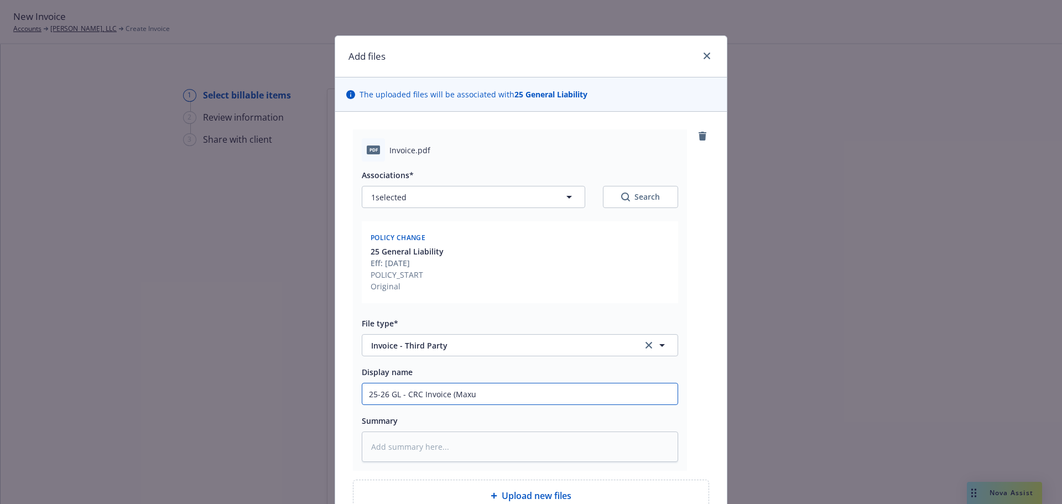
type textarea "x"
type input "25-26 GL - CRC Invoice (Maxum"
type textarea "x"
type input "25-26 GL - CRC Invoice (Maxum"
type textarea "x"
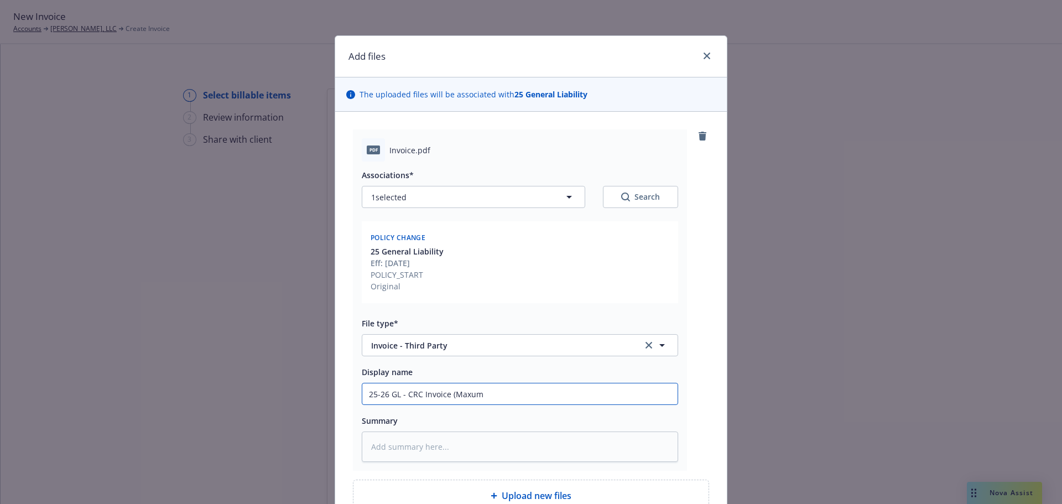
type input "25-26 GL - CRC Invoice (Maxum I"
type textarea "x"
type input "25-26 GL - CRC Invoice (Maxum In"
type textarea "x"
type input "25-26 GL - CRC Invoice (Maxum Ind"
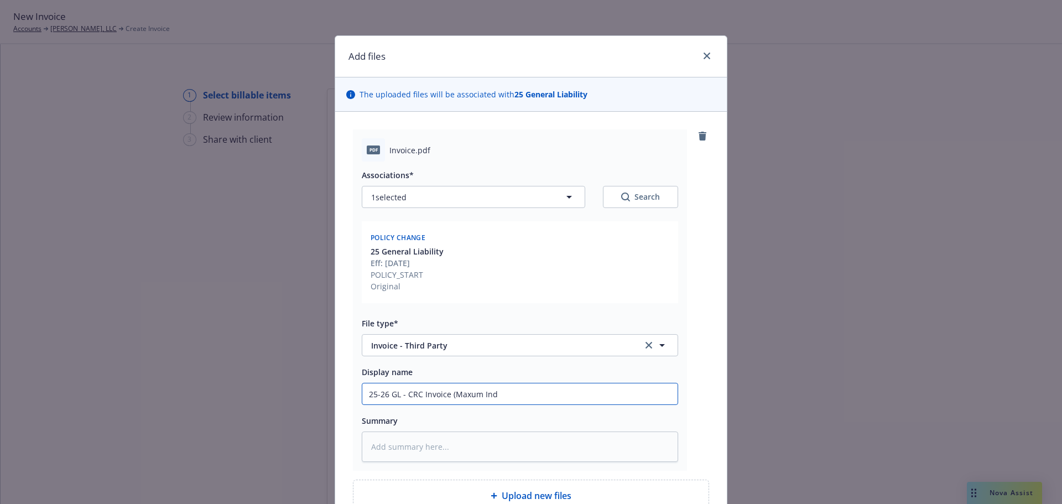
type textarea "x"
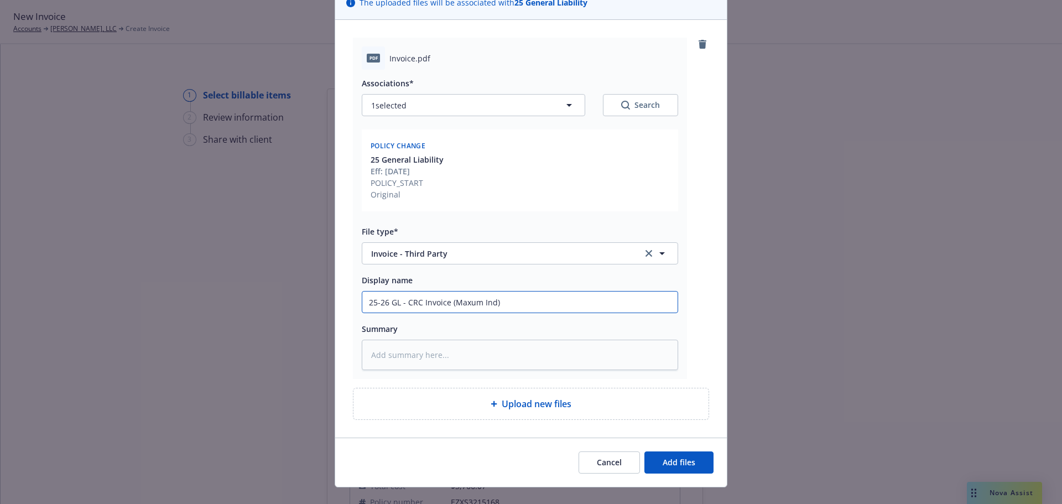
scroll to position [111, 0]
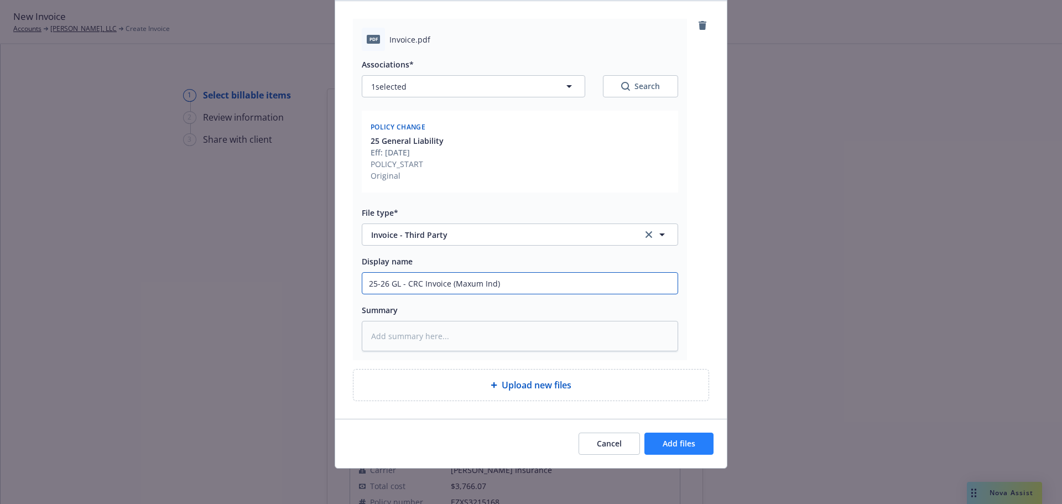
type input "25-26 GL - CRC Invoice (Maxum Ind)"
click at [671, 446] on span "Add files" at bounding box center [679, 443] width 33 height 11
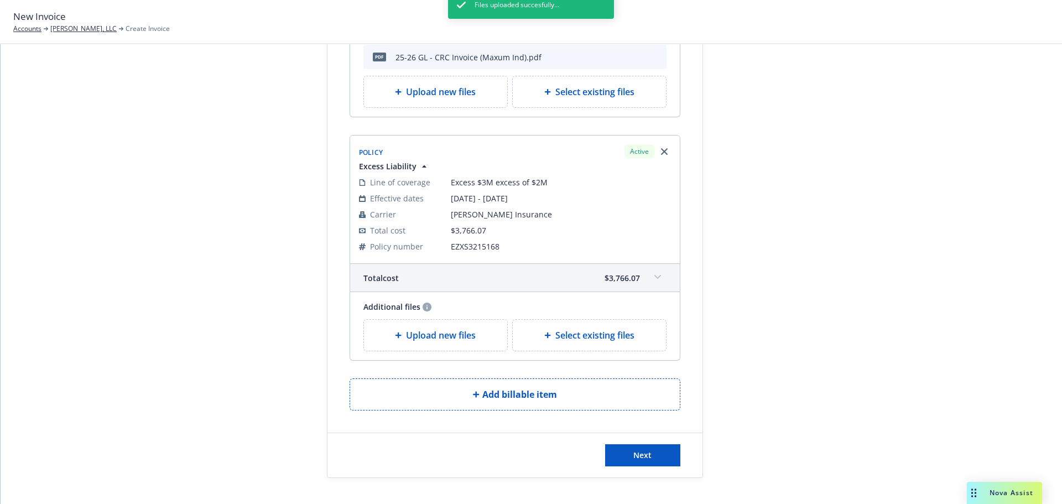
scroll to position [295, 0]
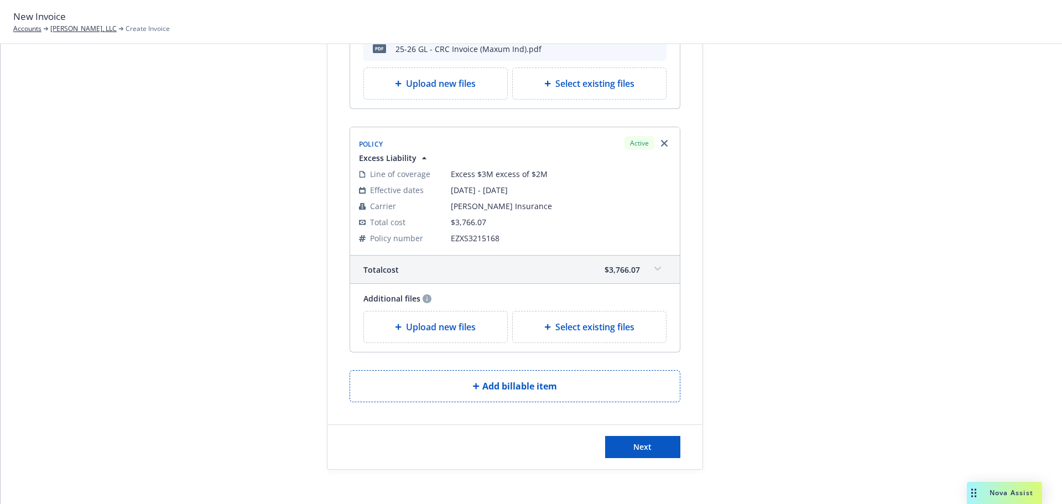
click at [438, 328] on span "Upload new files" at bounding box center [441, 326] width 70 height 13
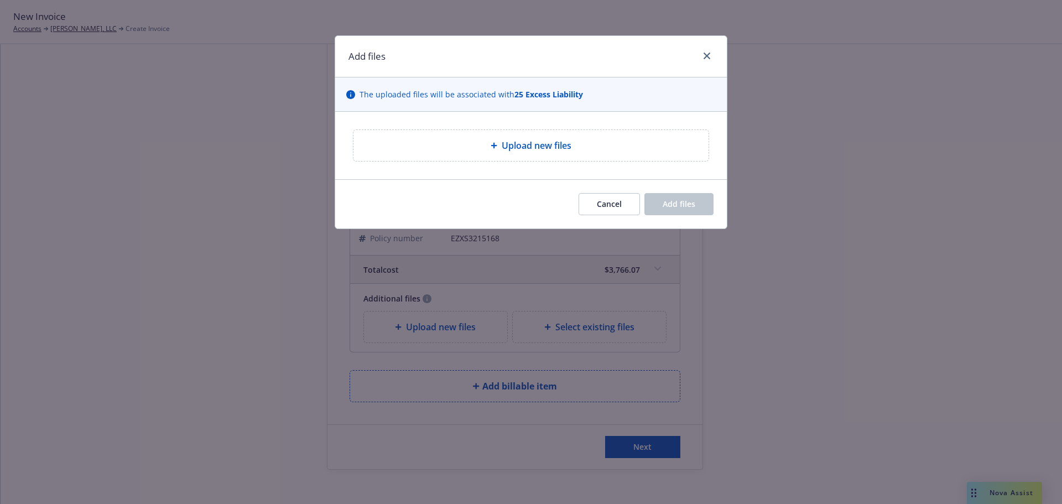
type textarea "x"
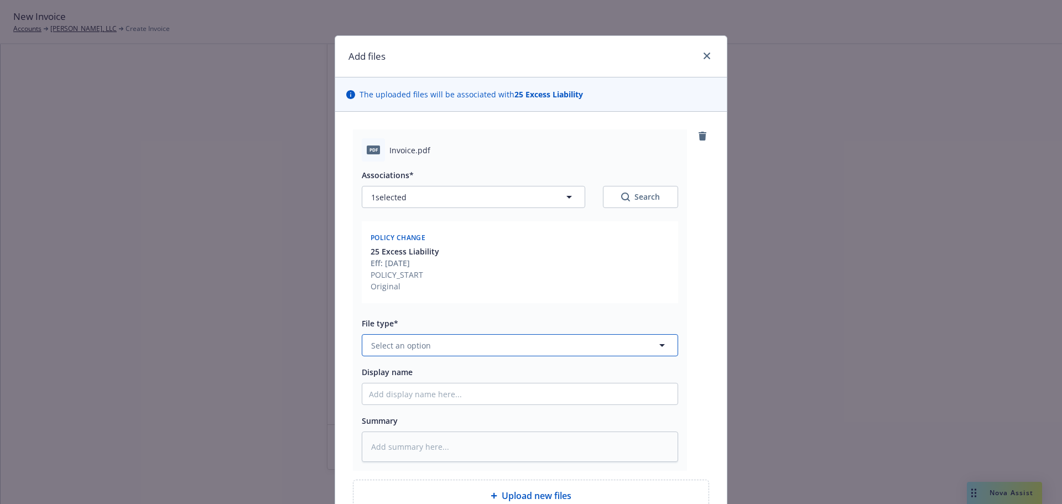
click at [440, 347] on button "Select an option" at bounding box center [520, 345] width 316 height 22
type input "thir"
click at [432, 327] on div "Invoice - Third Party" at bounding box center [519, 314] width 315 height 29
click at [446, 404] on div at bounding box center [520, 394] width 316 height 22
click at [446, 404] on input "Display name" at bounding box center [519, 393] width 315 height 21
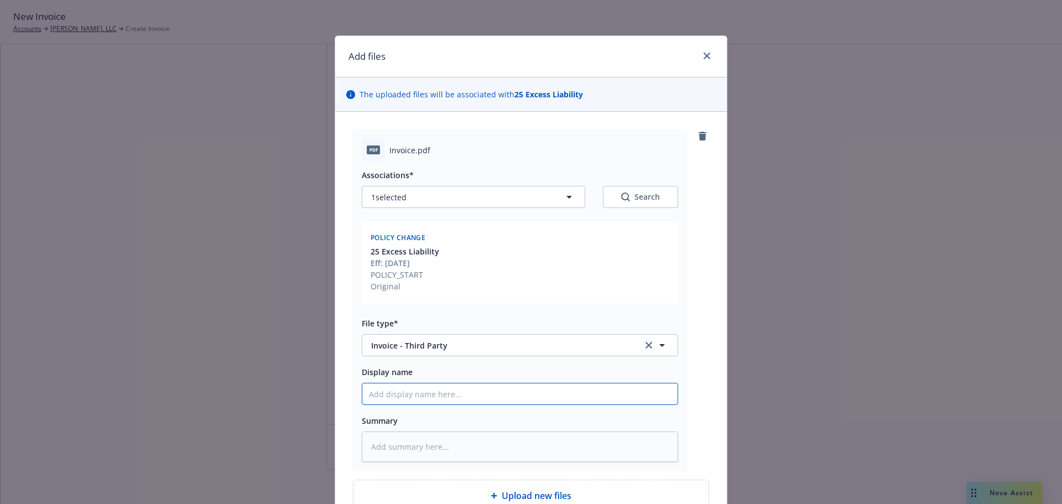
type textarea "x"
type input "2"
type textarea "x"
type input "25"
type textarea "x"
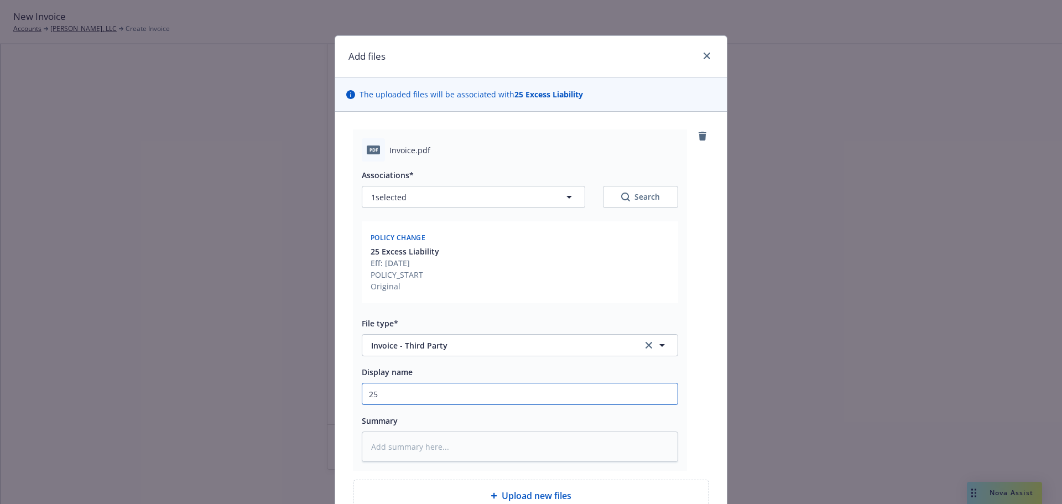
type input "25-"
type textarea "x"
type input "25-2"
type textarea "x"
type input "25-26"
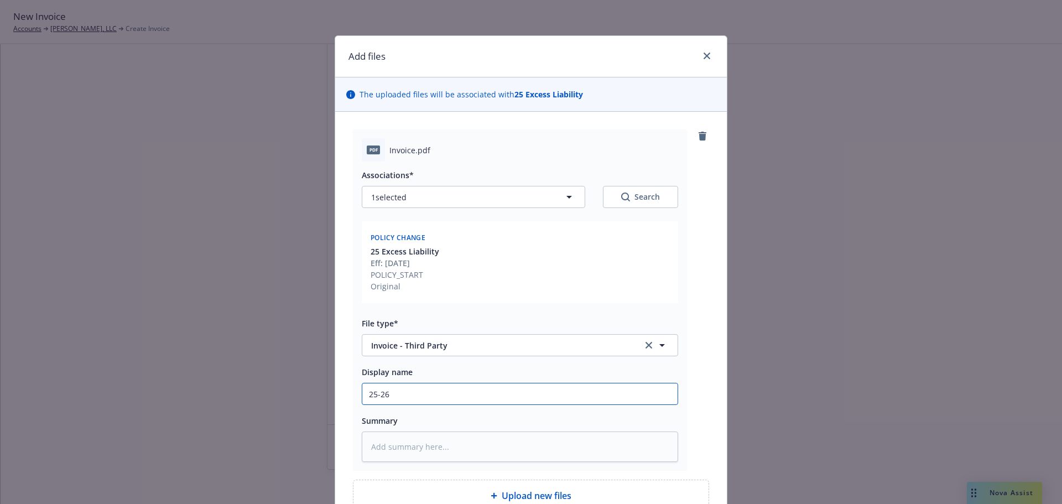
type textarea "x"
type input "25-26"
type textarea "x"
type input "25-26 E"
type textarea "x"
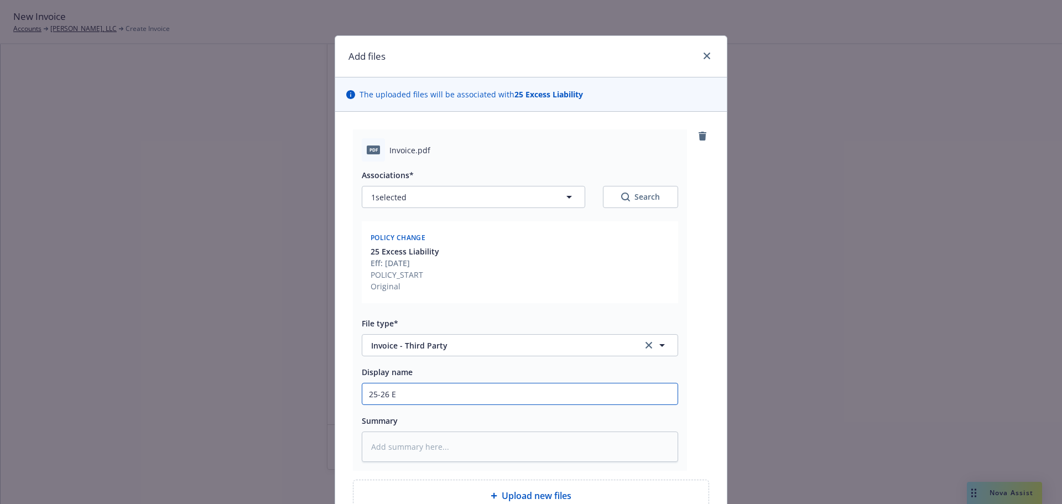
type input "25-26 Ex"
type textarea "x"
type input "25-26 Exc"
type textarea "x"
type input "25-26 Exce"
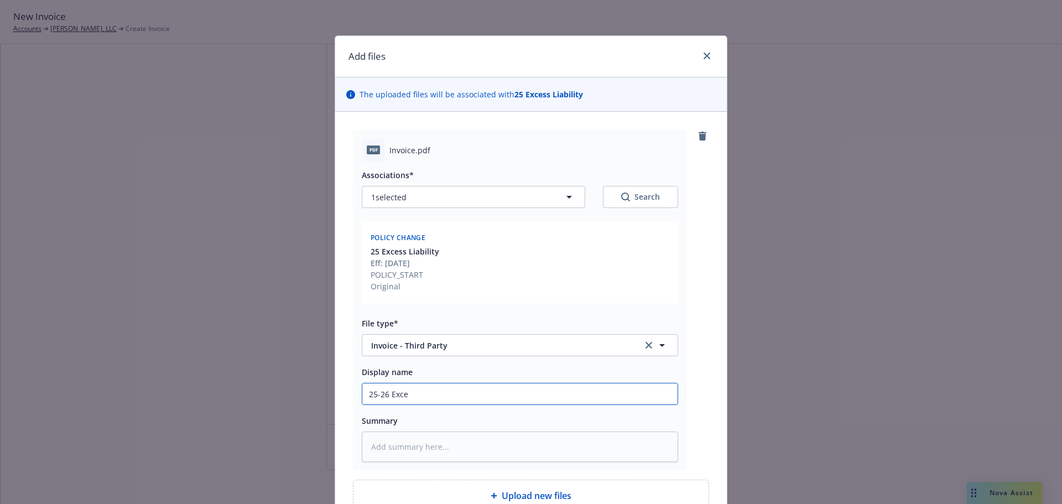
type textarea "x"
type input "25-26 Exces"
type textarea "x"
type input "25-26 Excess"
type textarea "x"
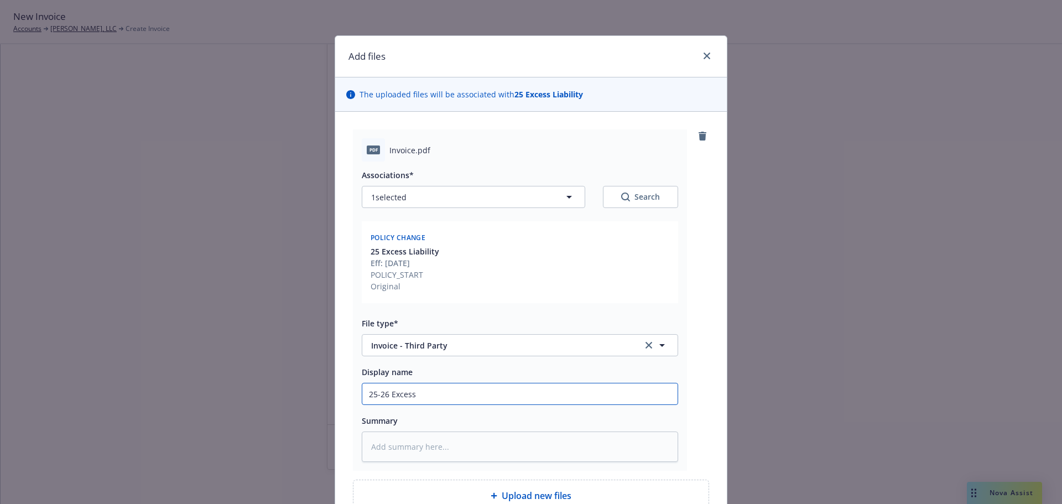
type input "25-26 Excess"
type textarea "x"
type input "25-26 Excess -"
type textarea "x"
type input "25-26 Excess -"
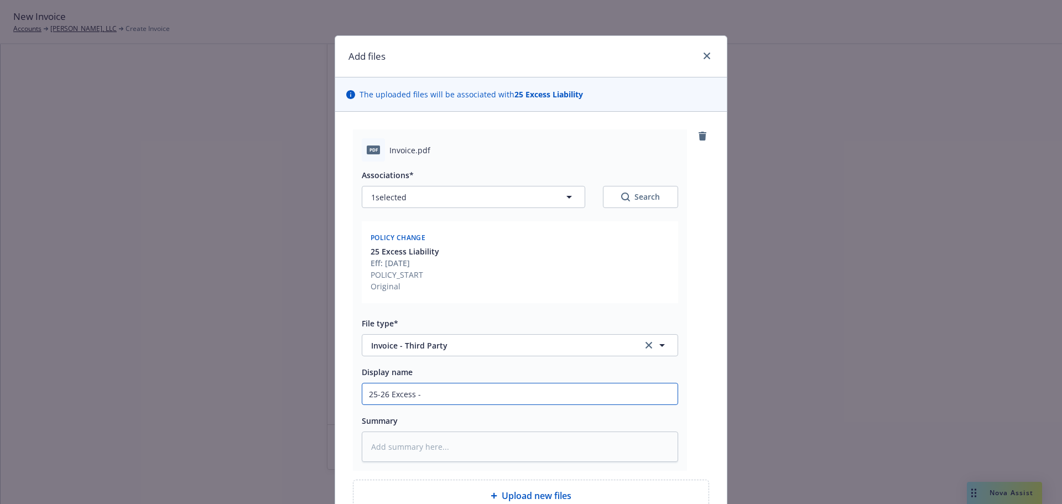
type textarea "x"
type input "25-26 Excess - C"
type textarea "x"
type input "25-26 Excess - CR"
type textarea "x"
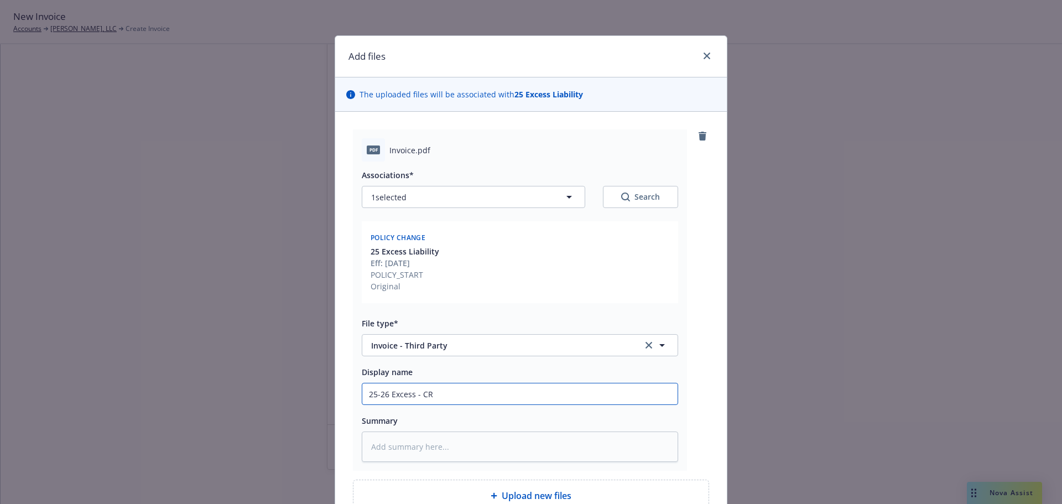
type input "25-26 Excess - CRC"
type textarea "x"
type input "25-26 Excess - CRC"
type textarea "x"
type input "25-26 Excess - CRC In"
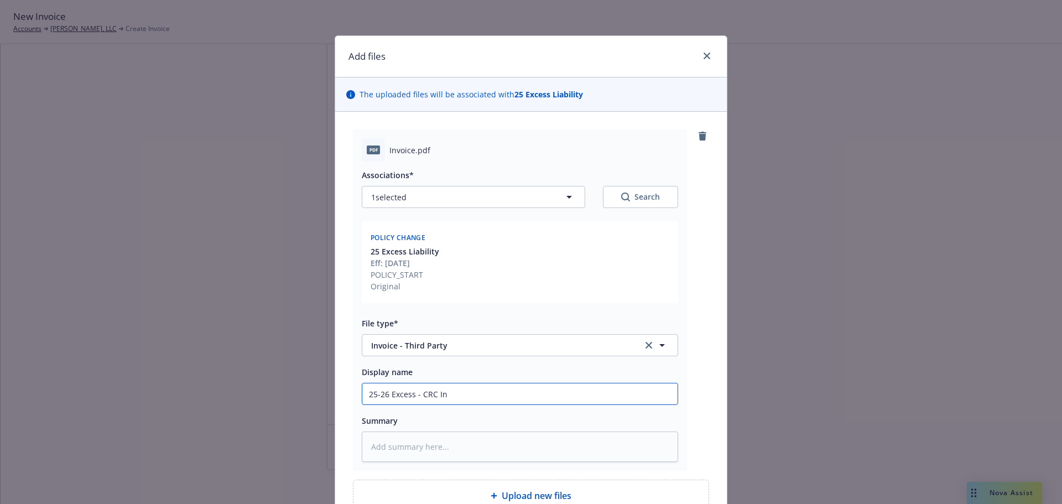
type textarea "x"
type input "25-26 Excess - CRC Invo"
type textarea "x"
type input "25-26 Excess - CRC Invoi"
type textarea "x"
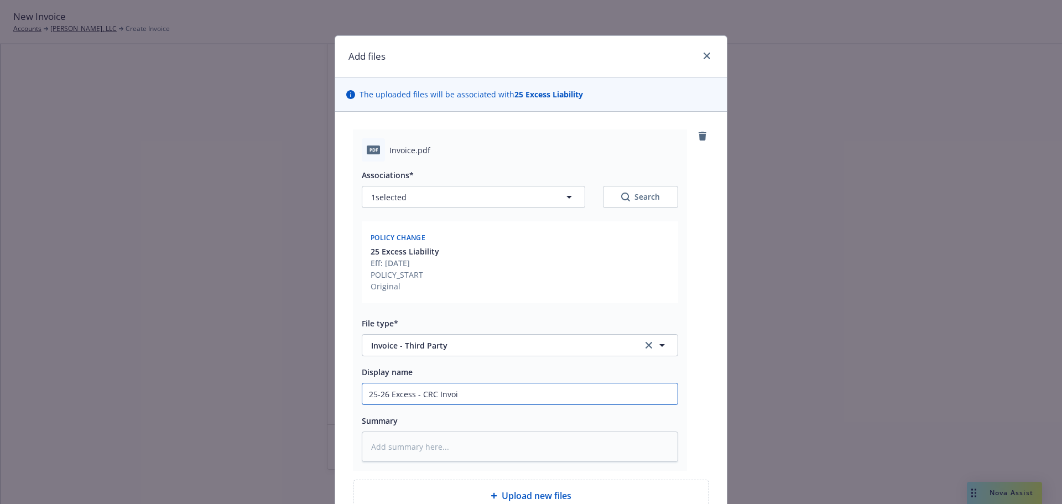
type input "25-26 Excess - CRC Invoic"
type textarea "x"
type input "25-26 Excess - CRC Invoice"
type textarea "x"
type input "25-26 Excess - CRC Invoice"
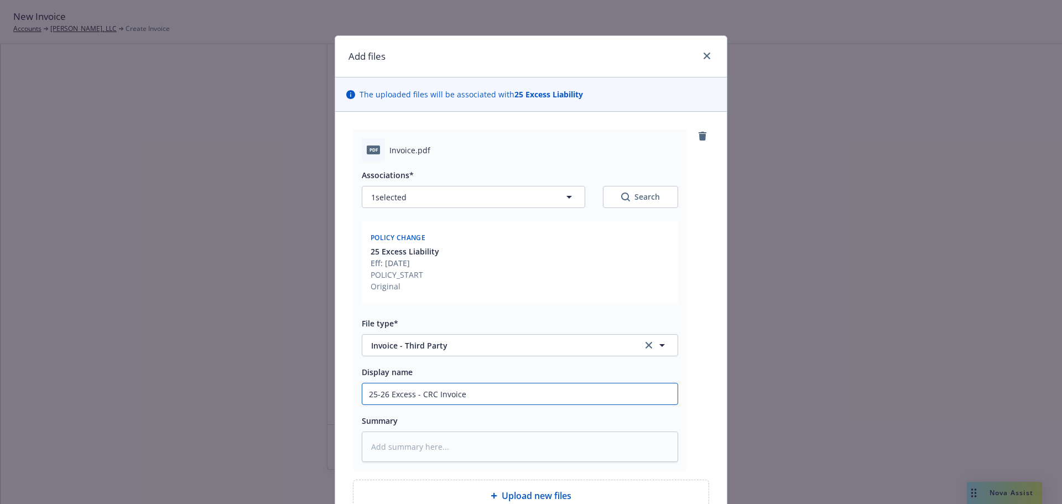
type textarea "x"
type input "25-26 Excess - CRC Invoice ("
type textarea "x"
type input "25-26 Excess - CRC Invoice (E"
type textarea "x"
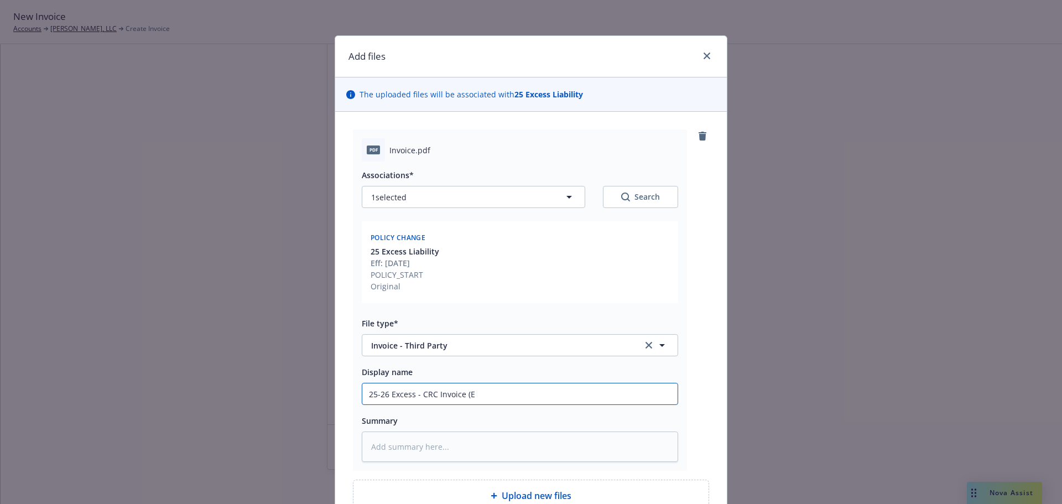
type input "25-26 Excess - CRC Invoice (Ev"
type textarea "x"
type input "25-26 Excess - CRC Invoice (Evan"
type textarea "x"
type input "25-26 Excess - CRC Invoice (Evans"
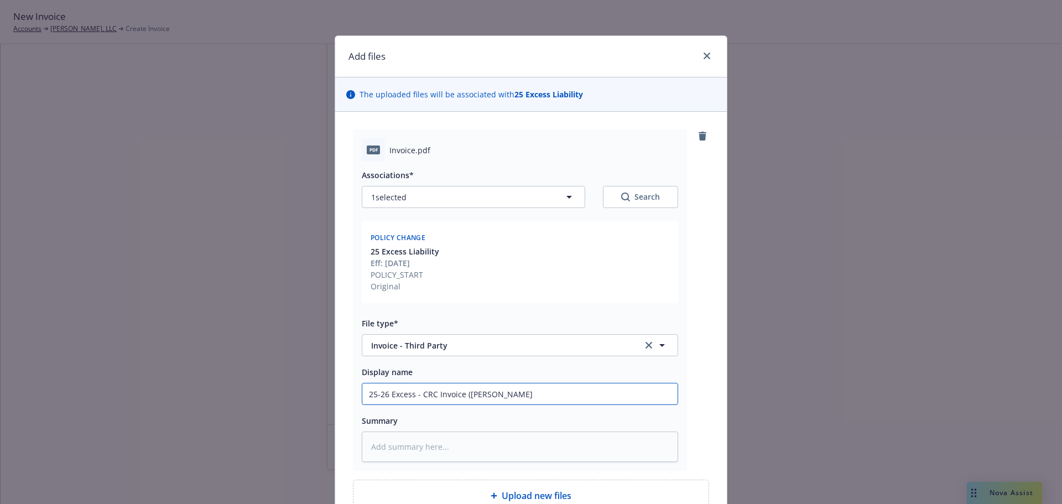
type textarea "x"
type input "25-26 Excess - CRC Invoice (Evansto"
type textarea "x"
type input "25-26 Excess - CRC Invoice (Evanston"
type textarea "x"
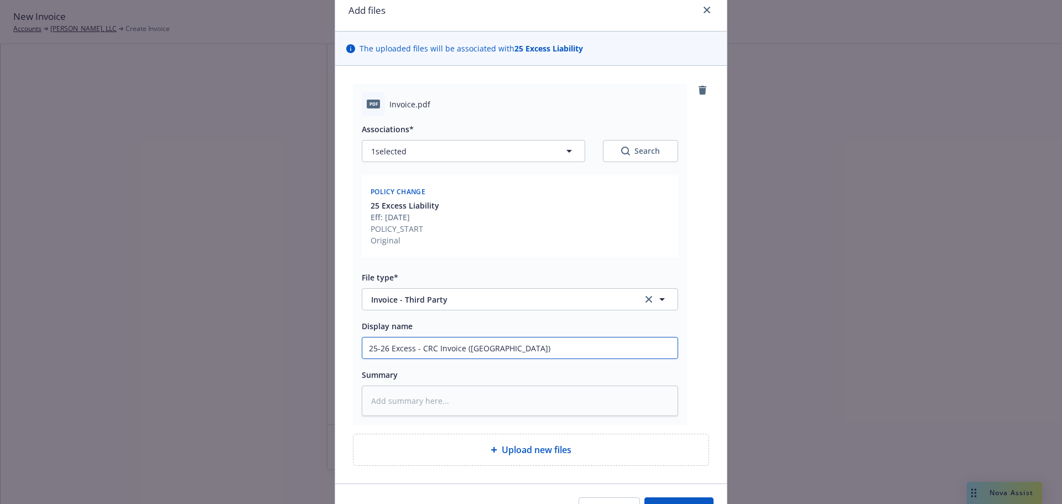
scroll to position [111, 0]
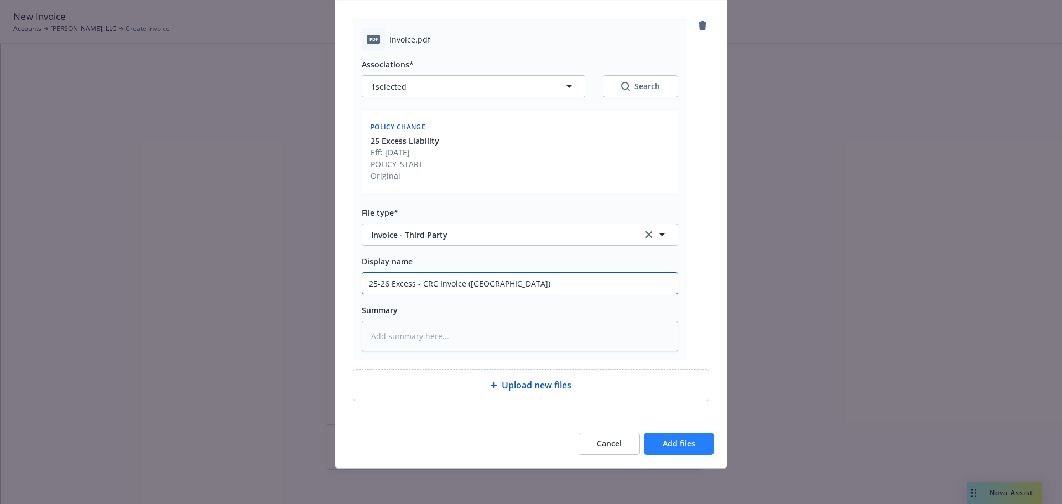
type input "25-26 Excess - CRC Invoice (Evanston)"
click at [676, 451] on button "Add files" at bounding box center [679, 444] width 69 height 22
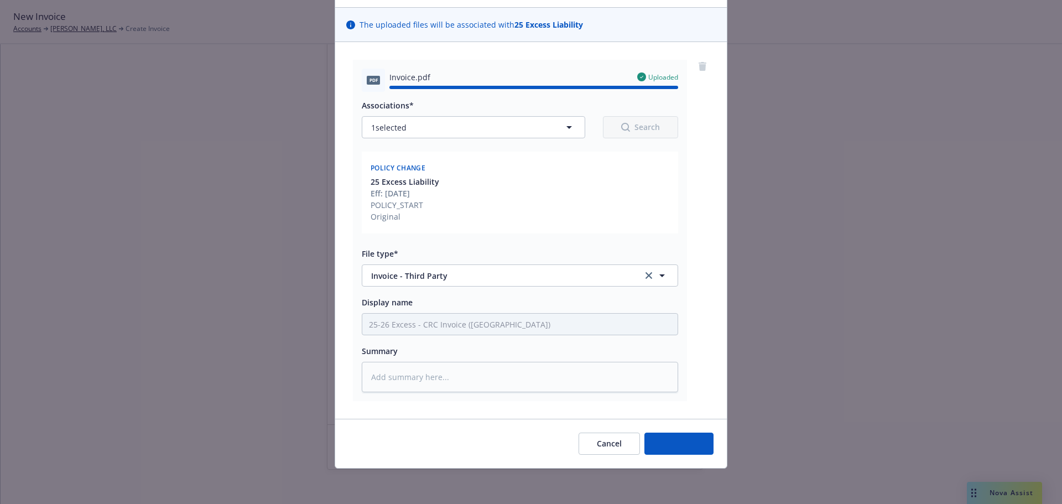
type textarea "x"
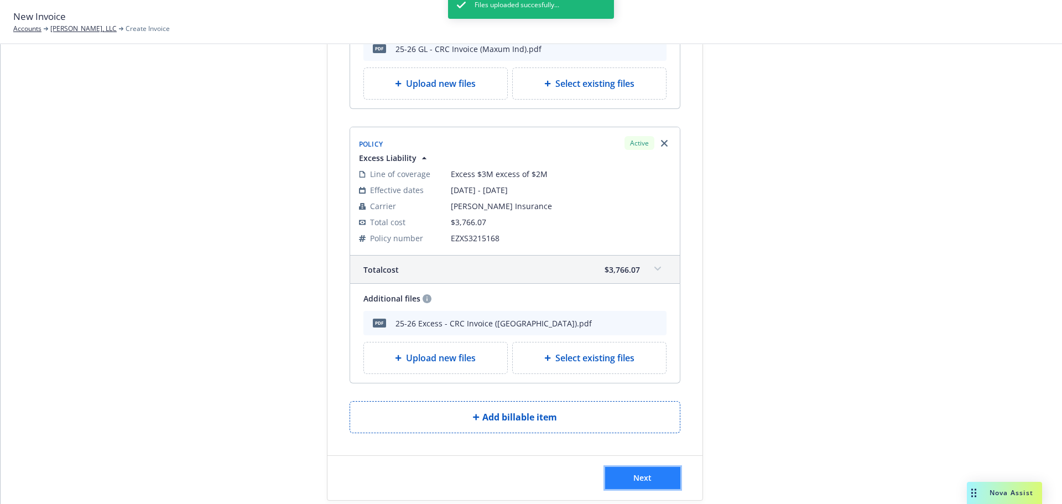
click at [651, 471] on button "Next" at bounding box center [642, 478] width 75 height 22
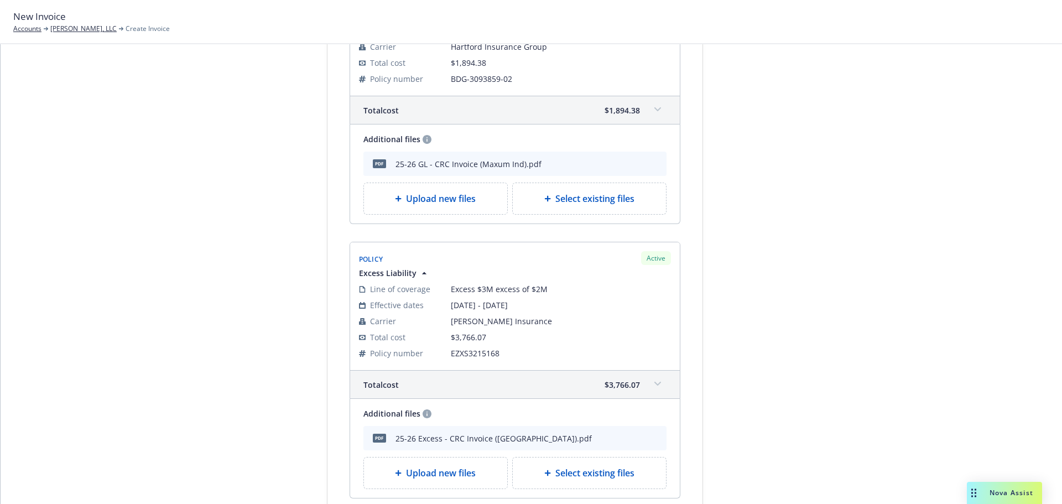
scroll to position [472, 0]
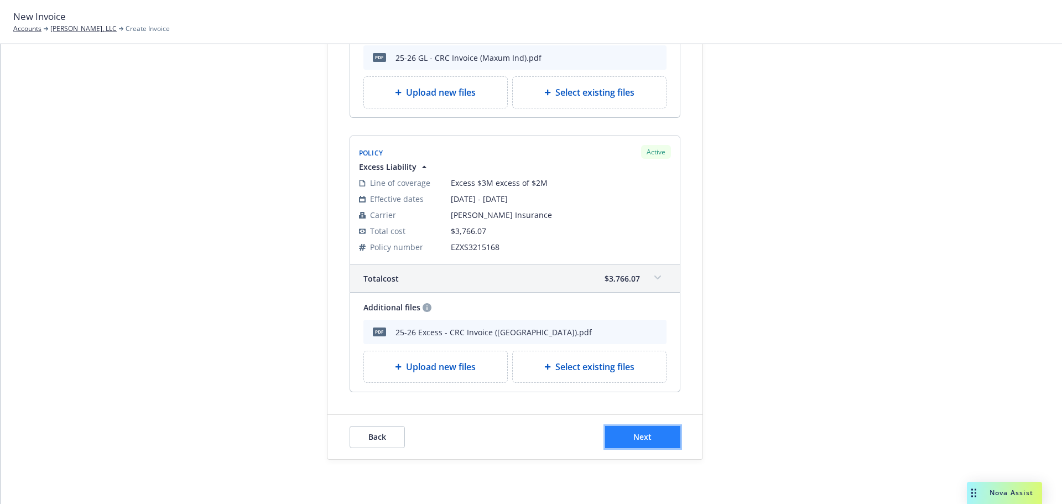
click at [660, 438] on button "Next" at bounding box center [642, 437] width 75 height 22
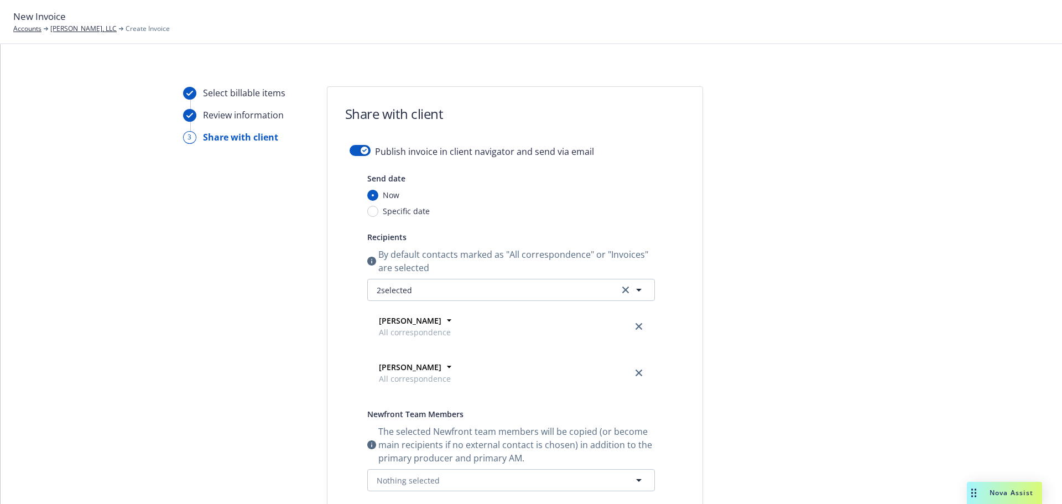
scroll to position [0, 0]
click at [362, 154] on icon "button" at bounding box center [364, 152] width 4 height 3
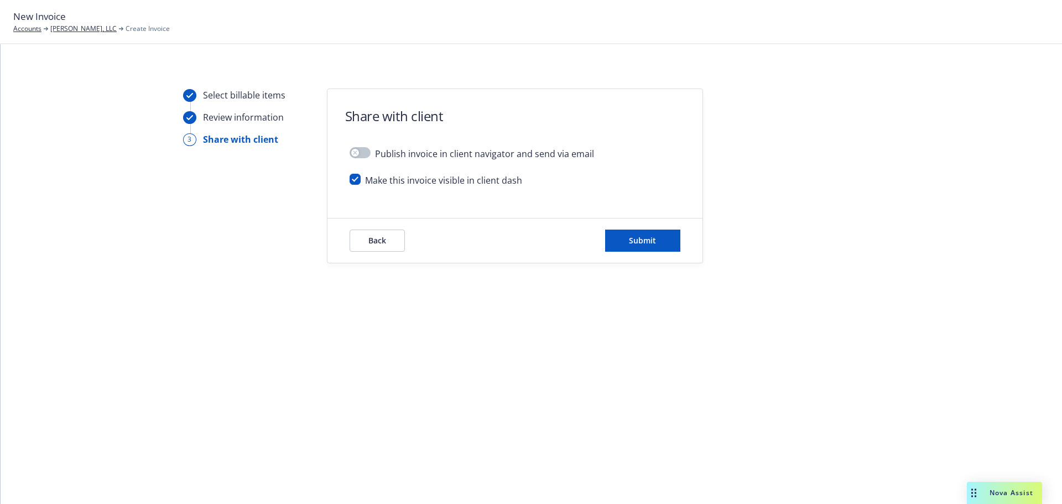
click at [357, 185] on div "Make this invoice visible in client dash" at bounding box center [515, 185] width 331 height 22
click at [355, 183] on input "checkbox" at bounding box center [355, 179] width 11 height 11
checkbox input "false"
click at [392, 236] on button "Back" at bounding box center [377, 241] width 55 height 22
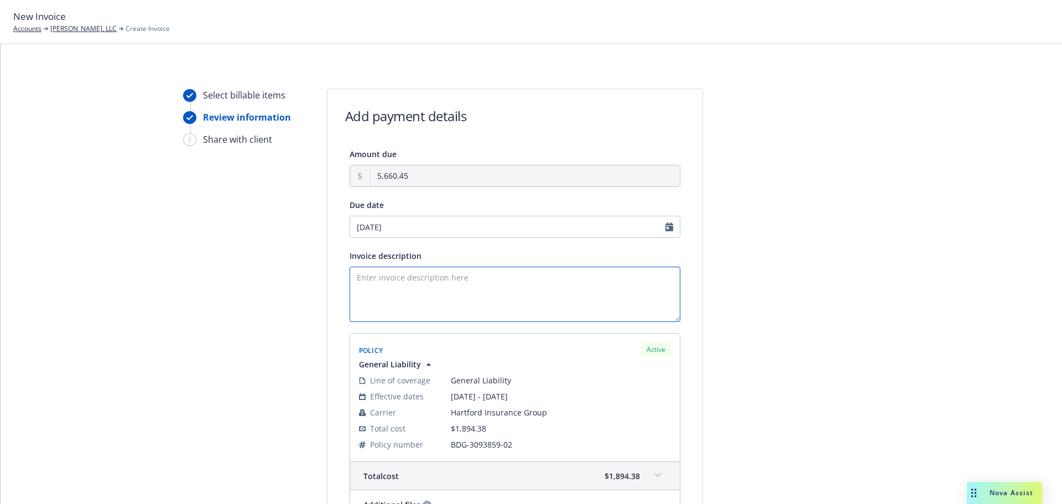
click at [433, 285] on textarea "Invoice description" at bounding box center [515, 294] width 331 height 55
type textarea "PREMIUM FINANCED - FULLY FUNDED"
click at [612, 127] on form "Add payment details Amount due 5,660.45 Due date 09/26/2025 Invoice description…" at bounding box center [515, 510] width 375 height 842
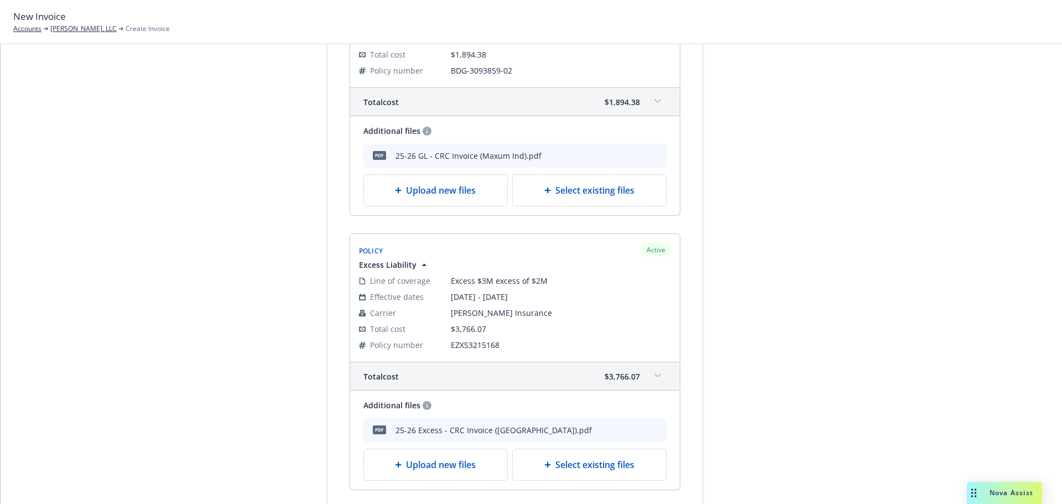
scroll to position [472, 0]
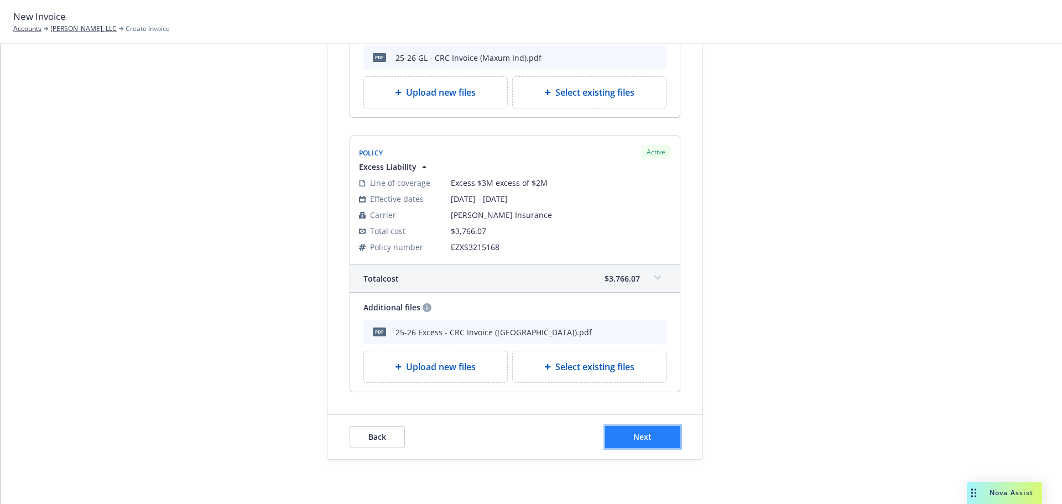
click at [651, 440] on button "Next" at bounding box center [642, 437] width 75 height 22
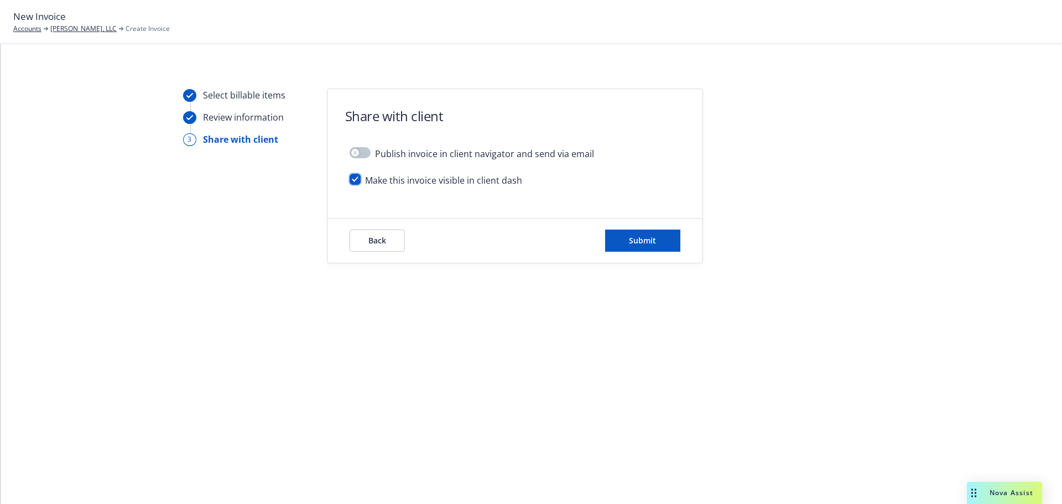
click at [358, 183] on input "checkbox" at bounding box center [355, 179] width 11 height 11
checkbox input "false"
click at [646, 240] on span "Submit" at bounding box center [642, 240] width 27 height 11
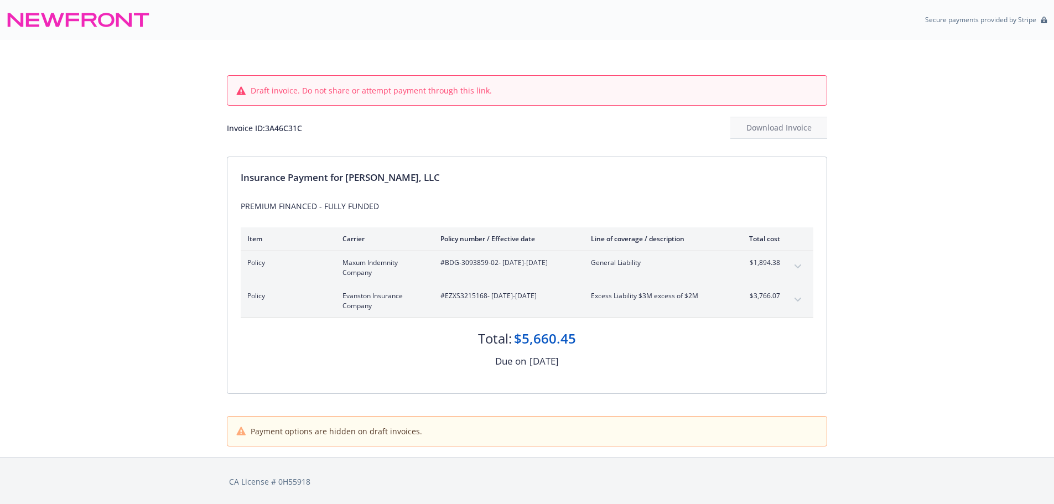
scroll to position [1, 0]
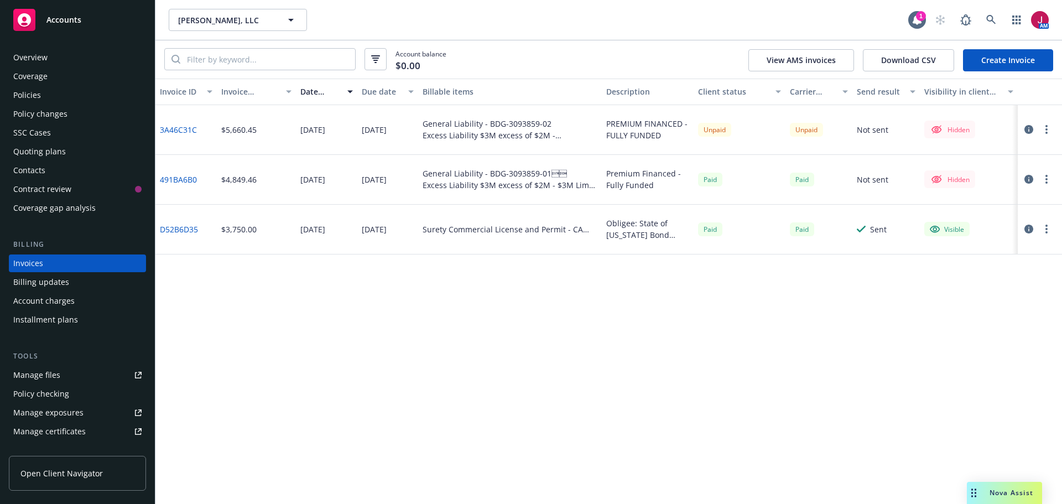
click at [1029, 128] on icon "button" at bounding box center [1029, 129] width 9 height 9
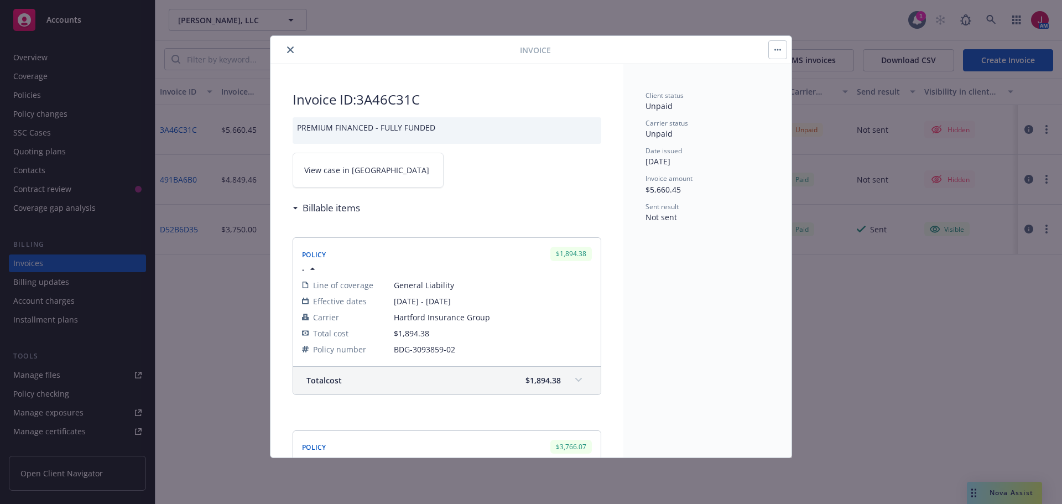
click at [381, 172] on link "View case in [GEOGRAPHIC_DATA]" at bounding box center [368, 170] width 151 height 35
click at [290, 48] on icon "close" at bounding box center [290, 49] width 7 height 7
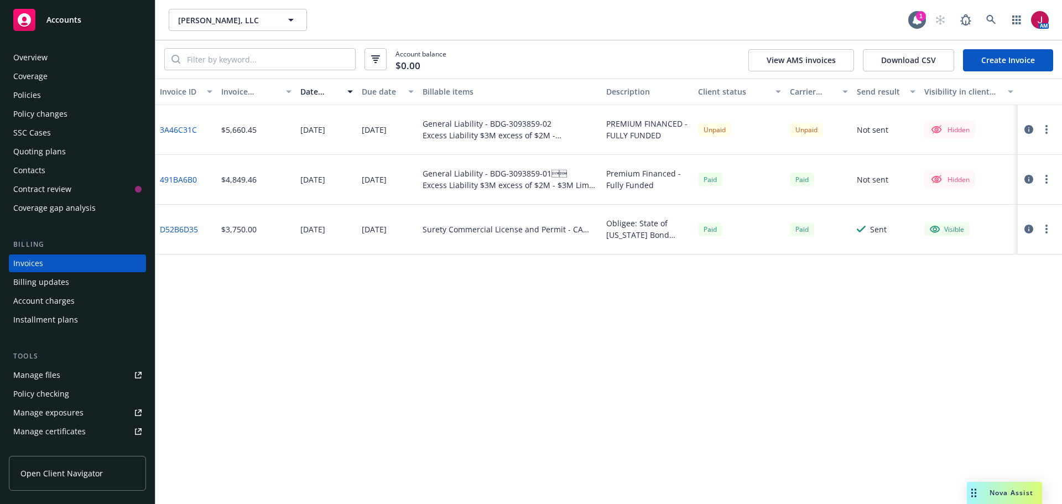
click at [34, 165] on div "Contacts" at bounding box center [29, 171] width 32 height 18
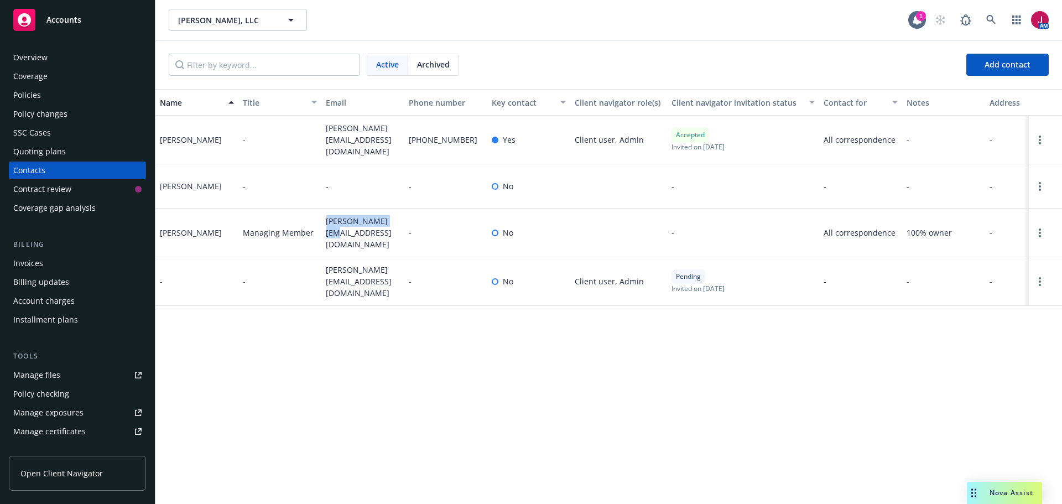
drag, startPoint x: 326, startPoint y: 227, endPoint x: 391, endPoint y: 236, distance: 65.9
click at [391, 236] on div "[PERSON_NAME][EMAIL_ADDRESS][DOMAIN_NAME]" at bounding box center [362, 233] width 83 height 49
copy span "[PERSON_NAME][EMAIL_ADDRESS][DOMAIN_NAME]"
click at [61, 266] on div "Invoices" at bounding box center [77, 264] width 128 height 18
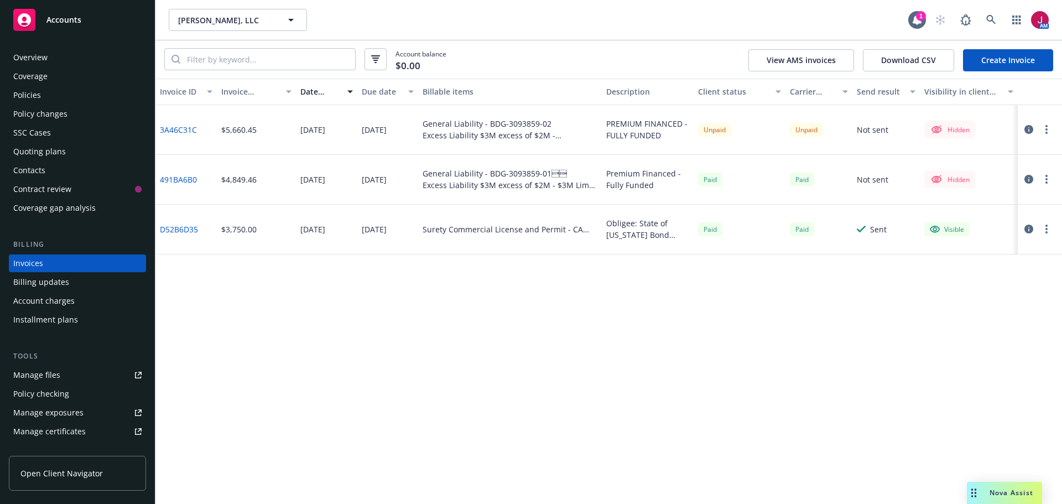
click at [1031, 132] on icon "button" at bounding box center [1029, 129] width 9 height 9
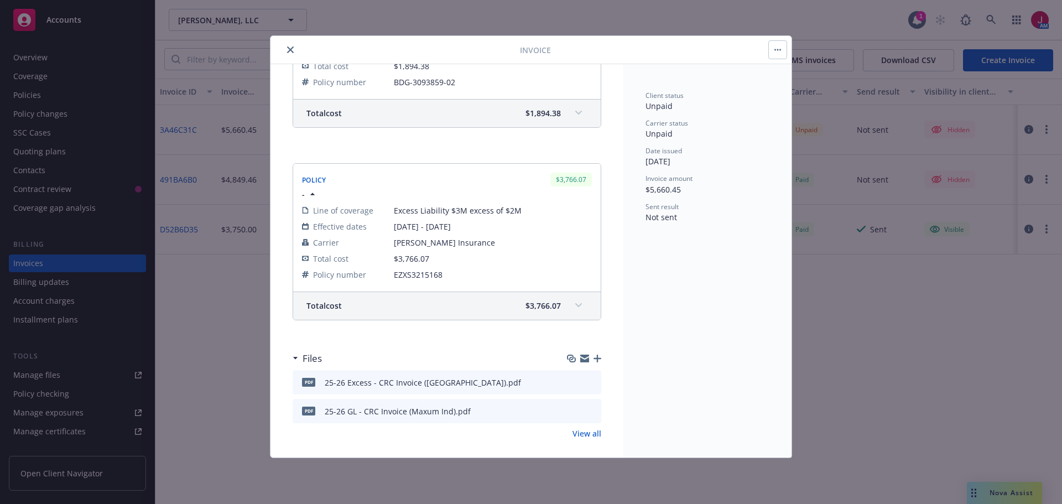
scroll to position [276, 0]
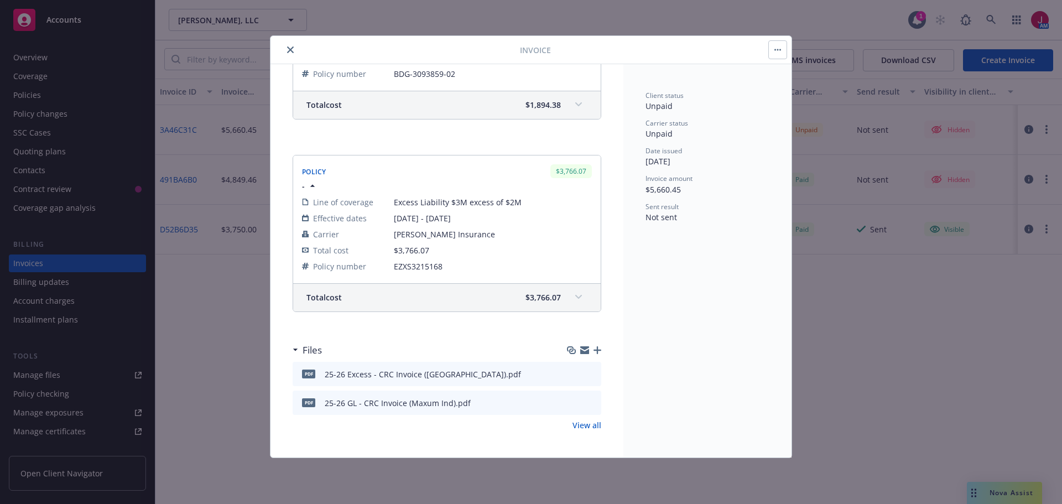
click at [594, 352] on icon "button" at bounding box center [598, 350] width 8 height 8
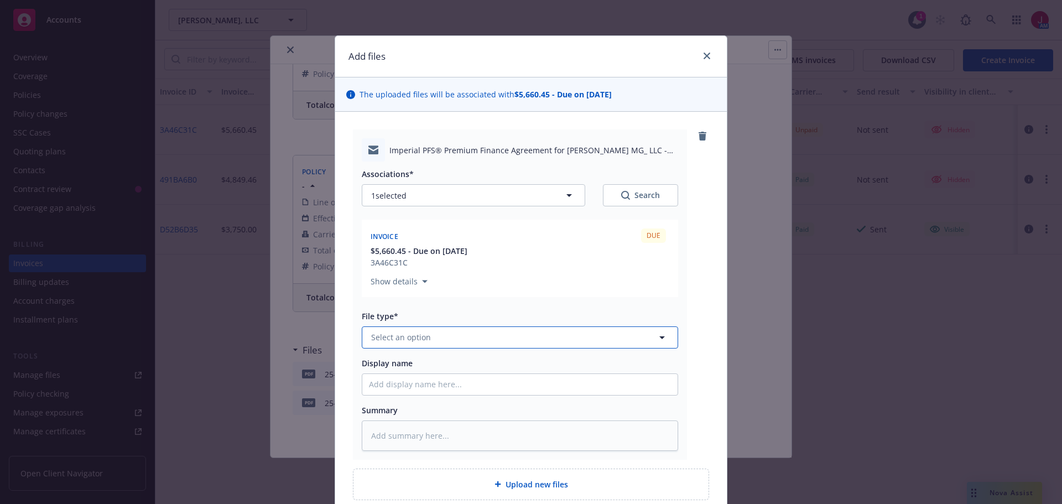
click at [490, 333] on button "Select an option" at bounding box center [520, 337] width 316 height 22
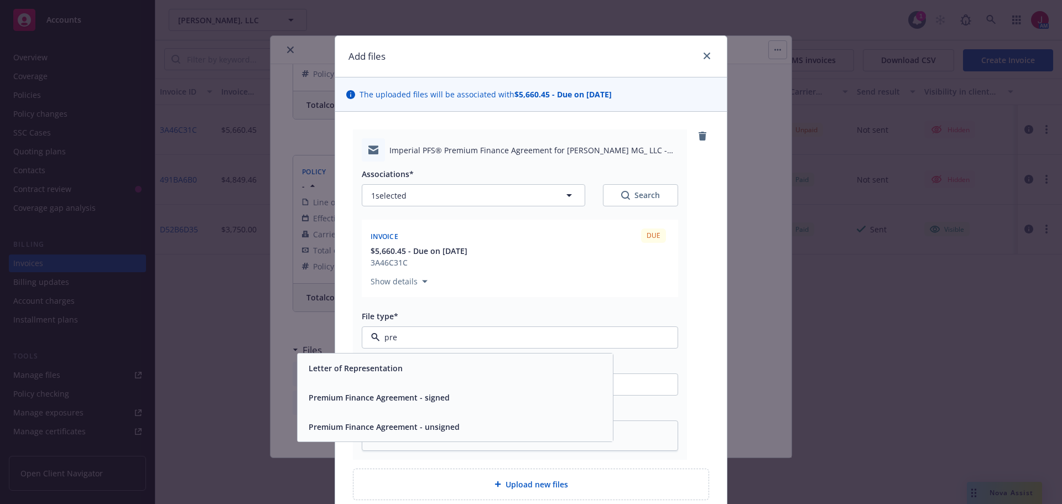
type input "prem"
click at [435, 407] on div "Premium Finance Agreement - unsigned" at bounding box center [455, 397] width 315 height 29
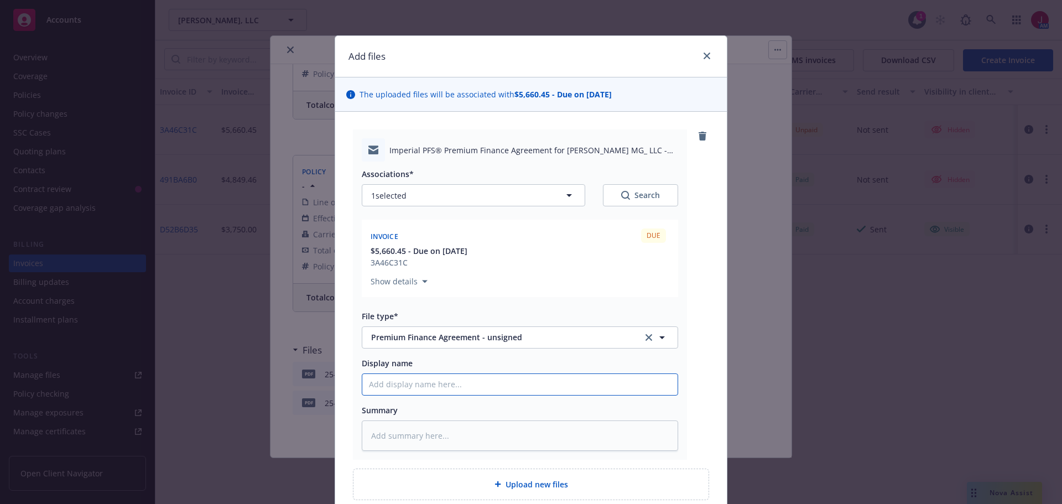
click at [438, 387] on input "Display name" at bounding box center [519, 384] width 315 height 21
type textarea "x"
type input "2"
type textarea "x"
type input "25"
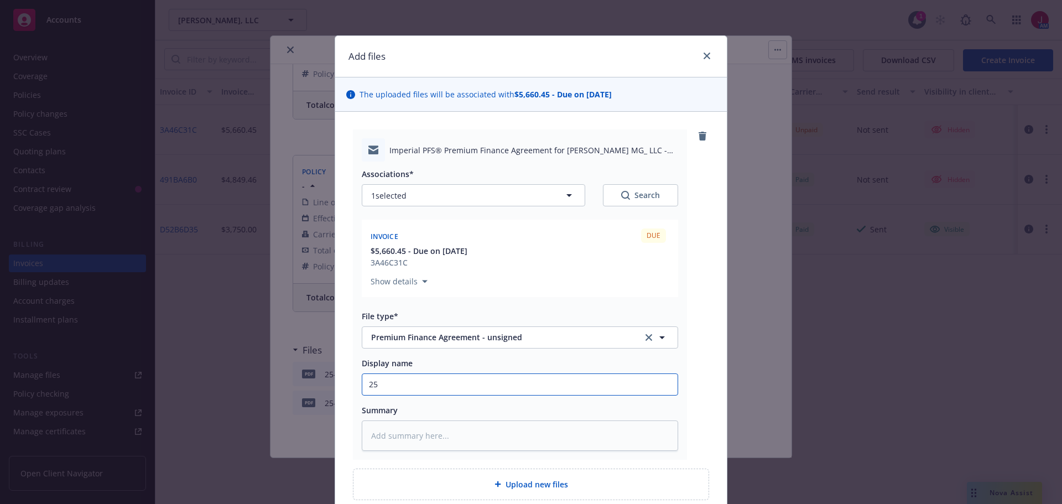
type textarea "x"
type input "25-"
type textarea "x"
type input "25-2"
type textarea "x"
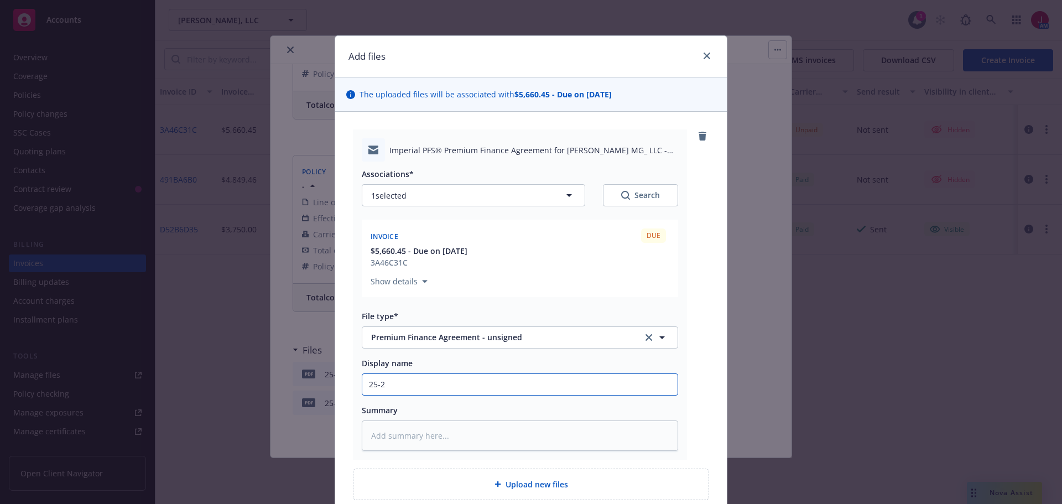
type input "25-26"
type textarea "x"
type input "25-26"
type textarea "x"
type input "25-26 G"
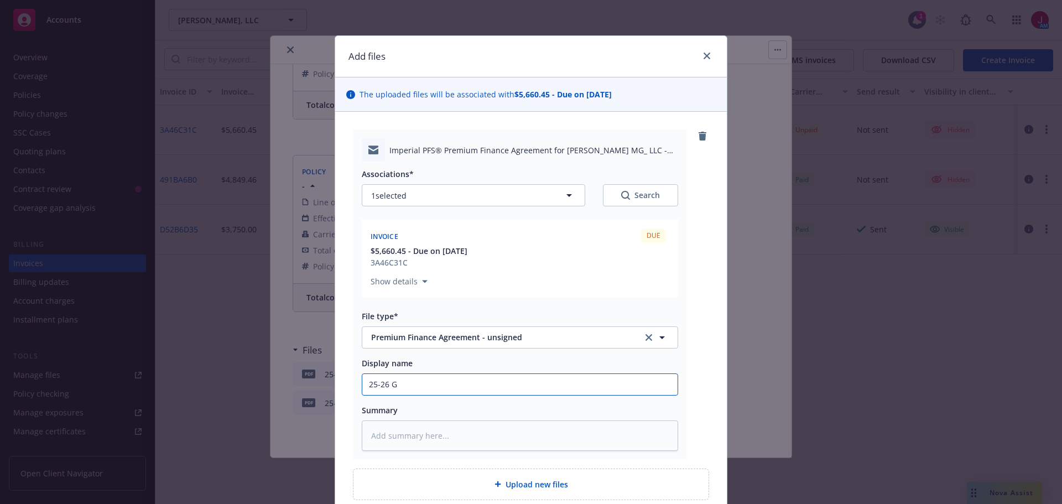
type textarea "x"
type input "25-26 GL"
type textarea "x"
type input "25-26 GL/"
type textarea "x"
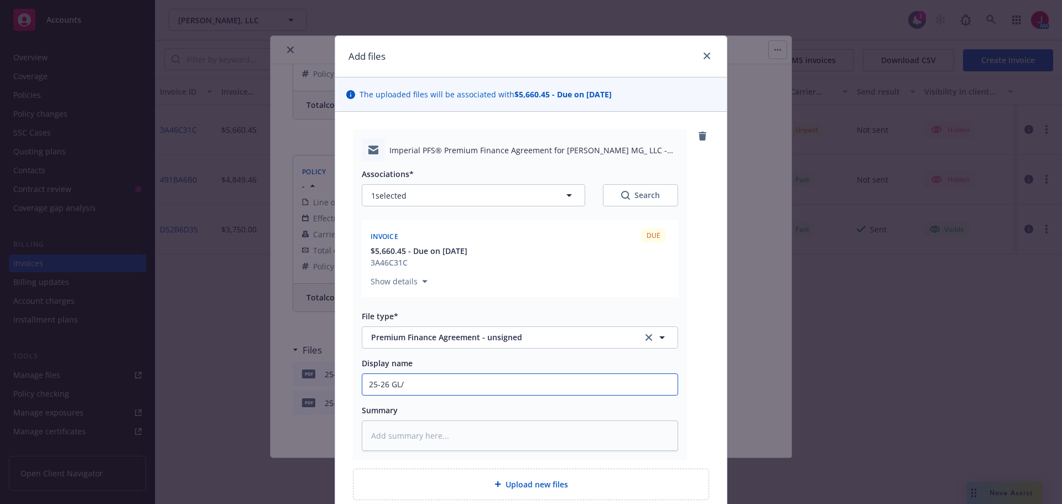
type input "25-26 GL/X"
type textarea "x"
type input "25-26 GL/XS"
type textarea "x"
type input "25-26 GL/XS"
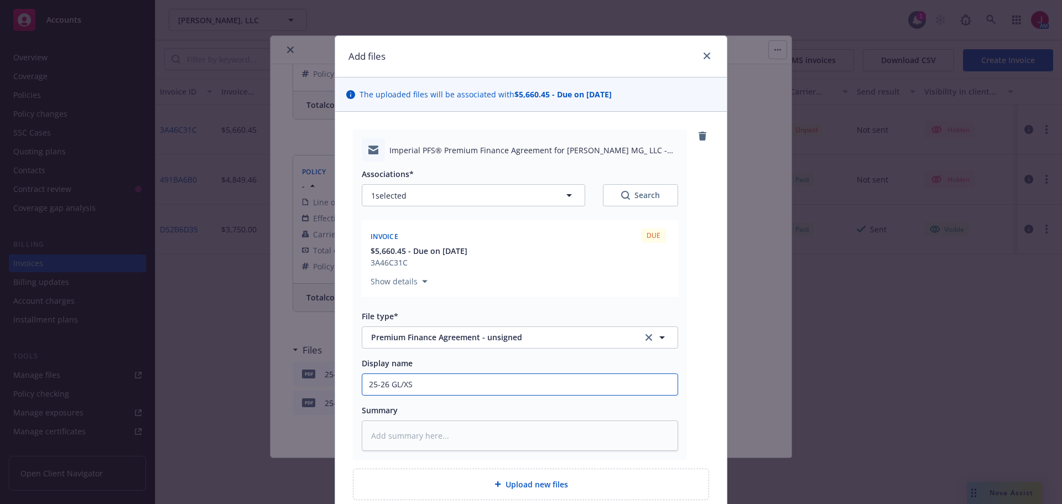
type textarea "x"
type input "25-26 GL/XS -"
type textarea "x"
type input "25-26 GL/XS -"
type textarea "x"
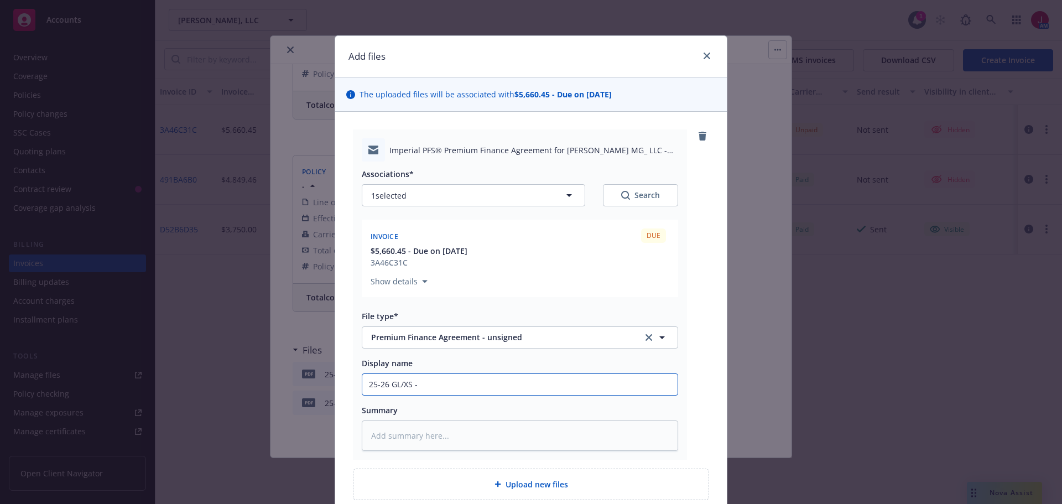
type input "25-26 GL/XS - P"
type textarea "x"
type input "25-26 GL/XS - PF"
type textarea "x"
type input "25-26 GL/XS - PFA"
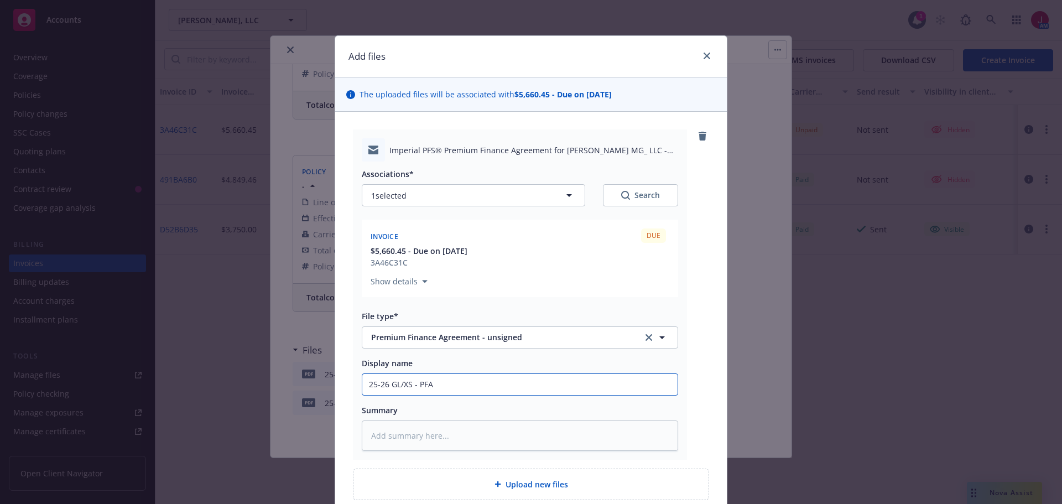
type textarea "x"
type input "25-26 GL/XS - PFA/"
type textarea "x"
type input "25-26 GL/XS - PFA/I"
type textarea "x"
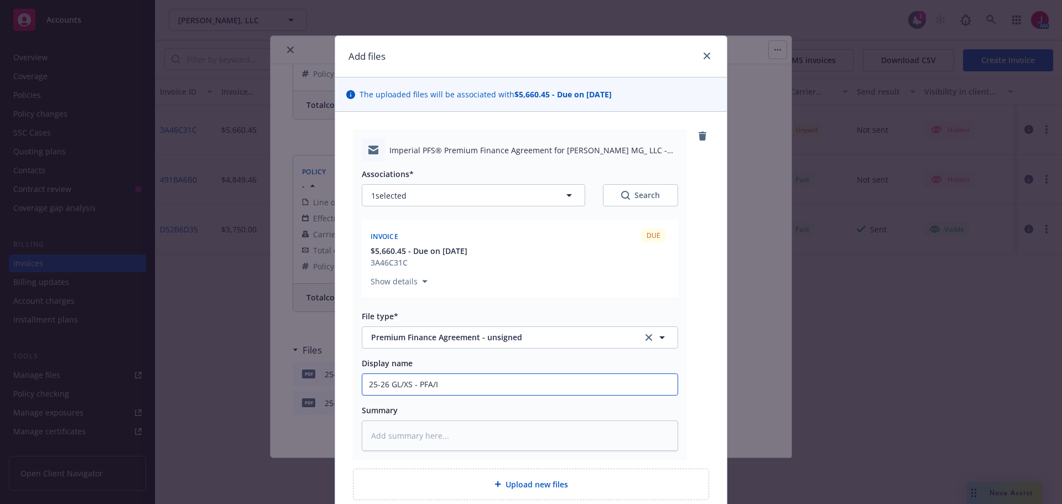
type input "25-26 GL/XS - PFA/IP"
type textarea "x"
type input "25-26 GL/XS - PFA/IPF"
type textarea "x"
type input "25-26 GL/XS - PFA/IPFS"
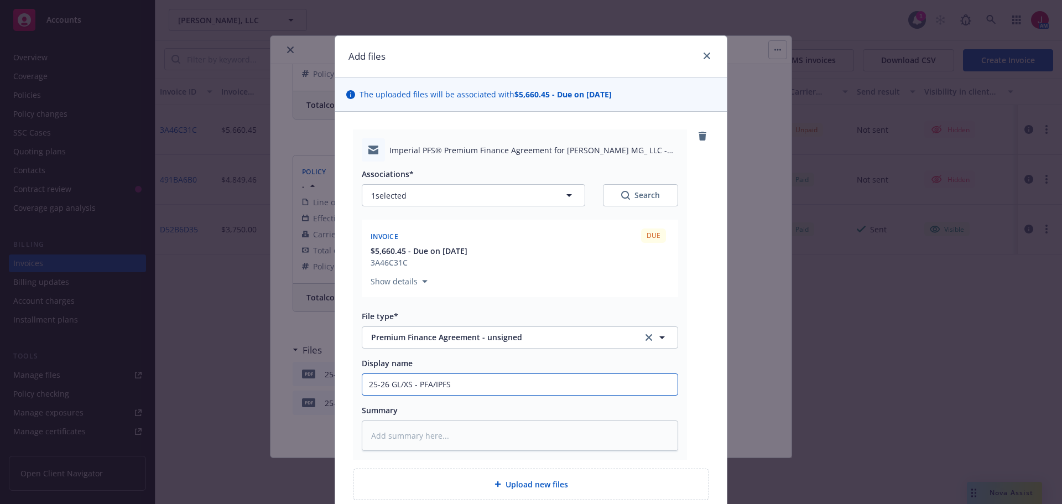
type textarea "x"
type input "25-26 GL/XS - PFA/IPFS"
type textarea "x"
type input "25-26 GL/XS - PFA/IPFS -"
type textarea "x"
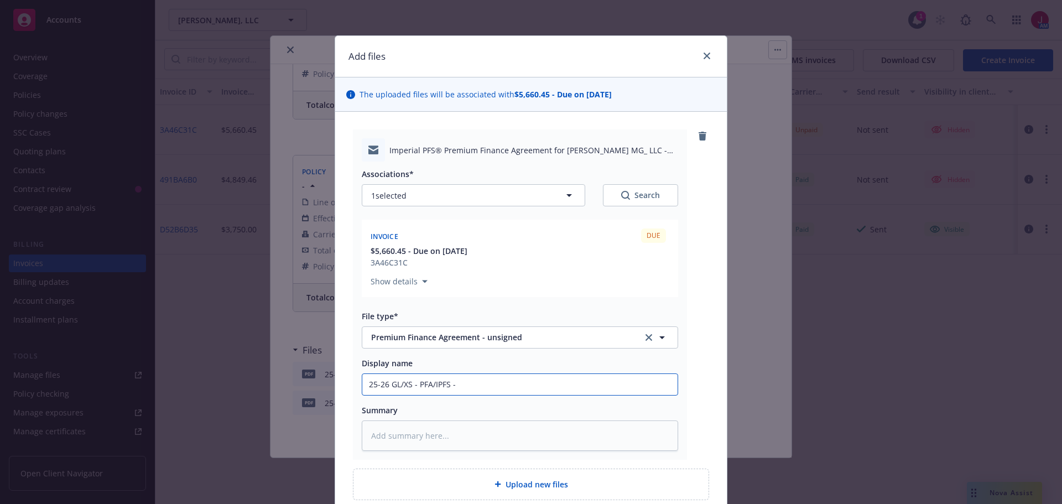
type input "25-26 GL/XS - PFA/IPFS -"
type textarea "x"
type input "25-26 GL/XS - PFA/IPFS - S"
type textarea "x"
type input "25-26 GL/XS - PFA/IPFS - Se"
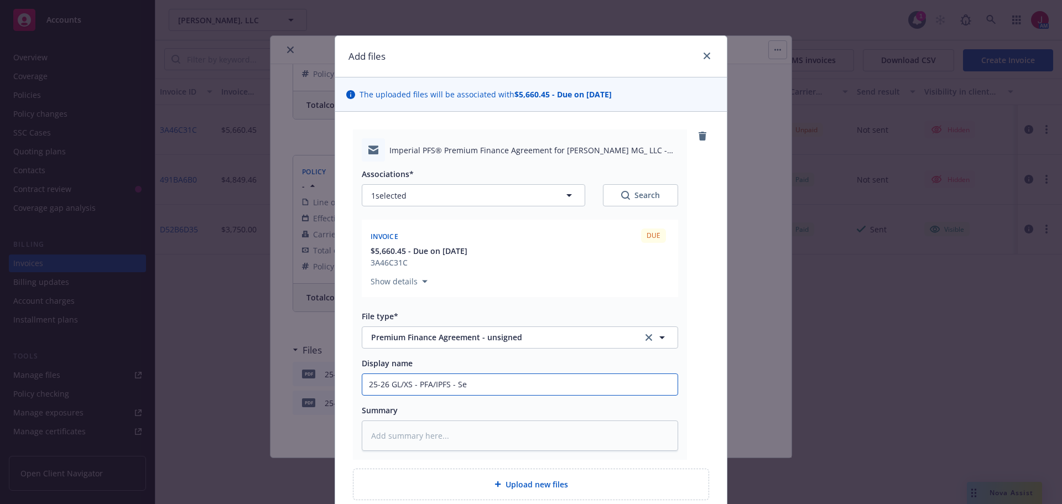
type textarea "x"
type input "25-26 GL/XS - PFA/IPFS - Sen"
type textarea "x"
type input "25-26 GL/XS - PFA/IPFS - Sen"
type textarea "x"
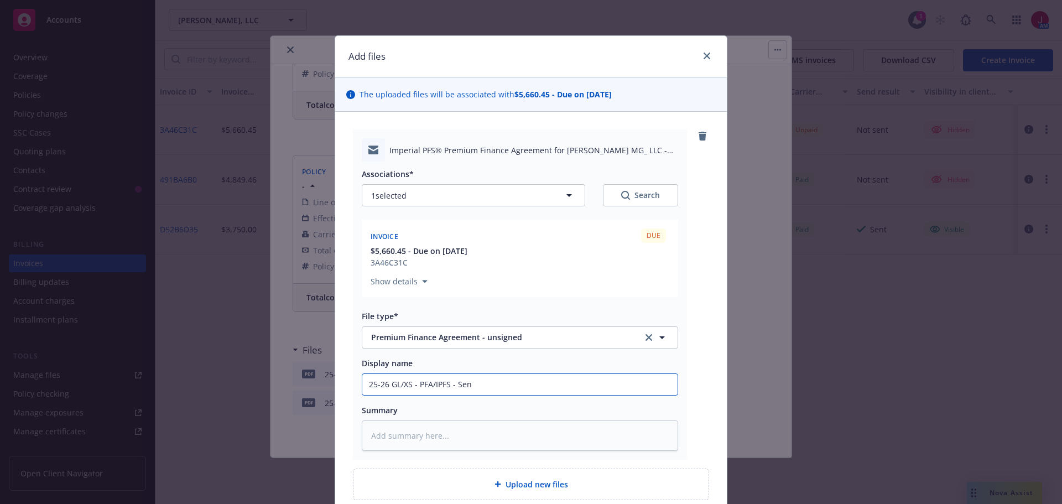
type input "25-26 GL/XS - PFA/IPFS - Sen"
type textarea "x"
type input "25-26 GL/XS - PFA/IPFS - Sent"
type textarea "x"
type input "25-26 GL/XS - PFA/IPFS - Sent"
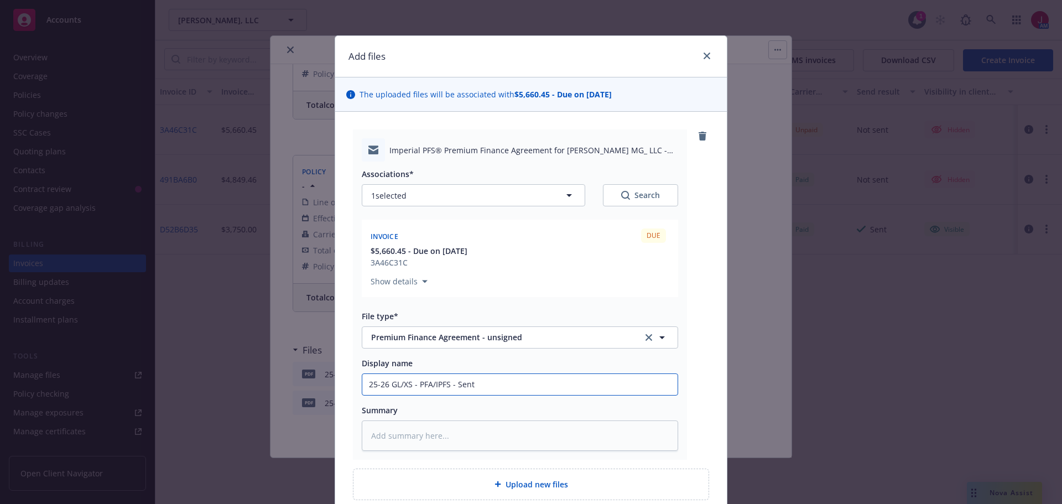
type textarea "x"
type input "25-26 GL/XS - PFA/IPFS - Sent t"
type textarea "x"
type input "25-26 GL/XS - PFA/IPFS - Sent to"
type textarea "x"
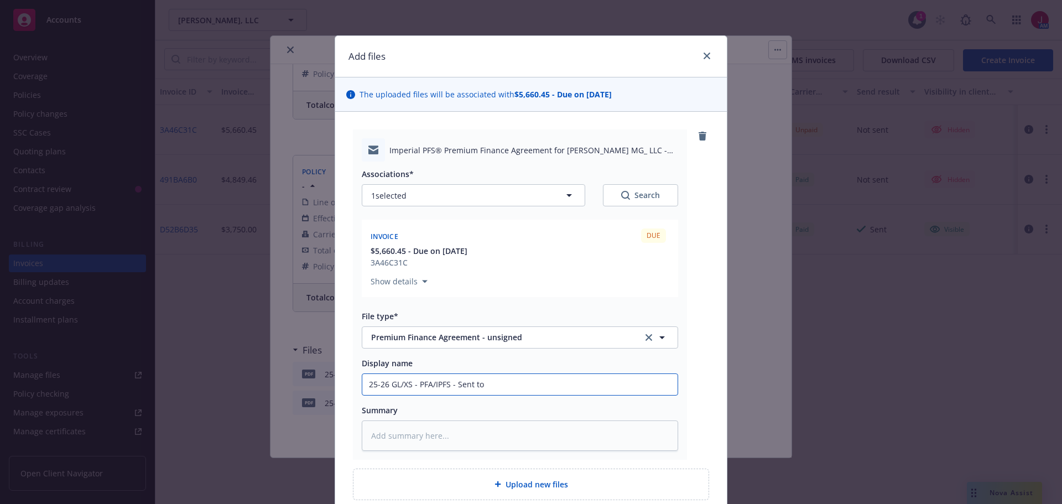
type input "25-26 GL/XS - PFA/IPFS - Sent to i"
type textarea "x"
type input "25-26 GL/XS - PFA/IPFS - Sent to in"
type textarea "x"
type input "25-26 GL/XS - PFA/IPFS - Sent to ins"
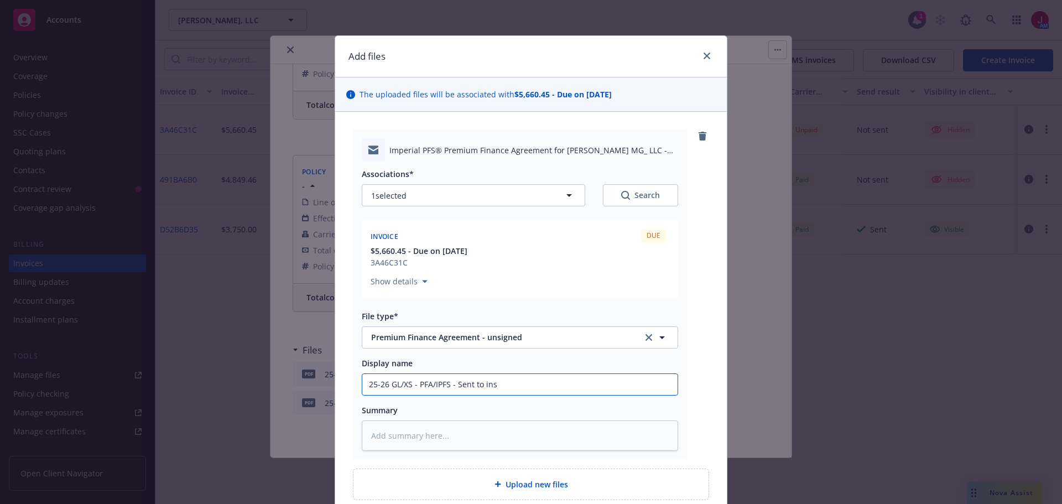
type textarea "x"
type input "25-26 GL/XS - PFA/IPFS - Sent to insu"
type textarea "x"
type input "25-26 GL/XS - PFA/IPFS - Sent to insur"
type textarea "x"
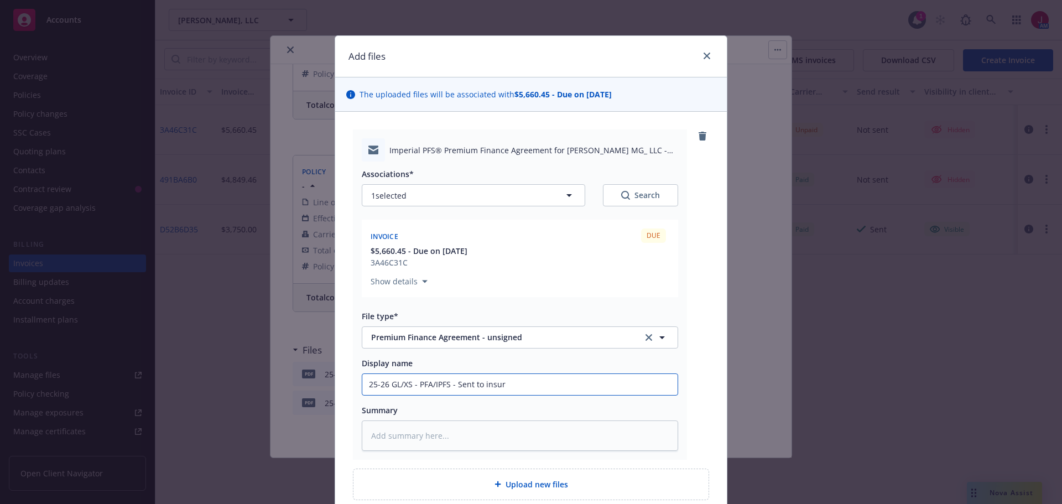
type input "25-26 GL/XS - PFA/IPFS - Sent to insuru"
type textarea "x"
type input "25-26 GL/XS - PFA/IPFS - Sent to insurue"
type textarea "x"
type input "25-26 GL/XS - PFA/IPFS - Sent to insurued"
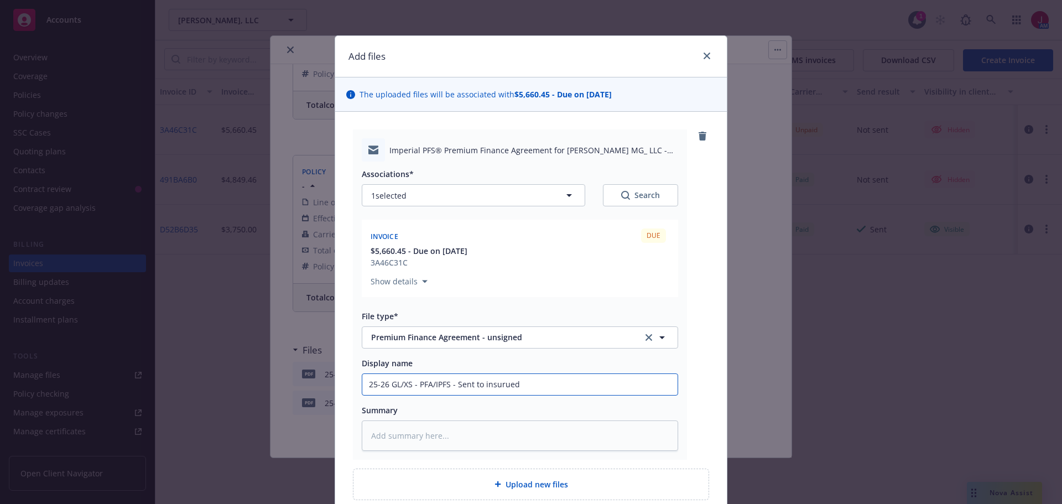
type textarea "x"
type input "25-26 GL/XS - PFA/IPFS - Sent to insurue"
type textarea "x"
type input "25-26 GL/XS - PFA/IPFS - Sent to insuru"
type textarea "x"
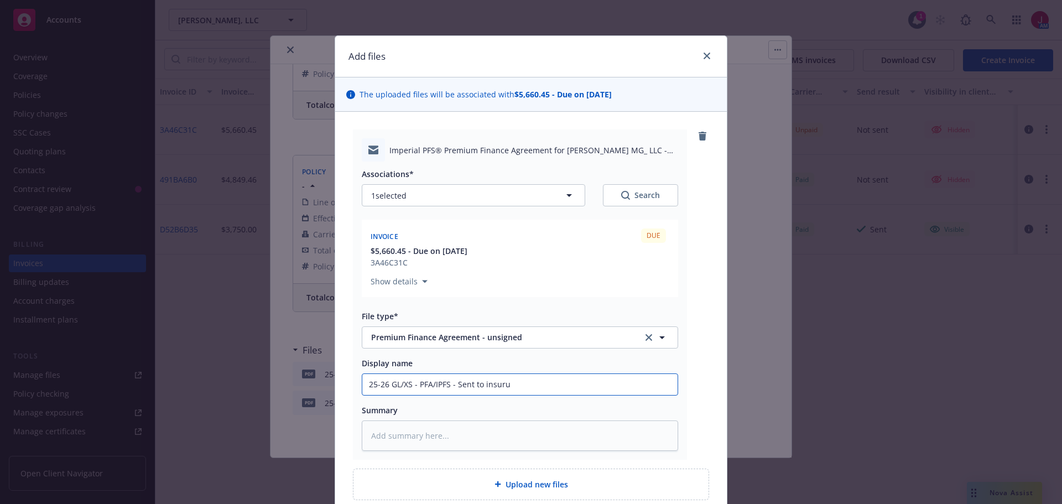
type input "25-26 GL/XS - PFA/IPFS - Sent to insur"
type textarea "x"
type input "25-26 GL/XS - PFA/IPFS - Sent to insure"
type textarea "x"
type input "25-26 GL/XS - PFA/IPFS - Sent to insured"
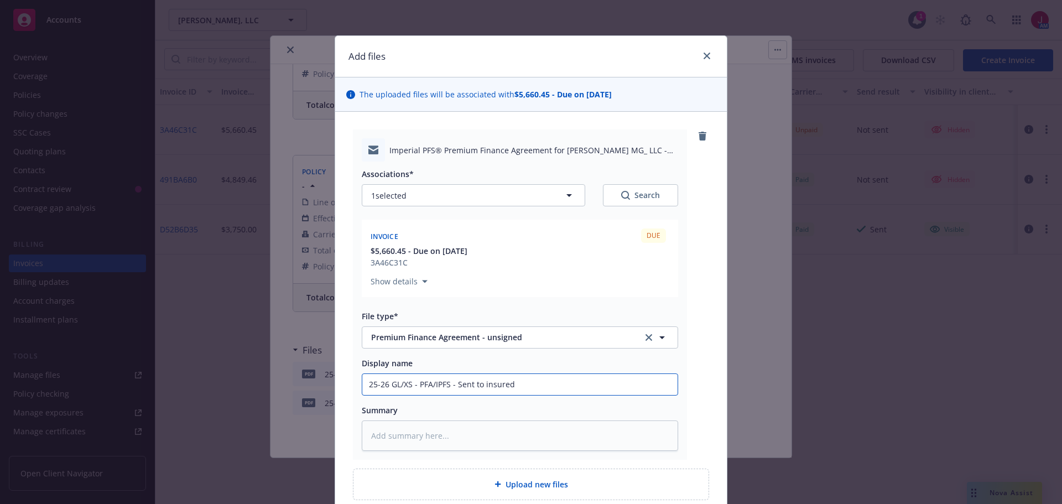
type textarea "x"
type input "25-26 GL/XS - PFA/IPFS - Sent to insured"
type textarea "x"
type input "25-26 GL/XS - PFA/IPFS - Sent to insured w"
type textarea "x"
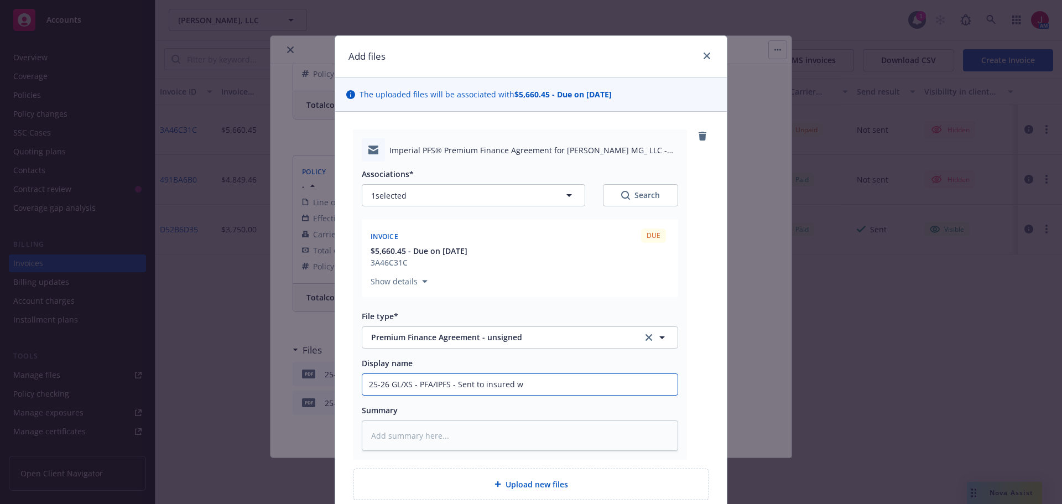
type input "25-26 GL/XS - PFA/IPFS - Sent to insured wa"
type textarea "x"
type input "25-26 GL/XS - PFA/IPFS - Sent to insured wai"
type textarea "x"
type input "25-26 GL/XS - PFA/IPFS - Sent to insured wait"
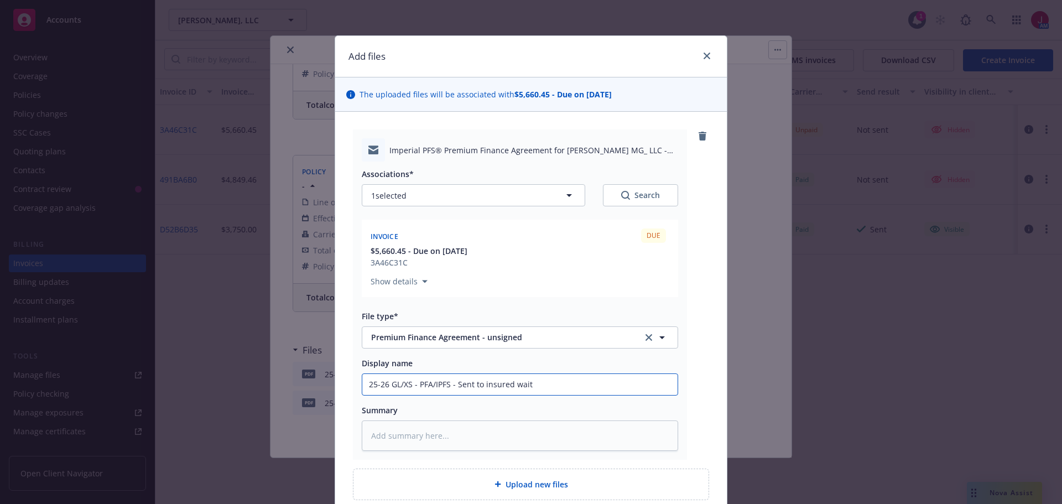
type textarea "x"
type input "25-26 GL/XS - PFA/IPFS - Sent to insured waitn"
type textarea "x"
type input "25-26 GL/XS - PFA/IPFS - Sent to insured wait"
type textarea "x"
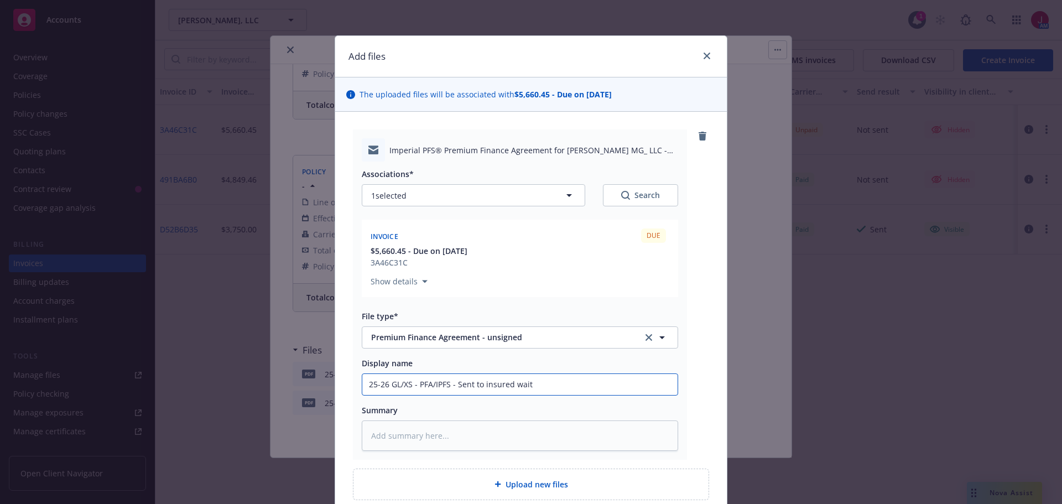
type input "25-26 GL/XS - PFA/IPFS - Sent to insured waiti"
type textarea "x"
type input "25-26 GL/XS - PFA/IPFS - Sent to insured waitin"
type textarea "x"
type input "25-26 GL/XS - PFA/IPFS - Sent to insured waiting"
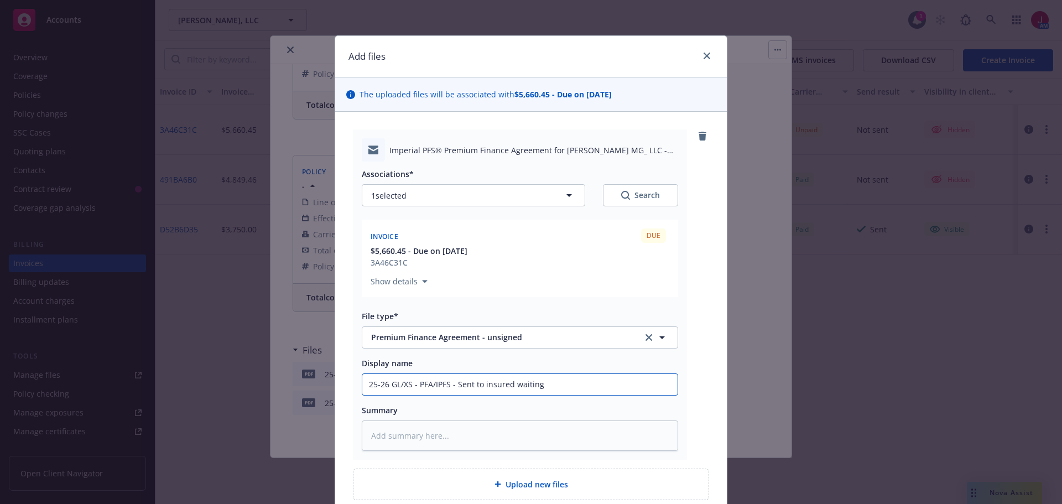
type textarea "x"
type input "25-26 GL/XS - PFA/IPFS - Sent to insured waiting"
type textarea "x"
type input "25-26 GL/XS - PFA/IPFS - Sent to insured waiting on"
type textarea "x"
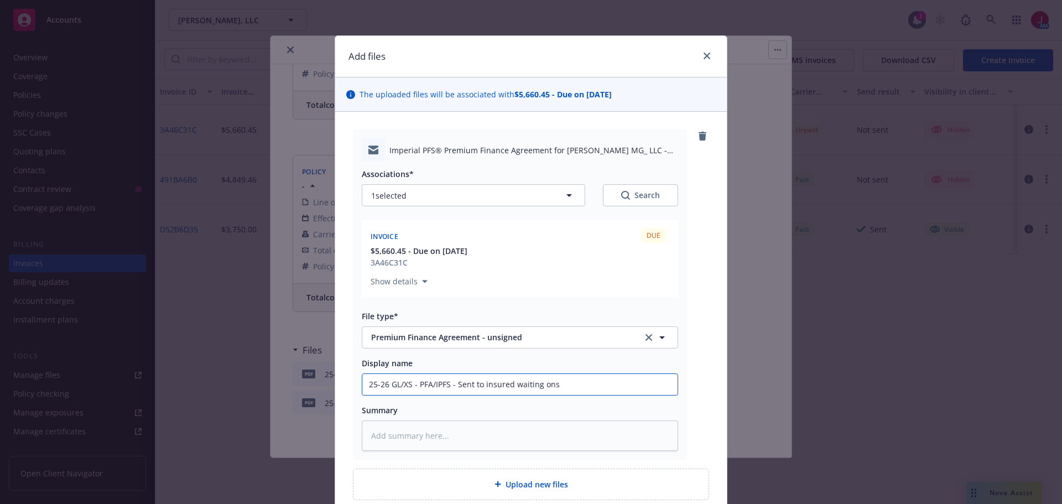
type input "25-26 GL/XS - PFA/IPFS - Sent to insured waiting onsi"
type textarea "x"
type input "25-26 GL/XS - PFA/IPFS - Sent to insured waiting onsig"
type textarea "x"
type input "25-26 GL/XS - PFA/IPFS - Sent to insured waiting onsign"
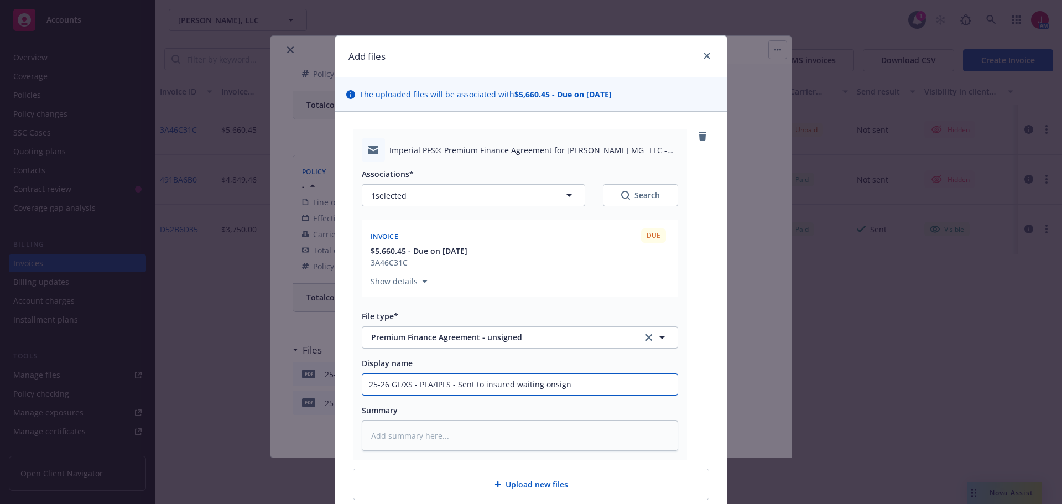
type textarea "x"
type input "25-26 GL/XS - PFA/IPFS - Sent to insured waiting onsig"
type textarea "x"
type input "25-26 GL/XS - PFA/IPFS - Sent to insured waiting onsi"
type textarea "x"
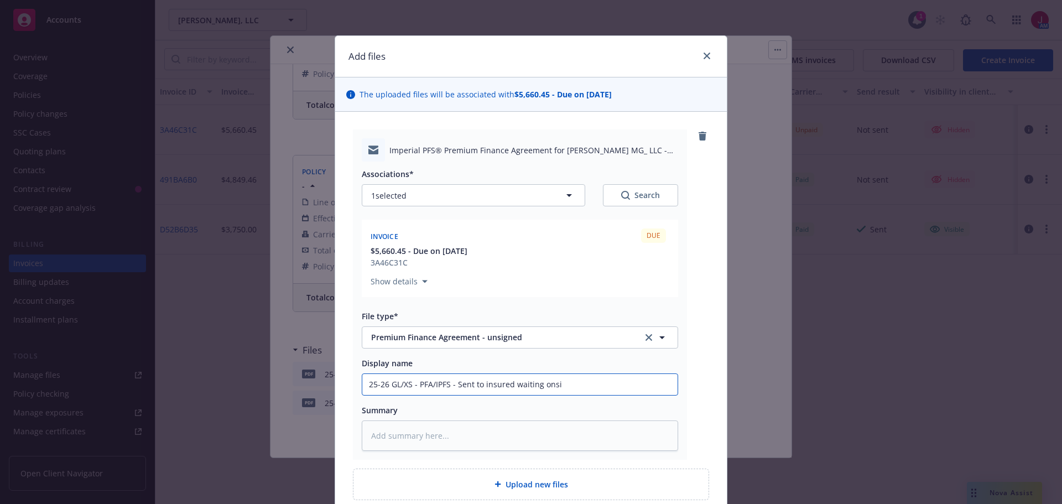
type input "25-26 GL/XS - PFA/IPFS - Sent to insured waiting ons"
type textarea "x"
type input "25-26 GL/XS - PFA/IPFS - Sent to insured waiting on"
type textarea "x"
type input "25-26 GL/XS - PFA/IPFS - Sent to insured waiting on"
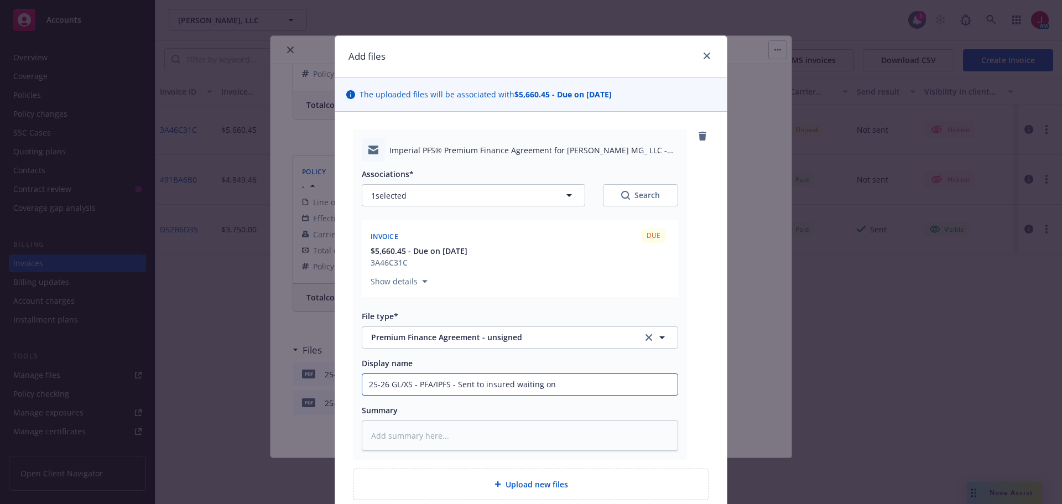
type textarea "x"
type input "25-26 GL/XS - PFA/IPFS - Sent to insured waiting on s"
type textarea "x"
type input "25-26 GL/XS - PFA/IPFS - Sent to insured waiting on si"
type textarea "x"
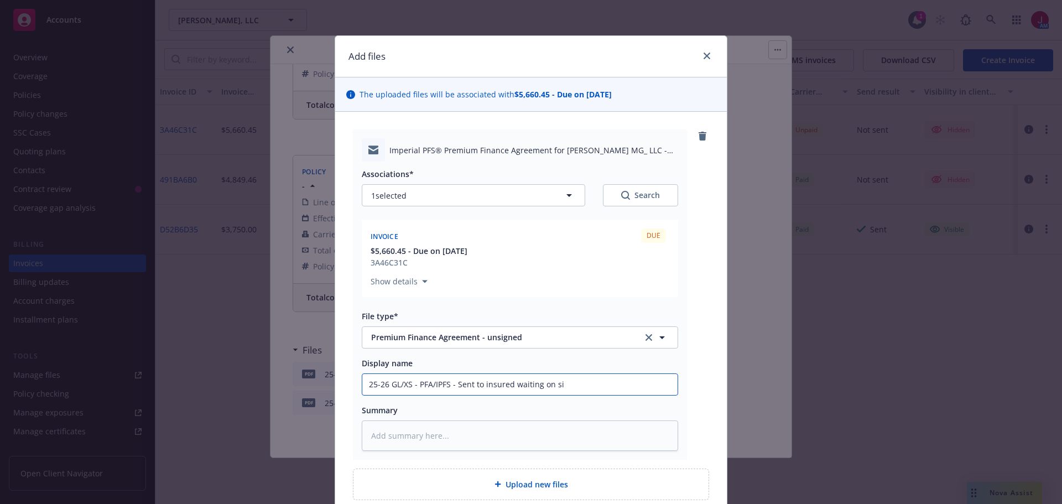
type input "25-26 GL/XS - PFA/IPFS - Sent to insured waiting on sig"
type textarea "x"
type input "25-26 GL/XS - PFA/IPFS - Sent to insured waiting on sign"
type textarea "x"
type input "25-26 GL/XS - PFA/IPFS - Sent to insured waiting on signa"
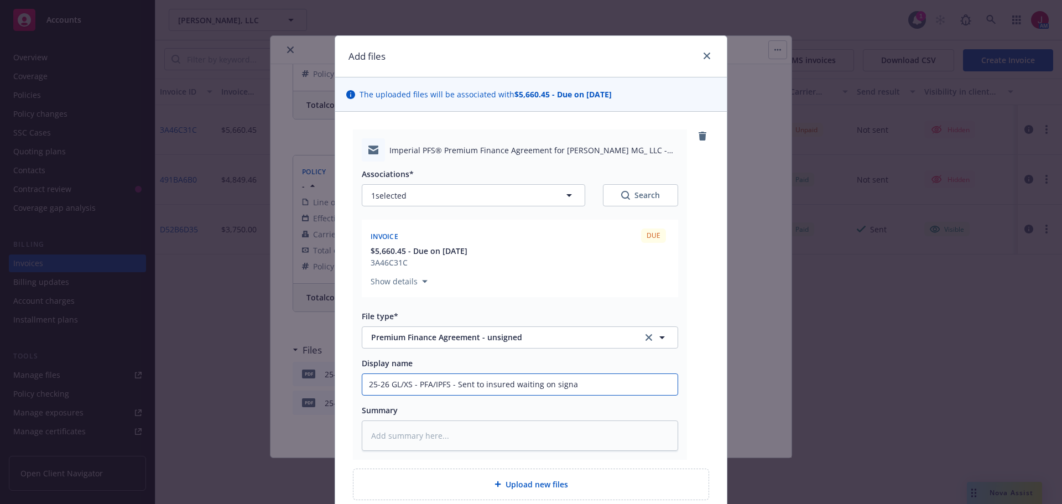
type textarea "x"
type input "25-26 GL/XS - PFA/IPFS - Sent to insured waiting on signat"
type textarea "x"
type input "25-26 GL/XS - PFA/IPFS - Sent to insured waiting on signatu"
type textarea "x"
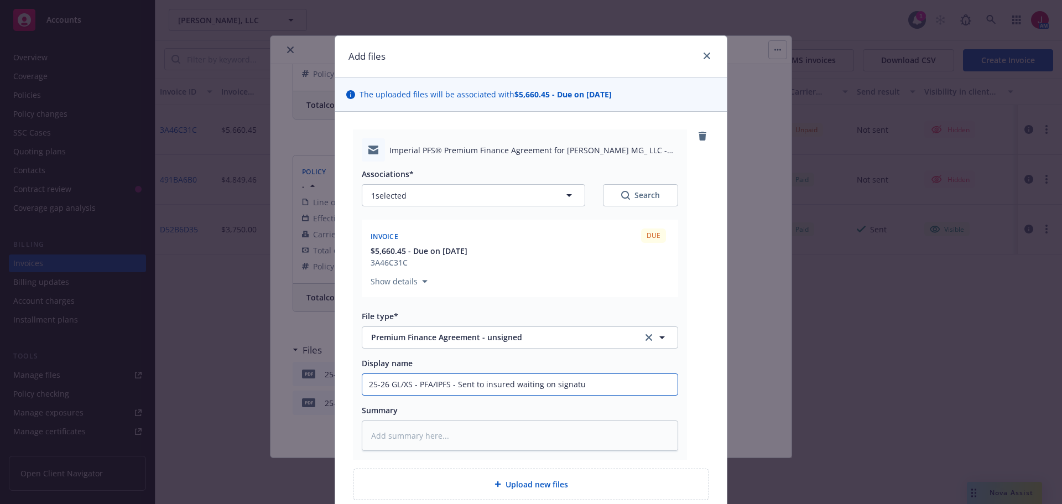
type input "25-26 GL/XS - PFA/IPFS - Sent to insured waiting on signatur"
type textarea "x"
type input "25-26 GL/XS - PFA/IPFS - Sent to insured waiting on signature"
type textarea "x"
type input "25-26 GL/XS - PFA/IPFS - Sent to insured waiting on signature"
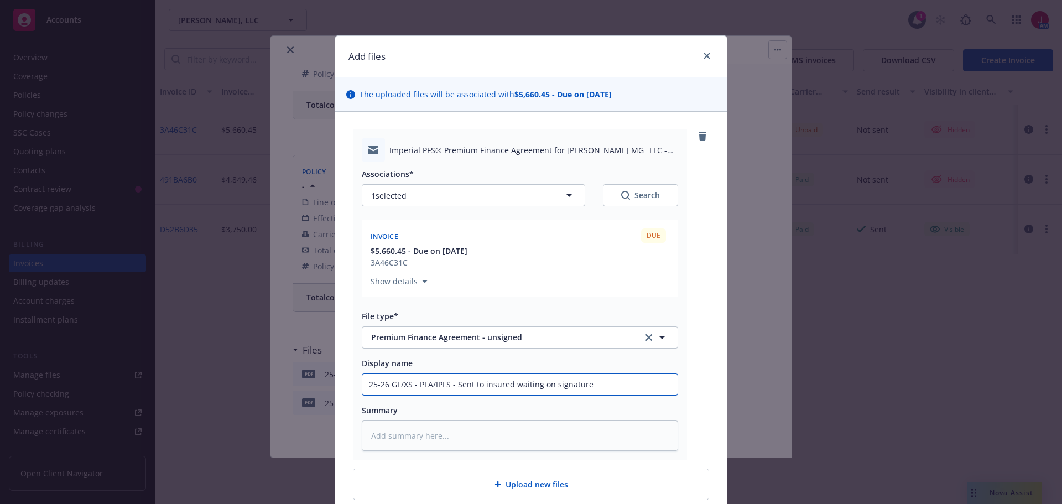
type textarea "x"
type input "25-26 GL/XS - PFA/IPFS - Sent to insured waiting on signature a"
type textarea "x"
type input "25-26 GL/XS - PFA/IPFS - Sent to insured waiting on signature an"
type textarea "x"
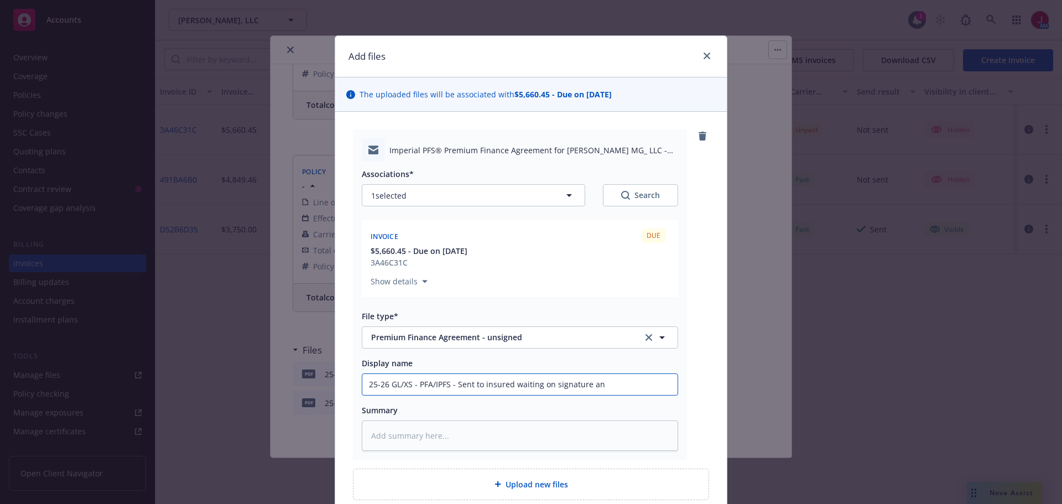
type input "25-26 GL/XS - PFA/IPFS - Sent to insured waiting on signature and"
type textarea "x"
type input "25-26 GL/XS - PFA/IPFS - Sent to insured waiting on signature and"
type textarea "x"
type input "25-26 GL/XS - PFA/IPFS - Sent to insured waiting on signature and d"
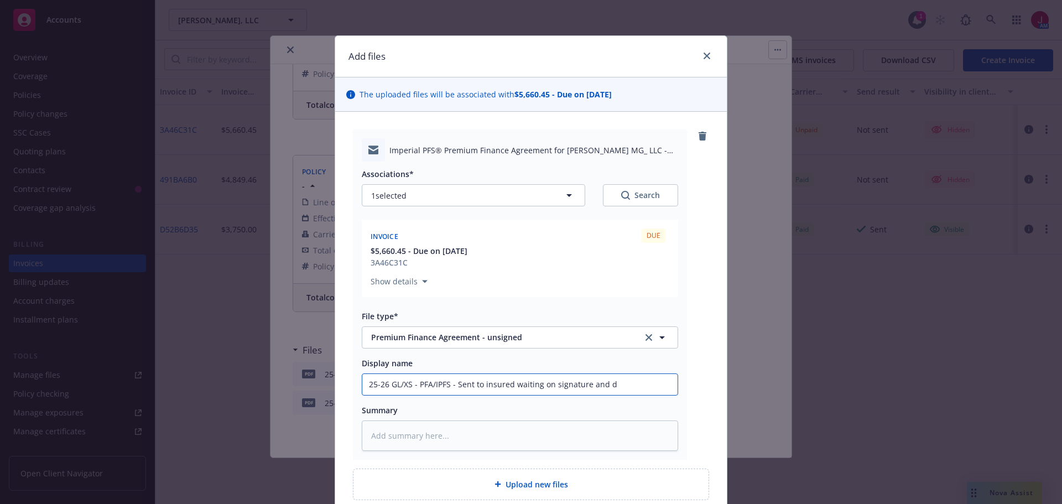
type textarea "x"
type input "25-26 GL/XS - PFA/IPFS - Sent to insured waiting on signature and do"
type textarea "x"
type input "25-26 GL/XS - PFA/IPFS - Sent to insured waiting on signature and dow"
type textarea "x"
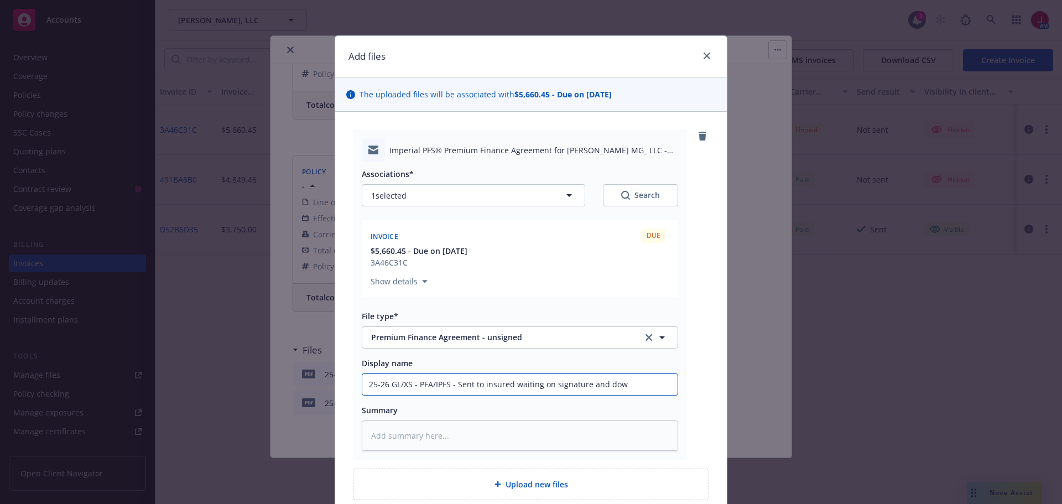
type input "25-26 GL/XS - PFA/IPFS - Sent to insured waiting on signature and down"
type textarea "x"
type input "25-26 GL/XS - PFA/IPFS - Sent to insured waiting on signature and down"
type textarea "x"
type input "25-26 GL/XS - PFA/IPFS - Sent to insured waiting on signature and down p"
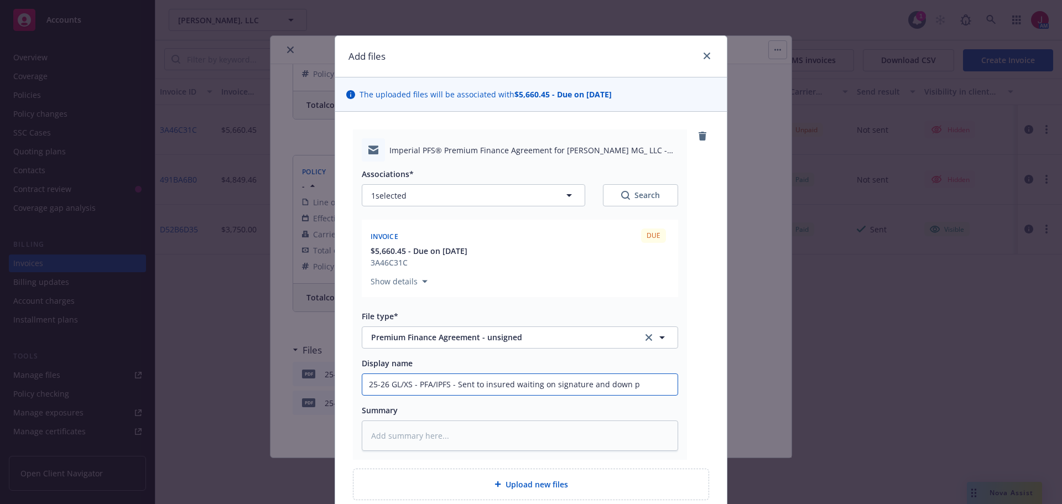
type textarea "x"
type input "25-26 GL/XS - PFA/IPFS - Sent to insured waiting on signature and down pm"
type textarea "x"
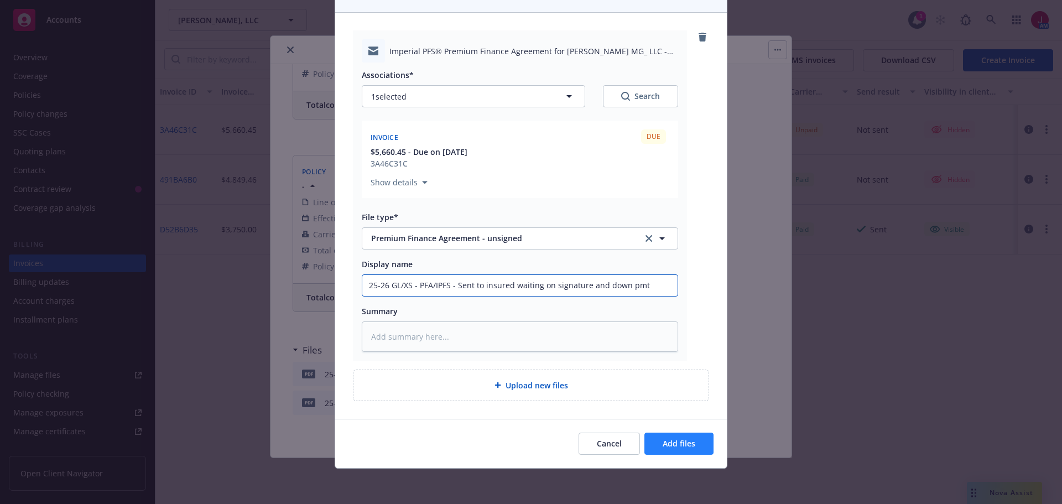
type input "25-26 GL/XS - PFA/IPFS - Sent to insured waiting on signature and down pmt"
click at [666, 447] on span "Add files" at bounding box center [679, 443] width 33 height 11
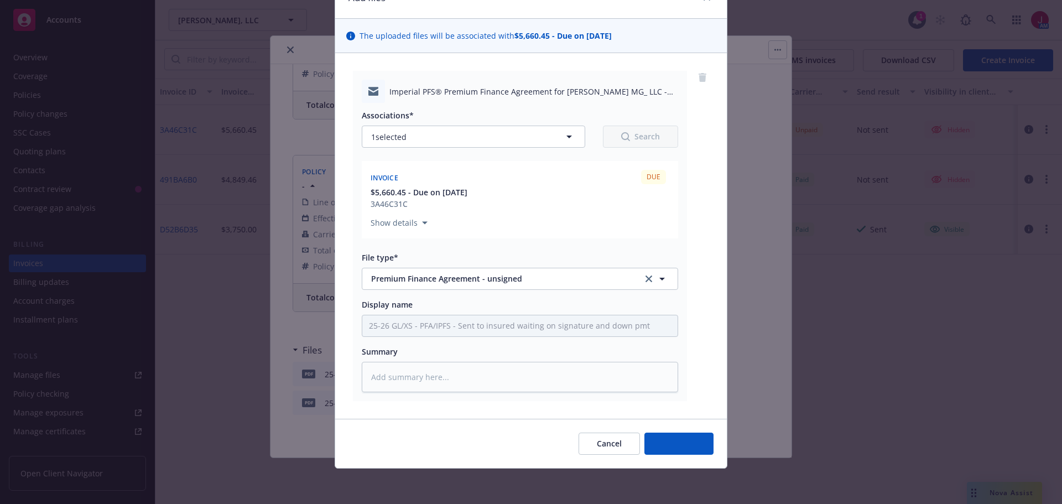
scroll to position [59, 0]
type textarea "x"
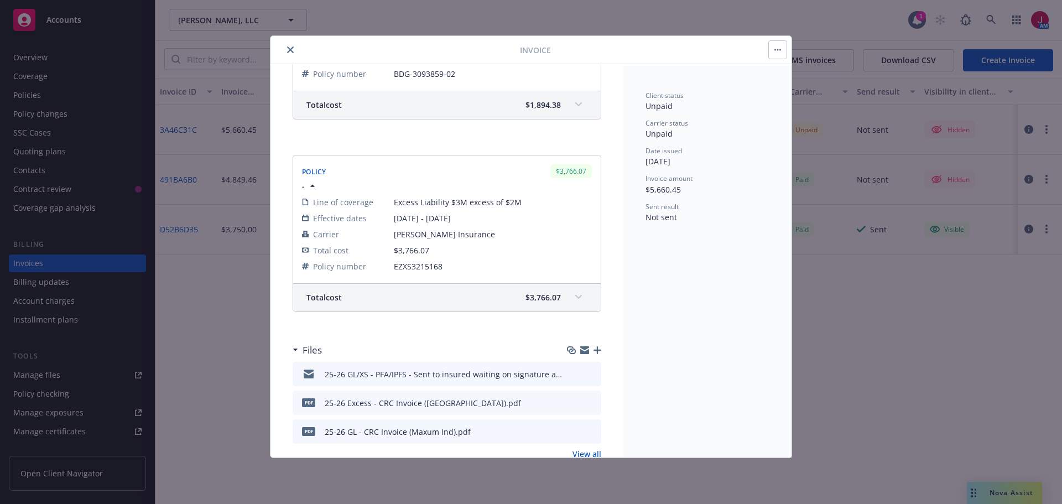
click at [294, 46] on button "close" at bounding box center [290, 49] width 13 height 13
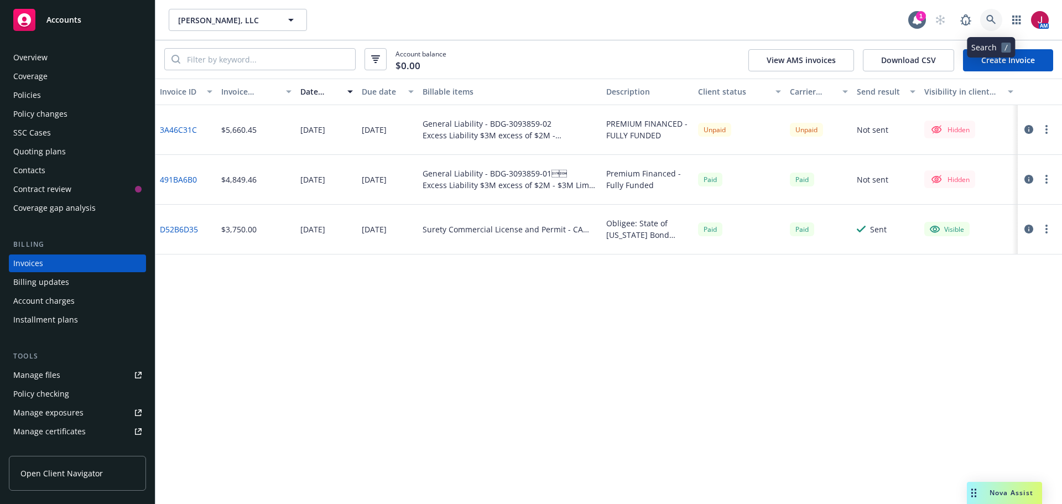
click at [991, 19] on icon at bounding box center [992, 20] width 10 height 10
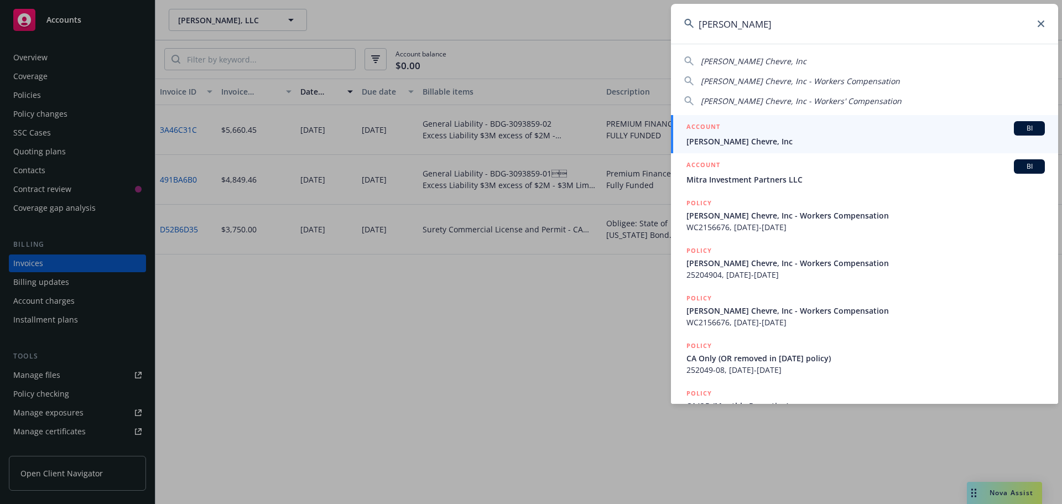
type input "laura chenel"
click at [926, 144] on span "[PERSON_NAME] Chevre, Inc" at bounding box center [866, 142] width 359 height 12
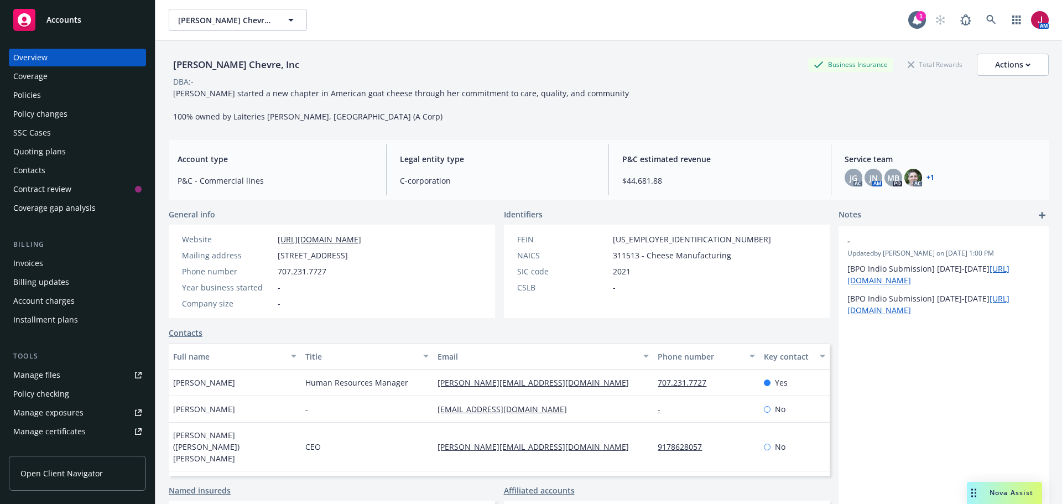
drag, startPoint x: 276, startPoint y: 257, endPoint x: 467, endPoint y: 254, distance: 191.5
click at [375, 254] on div "Website https://laurachenel.com/ Mailing address 22085 Carnerod Vineyard Way, S…" at bounding box center [272, 272] width 206 height 94
copy span "22085 Carnerod Vineyard Way, Sonoma, CA, 95476"
drag, startPoint x: 275, startPoint y: 245, endPoint x: 371, endPoint y: 242, distance: 96.3
click at [366, 242] on div "Website https://laurachenel.com/" at bounding box center [272, 239] width 188 height 12
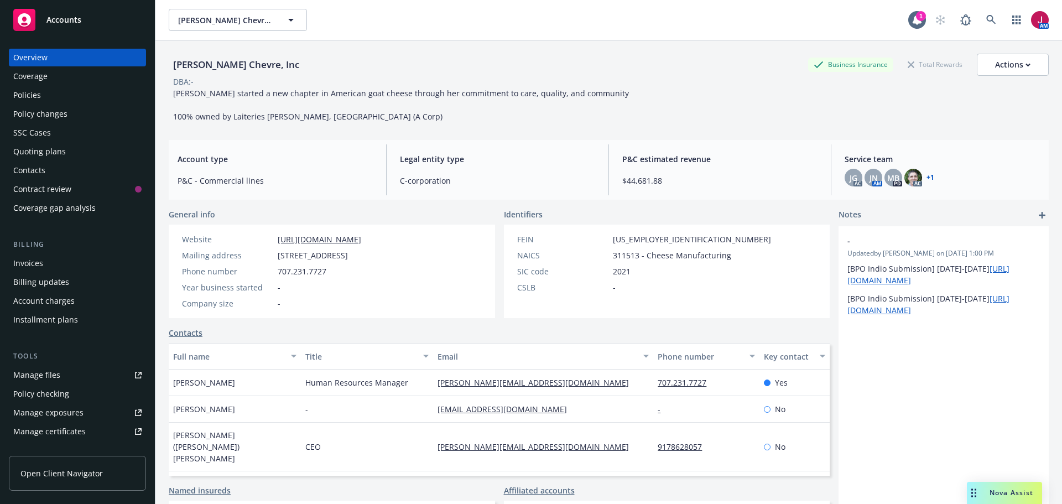
copy div "https://laurachenel.com/"
drag, startPoint x: 231, startPoint y: 116, endPoint x: 379, endPoint y: 127, distance: 148.7
click at [379, 127] on div "Laura Chenel's Chevre, Inc Business Insurance Total Rewards Actions DBA: - Laur…" at bounding box center [609, 85] width 880 height 91
copy span "Laiteries Hubert Triballat, SA (A Corp)"
click at [43, 153] on div "Quoting plans" at bounding box center [39, 152] width 53 height 18
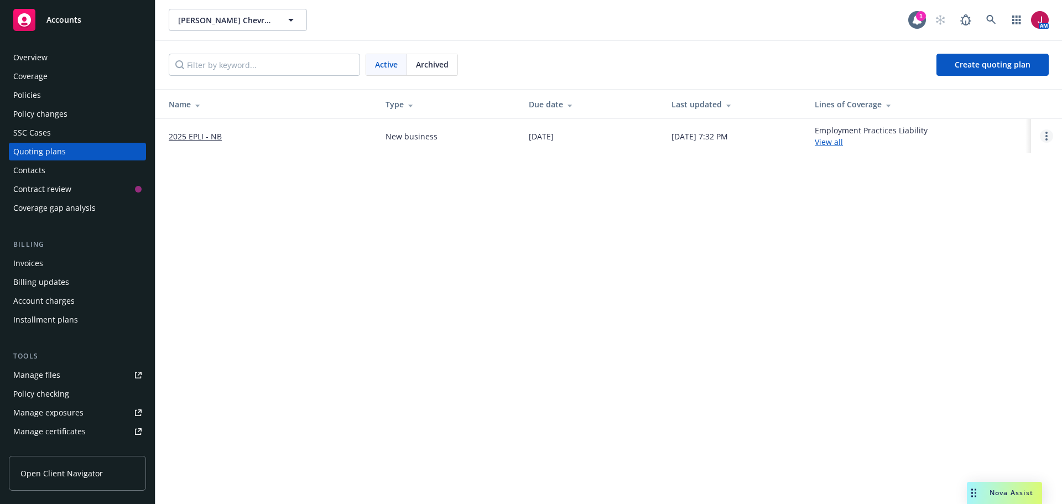
click at [1047, 139] on circle "Open options" at bounding box center [1047, 139] width 2 height 2
click at [990, 59] on span "Copy logging email" at bounding box center [990, 61] width 97 height 11
click at [195, 137] on link "2025 EPLI - NB" at bounding box center [195, 137] width 53 height 12
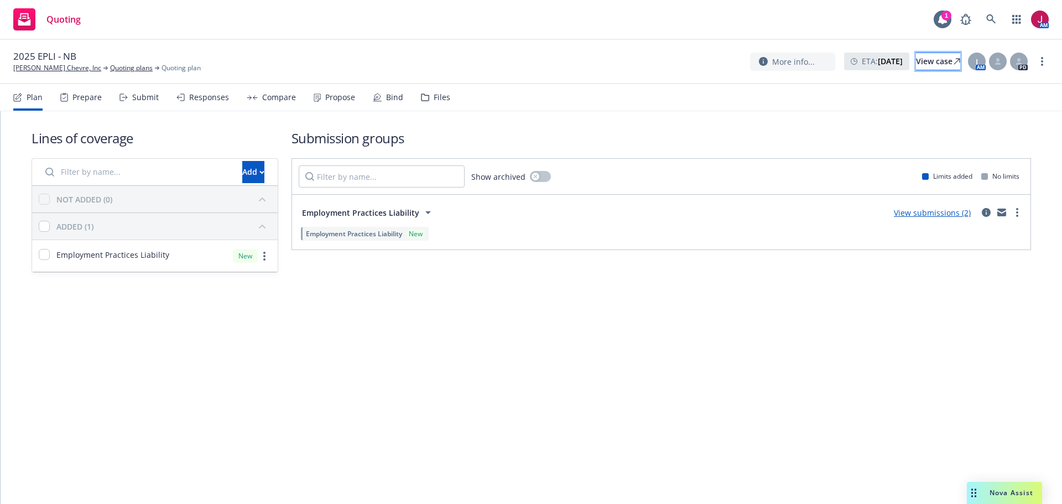
click at [921, 67] on div "View case" at bounding box center [938, 61] width 44 height 17
click at [982, 489] on div "Nova Assist" at bounding box center [1011, 492] width 61 height 9
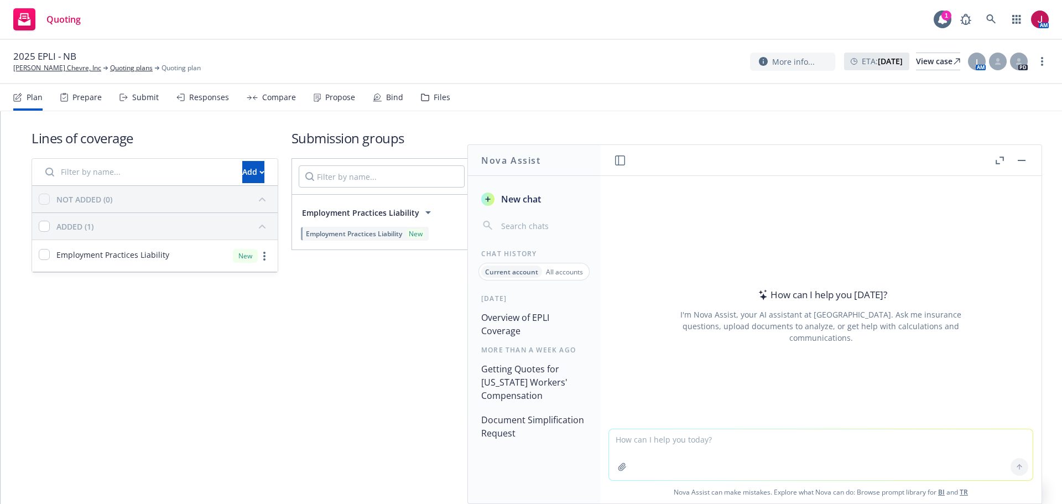
click at [868, 440] on textarea at bounding box center [821, 454] width 424 height 51
type textarea "Can you provide me with CA EPLI claim statistics?"
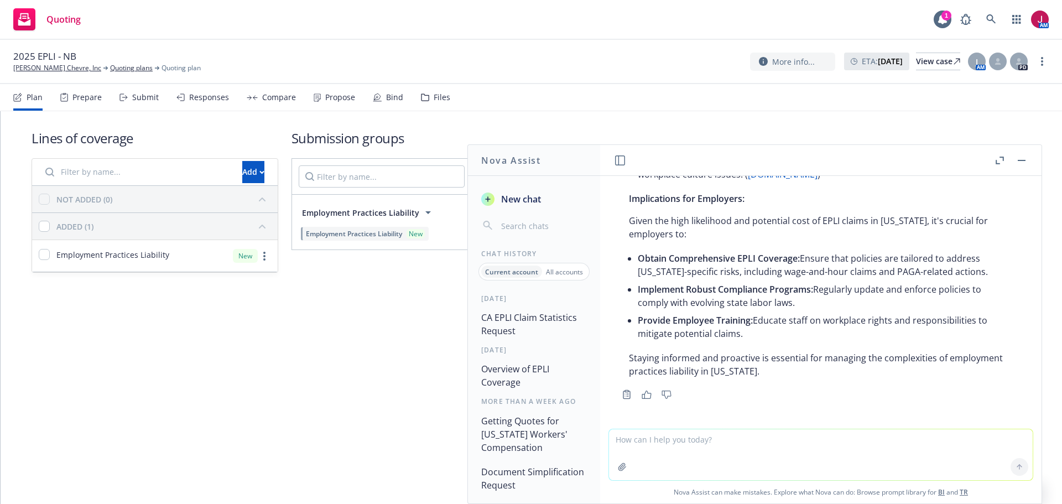
scroll to position [422, 0]
click at [626, 220] on div "Employment Practices Liability Insurance (EPLI) claims in [US_STATE] are notabl…" at bounding box center [821, 96] width 406 height 571
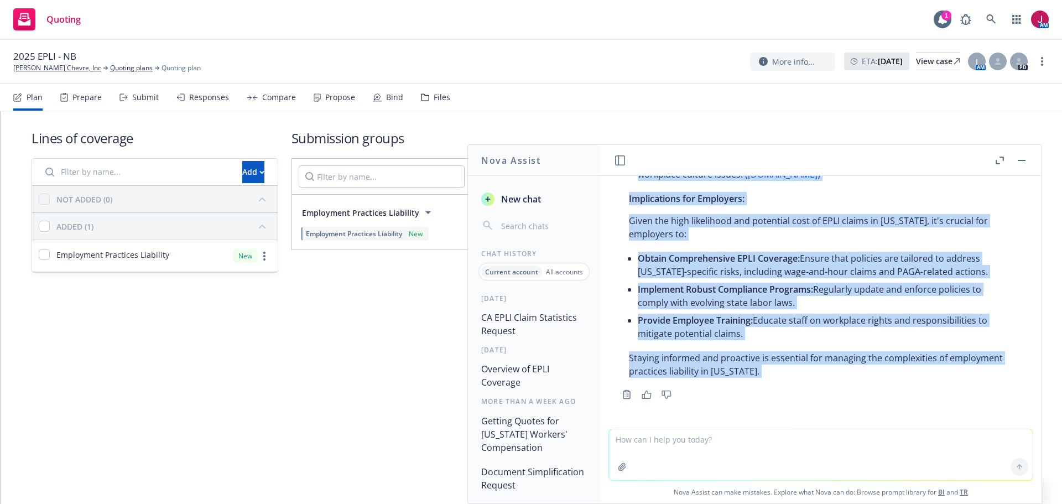
drag, startPoint x: 627, startPoint y: 262, endPoint x: 847, endPoint y: 393, distance: 256.6
click at [847, 393] on div "Employment Practices Liability Insurance (EPLI) claims in [US_STATE] are notabl…" at bounding box center [821, 106] width 406 height 591
copy div "Key Statistics: Claim Frequency: In recent years, approximately 30% to 40% of b…"
click at [644, 391] on icon "button" at bounding box center [647, 395] width 10 height 8
click at [1022, 160] on rect "button" at bounding box center [1022, 160] width 8 height 1
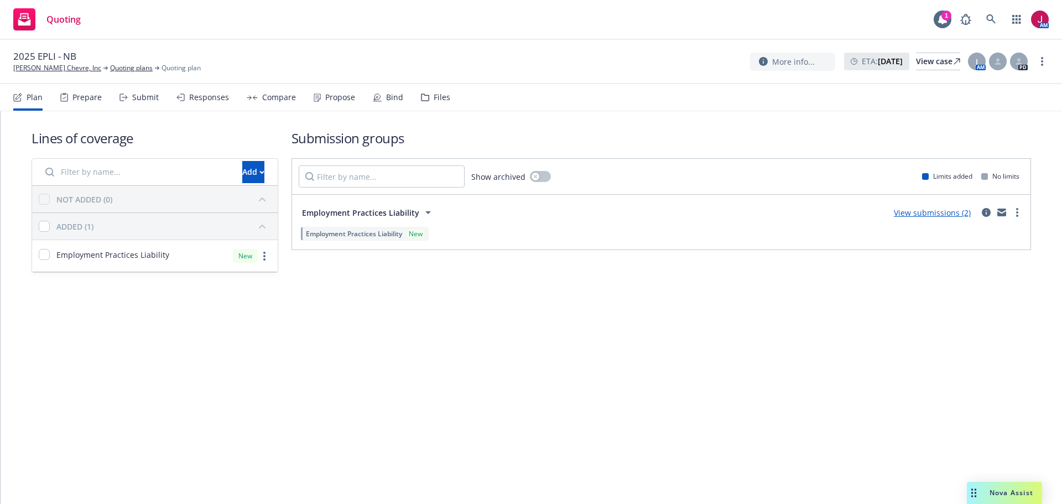
click at [440, 102] on div "Files" at bounding box center [435, 97] width 29 height 27
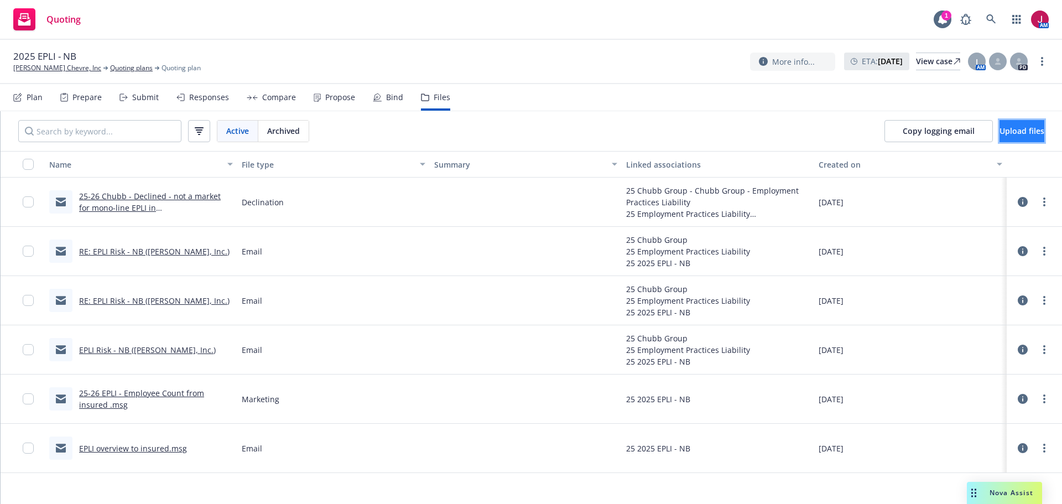
click at [1005, 129] on span "Upload files" at bounding box center [1022, 131] width 45 height 11
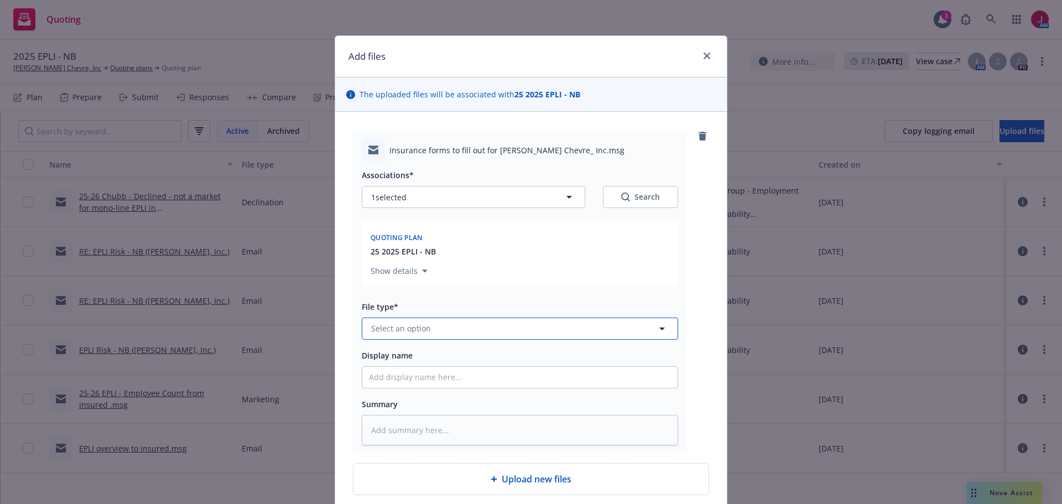
click at [500, 325] on button "Select an option" at bounding box center [520, 329] width 316 height 22
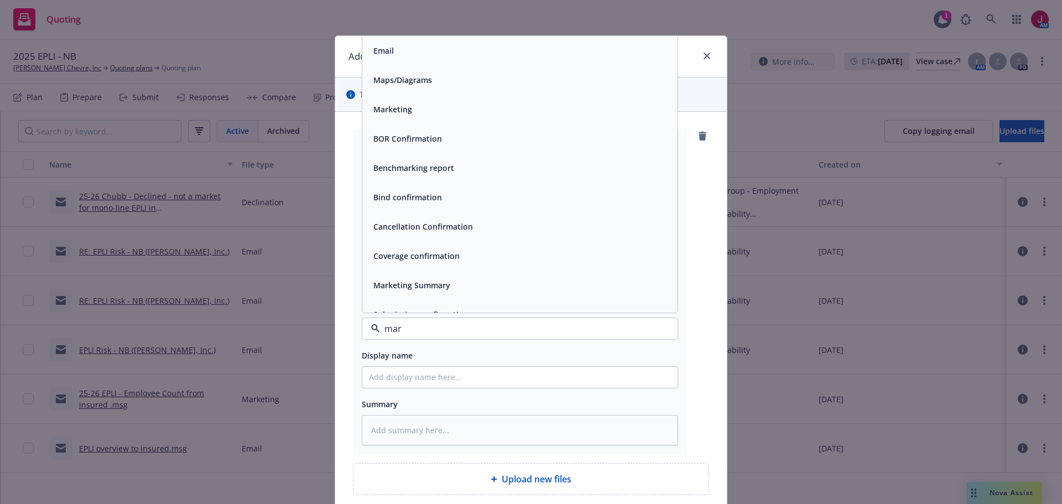
type input "mark"
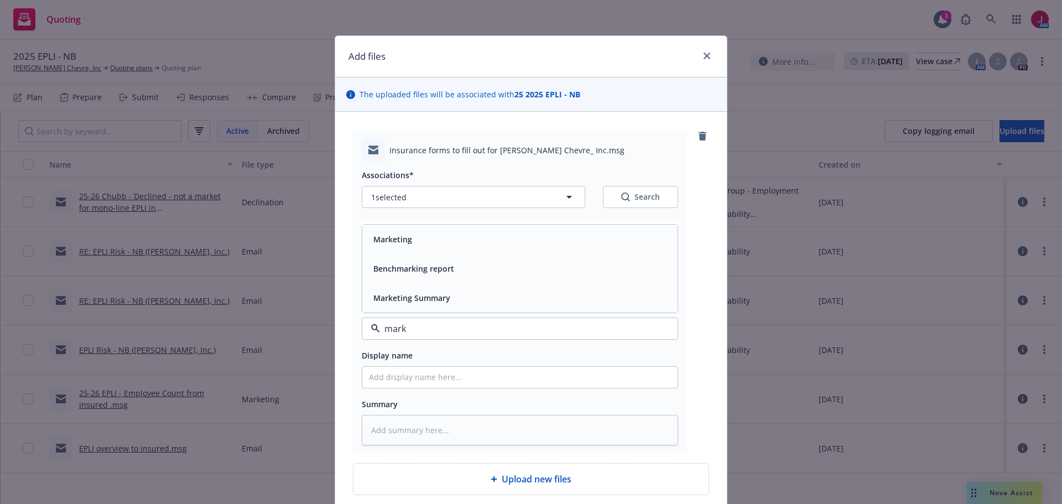
click at [453, 243] on div "Marketing" at bounding box center [520, 239] width 302 height 16
click at [450, 386] on input "Display name" at bounding box center [519, 377] width 315 height 21
type textarea "x"
type input "2"
type textarea "x"
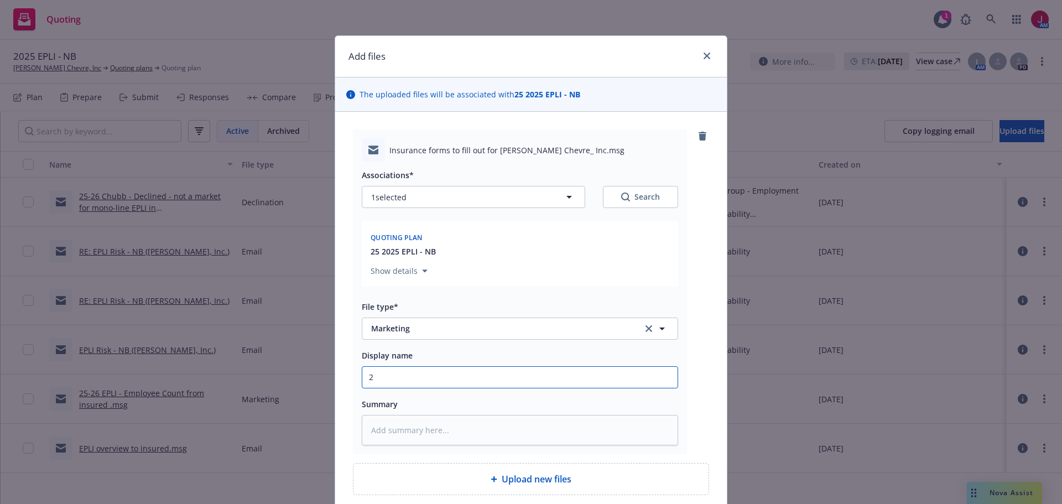
type input "25"
type textarea "x"
type input "25-"
type textarea "x"
type input "25-2"
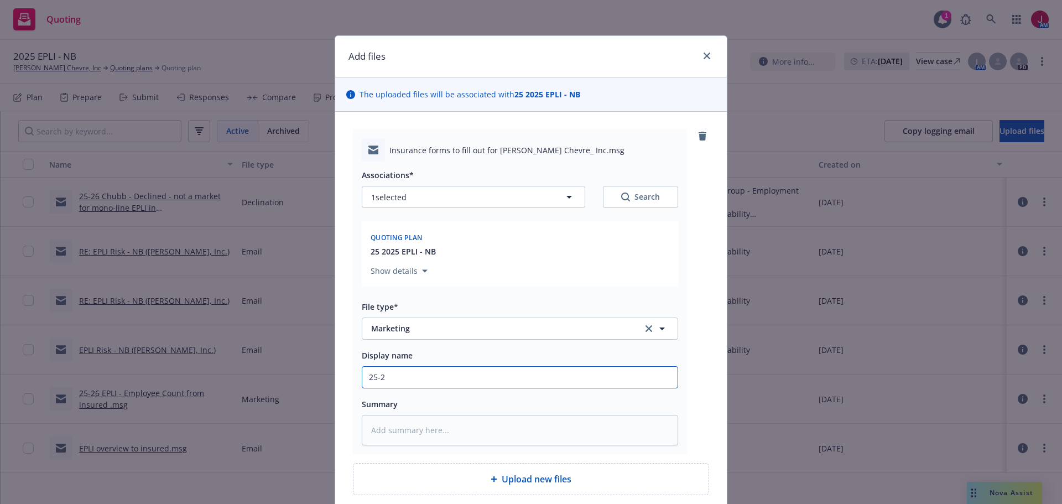
type textarea "x"
type input "25-26"
type textarea "x"
type input "25-26"
type textarea "x"
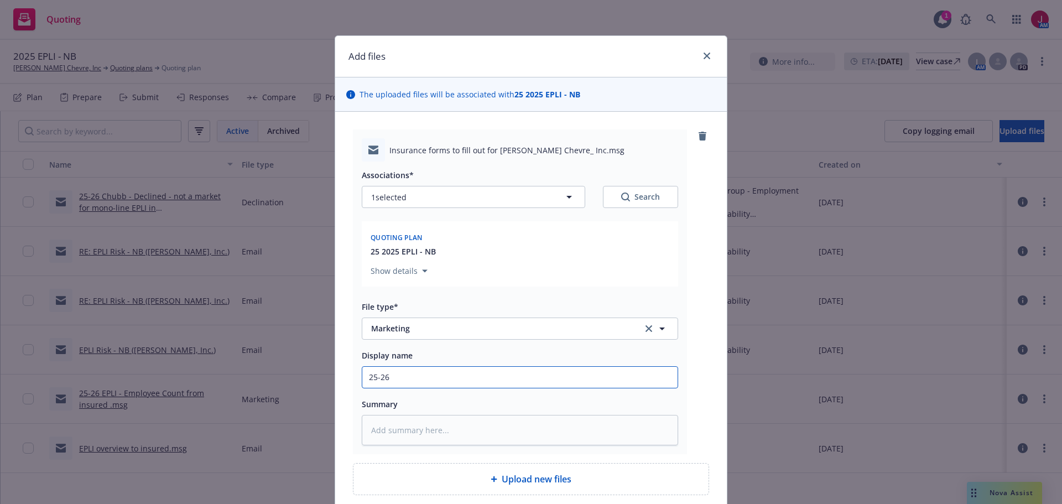
type input "25-26 E"
type textarea "x"
type input "25-26 EP"
type textarea "x"
type input "25-26 EPLI"
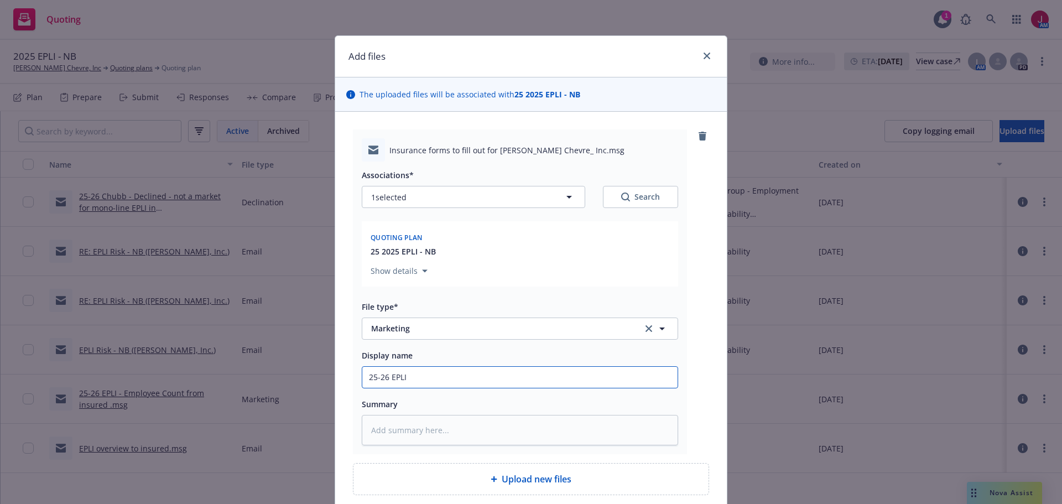
type textarea "x"
type input "25-26 EPLI"
type textarea "x"
type input "25-26 EPLI -"
type textarea "x"
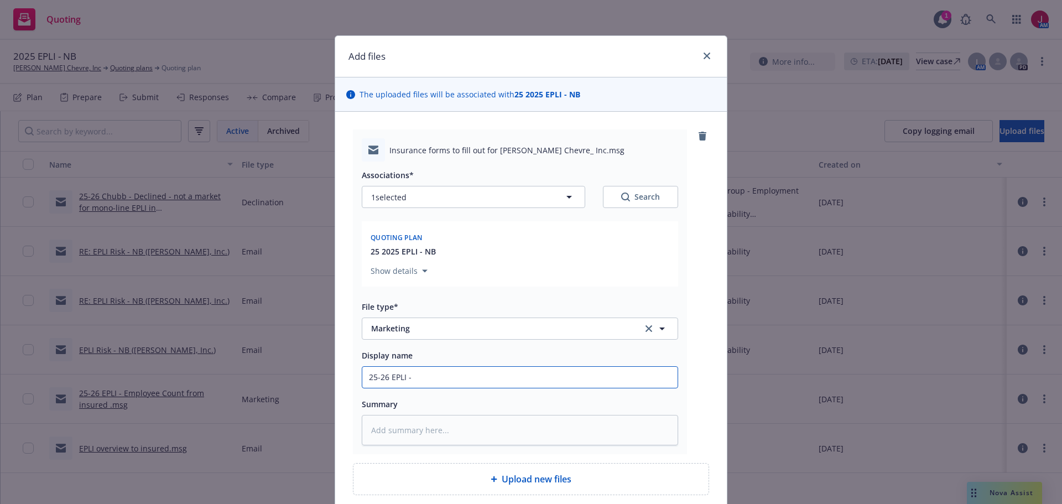
type input "25-26 EPLI -"
type textarea "x"
type input "25-26 EPLI - I"
type textarea "x"
type input "25-26 EPLI - In"
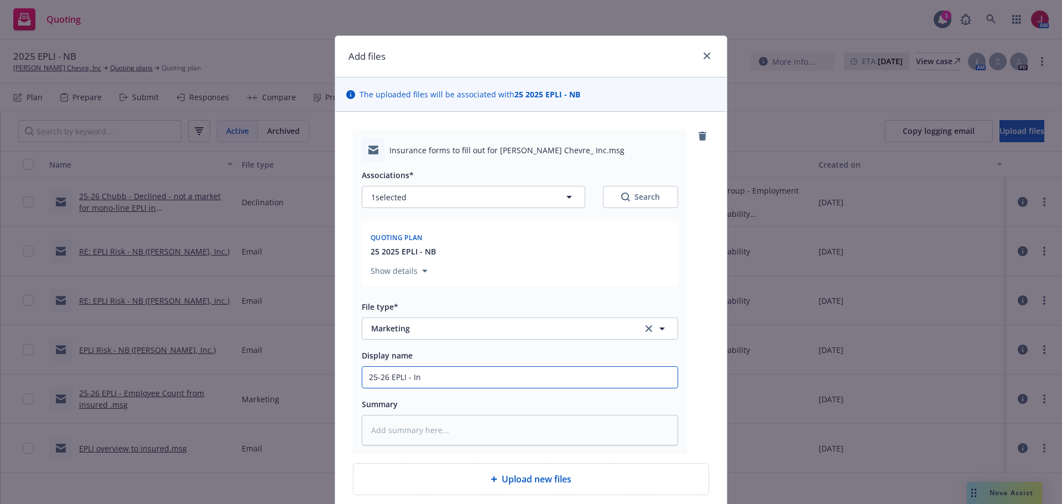
type textarea "x"
type input "25-26 EPLI - [GEOGRAPHIC_DATA]"
type textarea "x"
type input "25-26 EPLI - Indi"
type textarea "x"
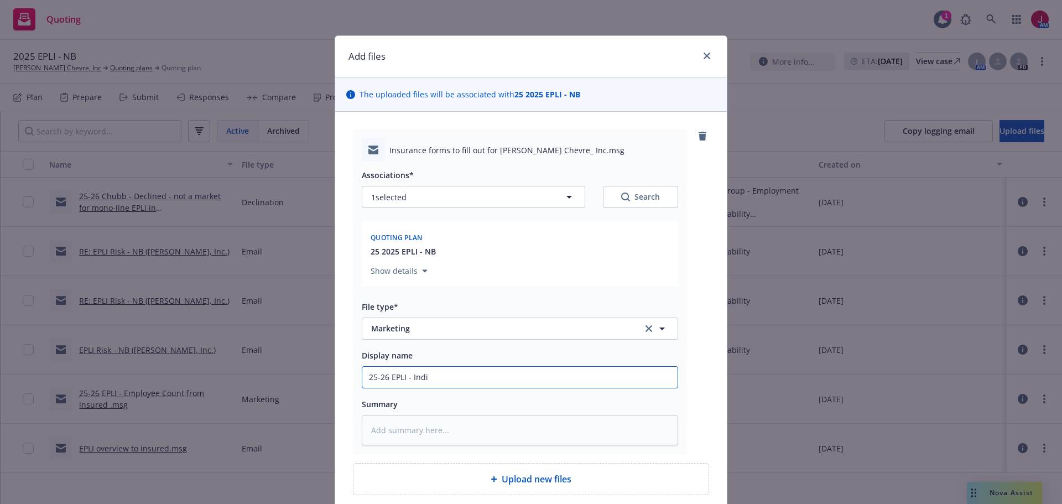
type input "25-26 EPLI - Indio"
type textarea "x"
type input "25-26 EPLI - Indio"
type textarea "x"
type input "25-26 EPLI - Indio s"
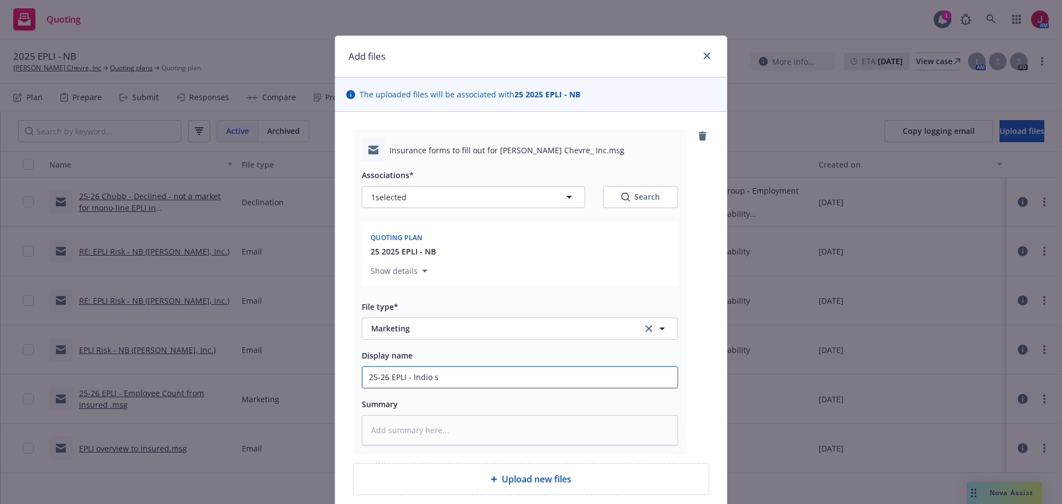
type textarea "x"
type input "25-26 EPLI - Indio se"
type textarea "x"
type input "25-26 EPLI - [PERSON_NAME]"
type textarea "x"
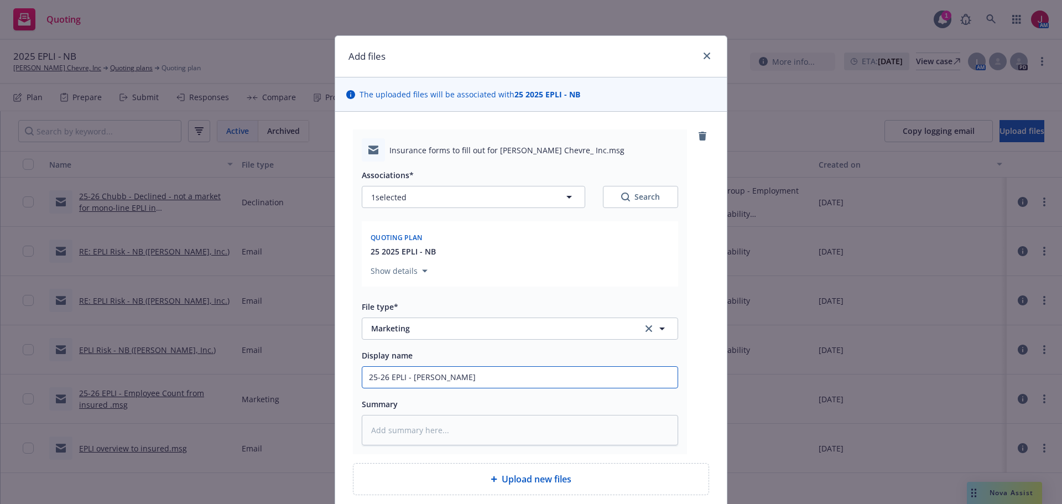
type input "25-26 EPLI - Indio sent"
type textarea "x"
type input "25-26 EPLI - Indio sent"
type textarea "x"
type input "25-26 EPLI - Indio sent to"
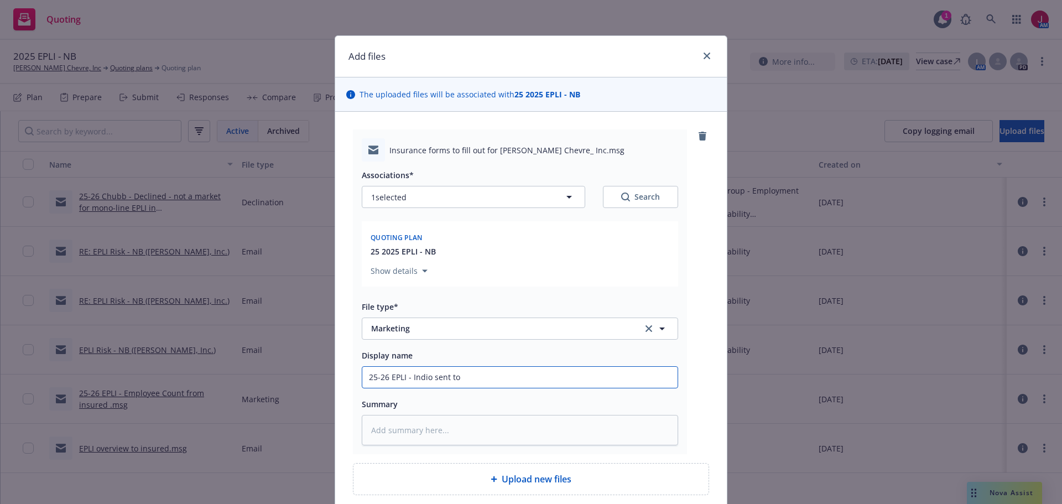
type textarea "x"
type input "25-26 EPLI - Indio sent to i"
type textarea "x"
type input "25-26 EPLI - Indio sent to in"
type textarea "x"
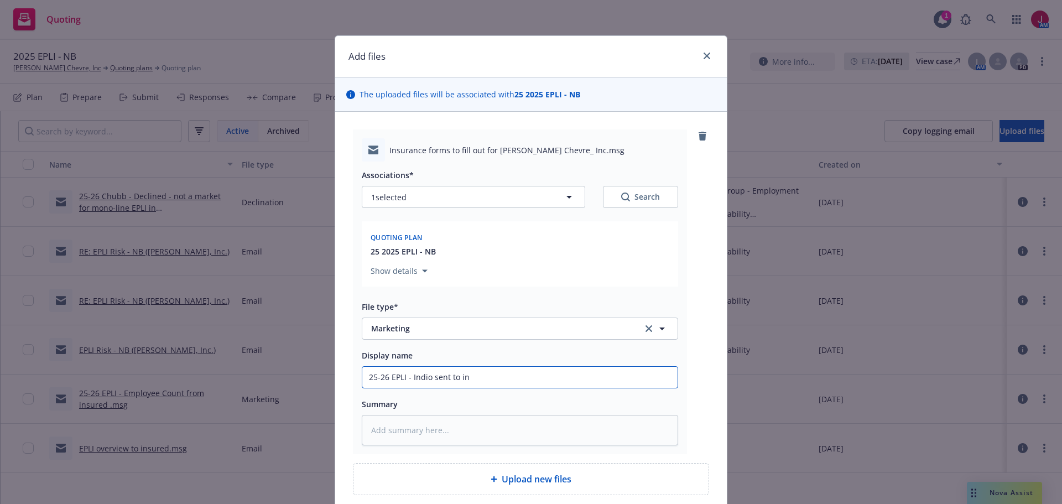
type input "25-26 EPLI - Indio sent to ins"
type textarea "x"
type input "25-26 EPLI - Indio sent to insu"
type textarea "x"
type input "25-26 EPLI - Indio sent to insur"
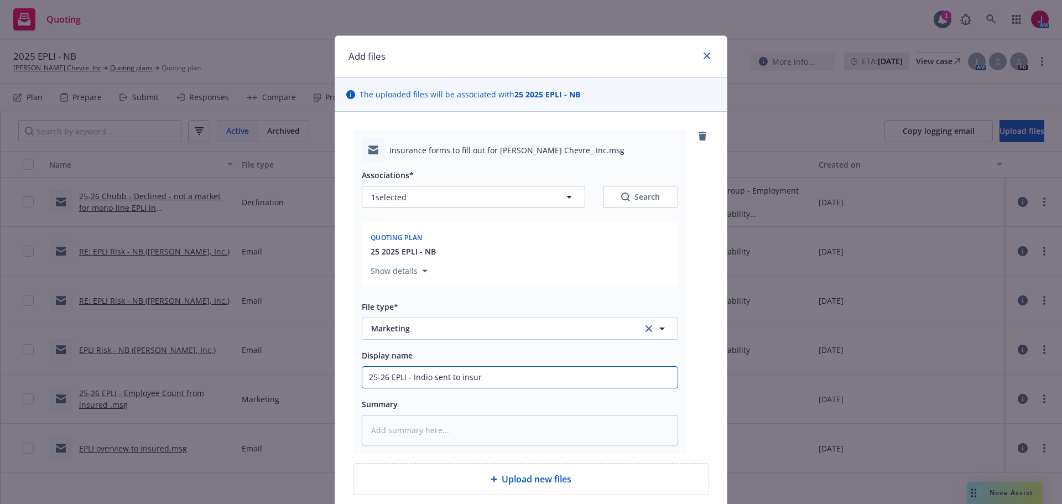
type textarea "x"
type input "25-26 EPLI - Indio sent to insure"
type textarea "x"
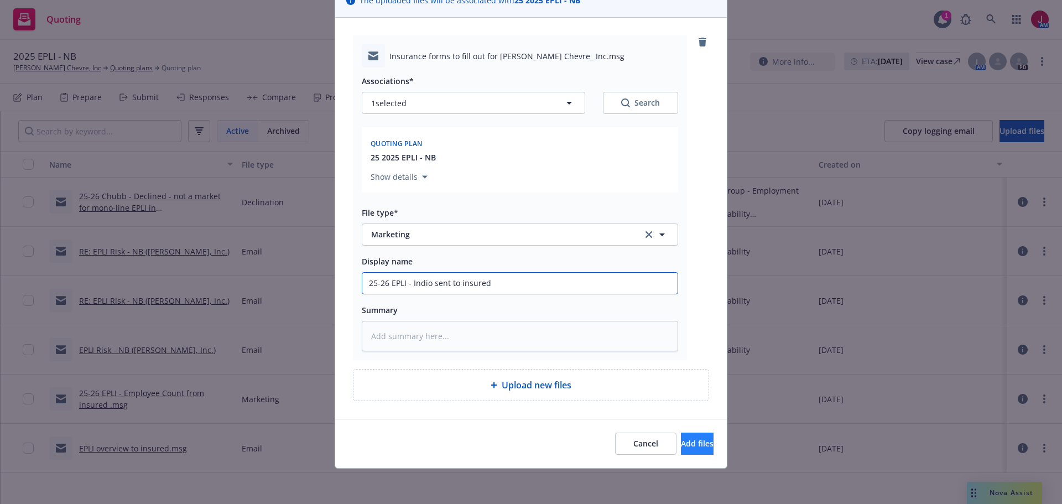
type input "25-26 EPLI - Indio sent to insured"
click at [681, 448] on span "Add files" at bounding box center [697, 443] width 33 height 11
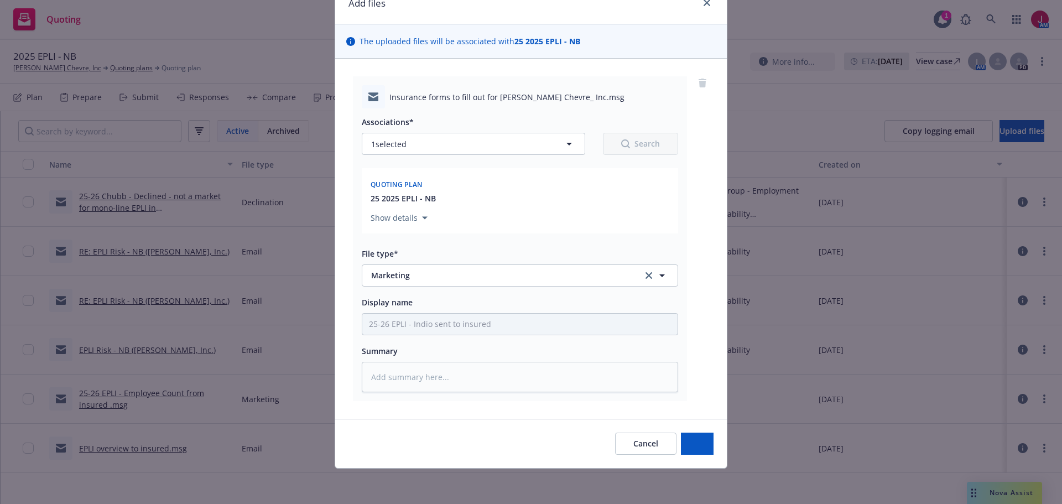
scroll to position [53, 0]
type textarea "x"
